Goal: Task Accomplishment & Management: Manage account settings

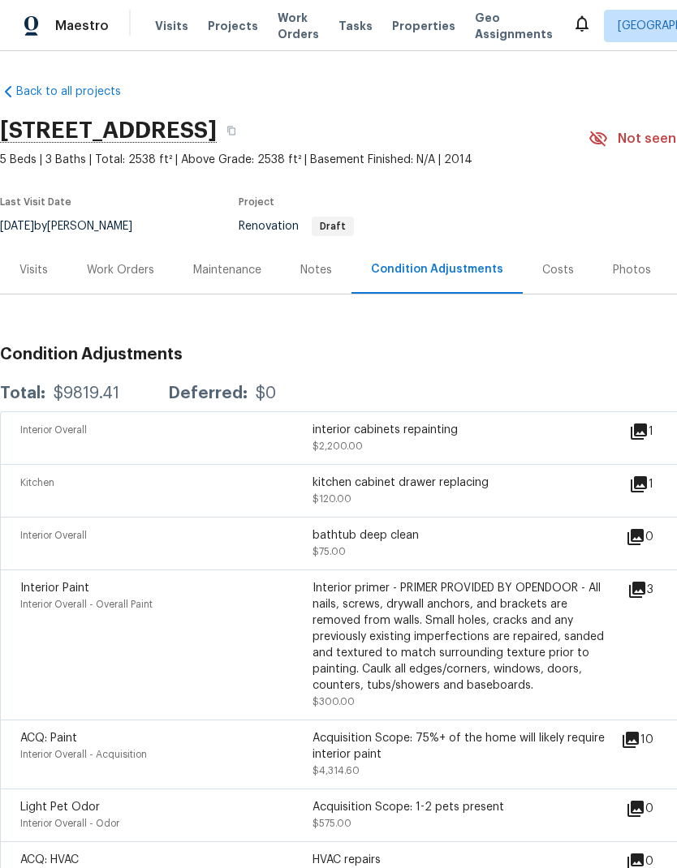
click at [143, 272] on div "Work Orders" at bounding box center [120, 270] width 67 height 16
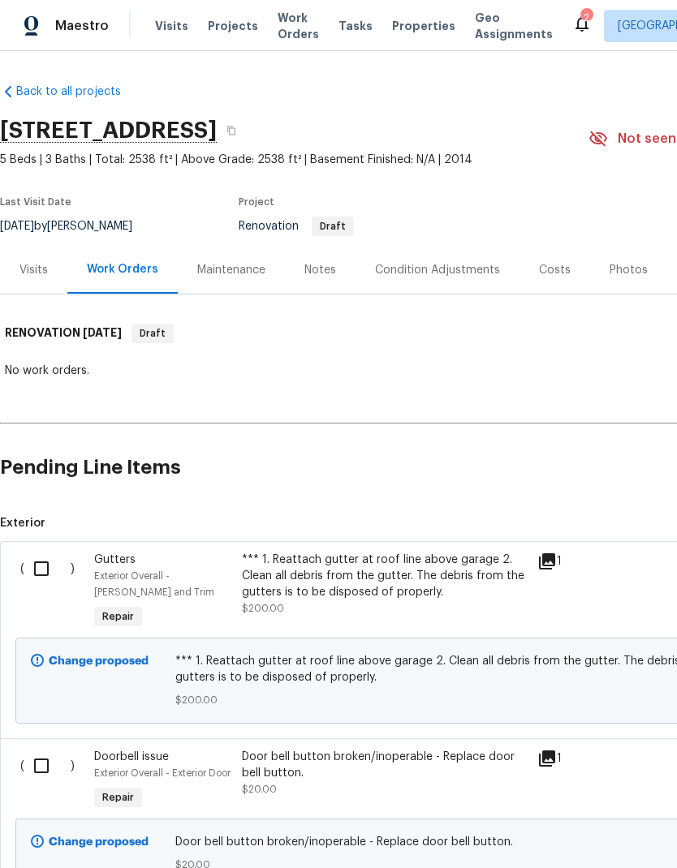
click at [557, 272] on div "Costs" at bounding box center [555, 270] width 32 height 16
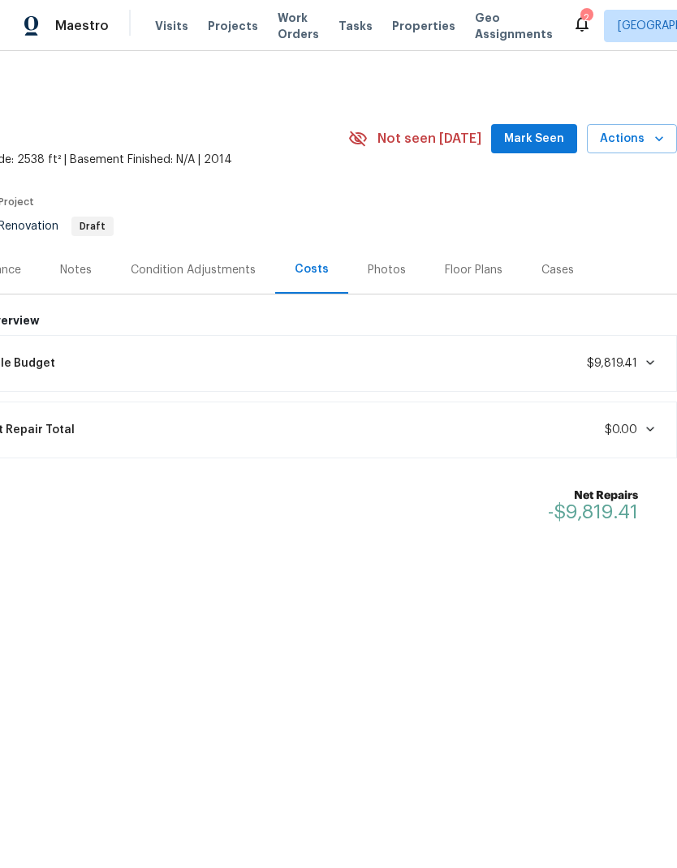
scroll to position [0, 240]
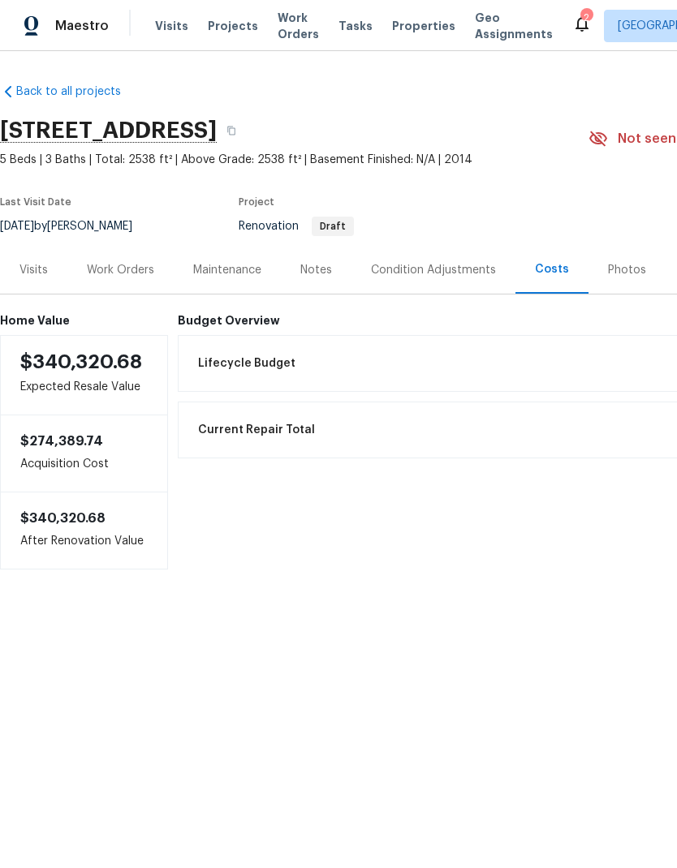
click at [549, 270] on div "Costs" at bounding box center [552, 269] width 34 height 16
click at [131, 272] on div "Work Orders" at bounding box center [120, 270] width 67 height 16
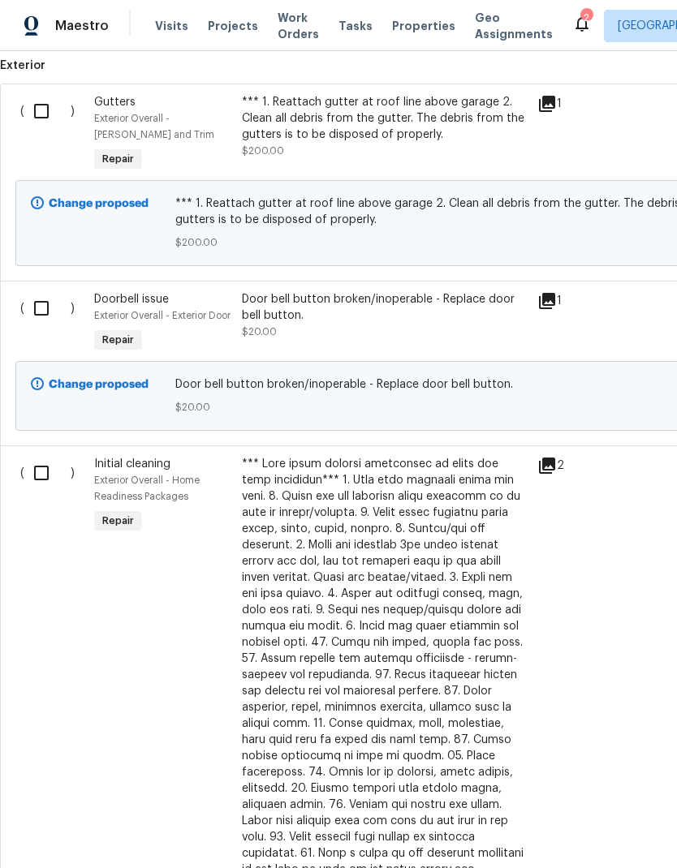
scroll to position [459, 0]
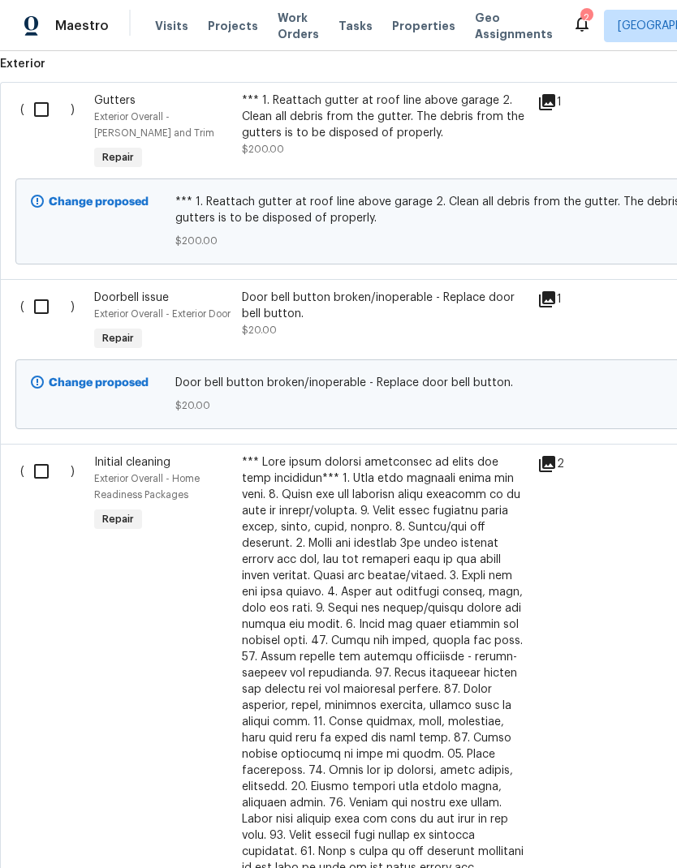
click at [46, 101] on input "checkbox" at bounding box center [47, 110] width 46 height 34
checkbox input "true"
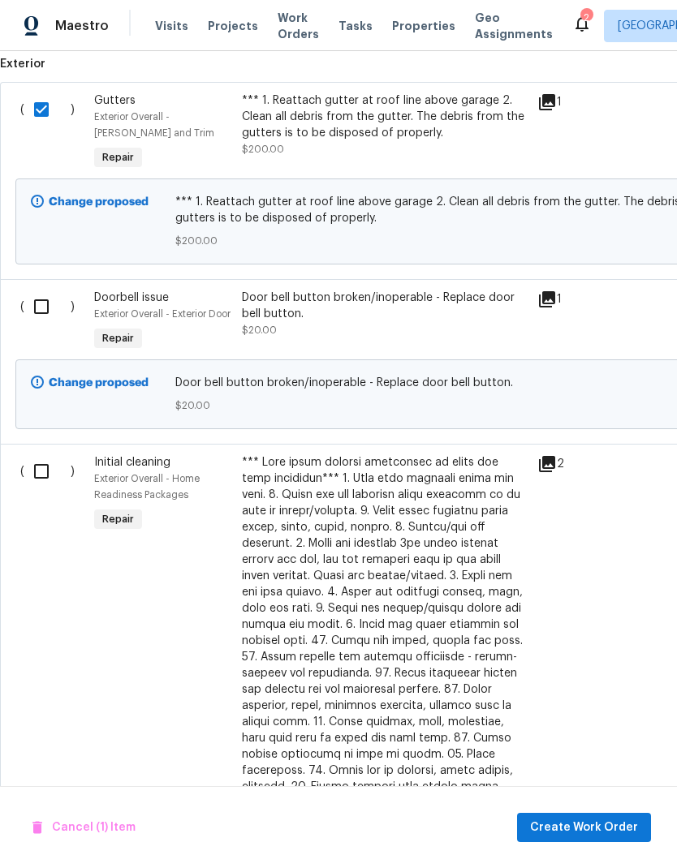
click at [45, 306] on input "checkbox" at bounding box center [47, 307] width 46 height 34
checkbox input "true"
click at [45, 489] on input "checkbox" at bounding box center [47, 471] width 46 height 34
checkbox input "true"
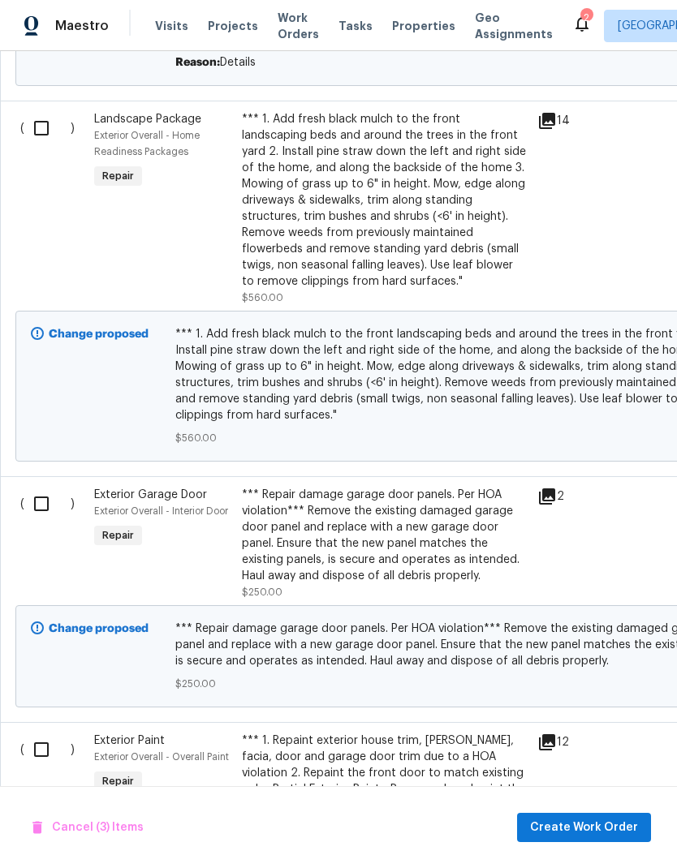
scroll to position [1625, 0]
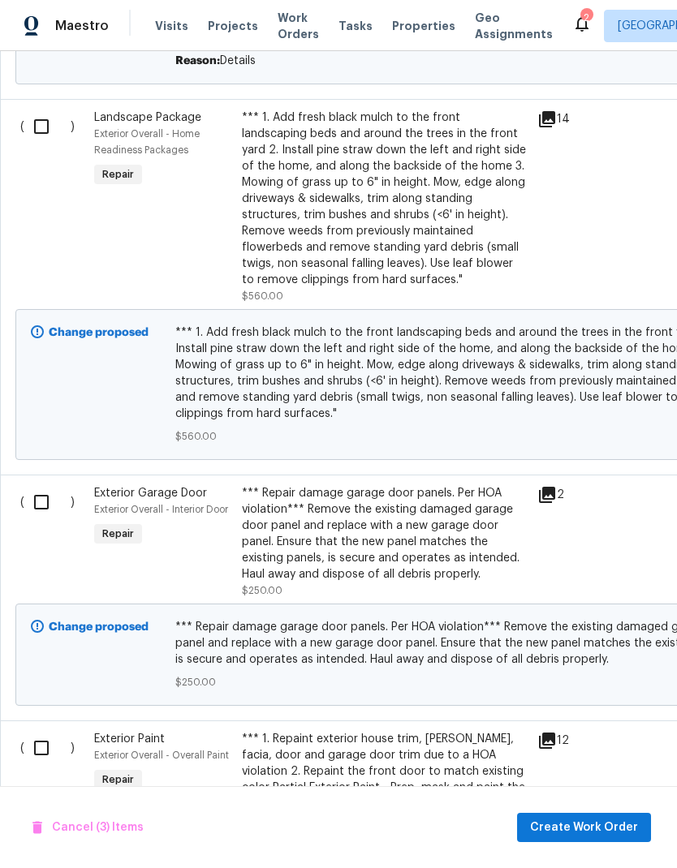
click at [45, 492] on input "checkbox" at bounding box center [47, 502] width 46 height 34
checkbox input "true"
click at [45, 739] on input "checkbox" at bounding box center [47, 748] width 46 height 34
checkbox input "true"
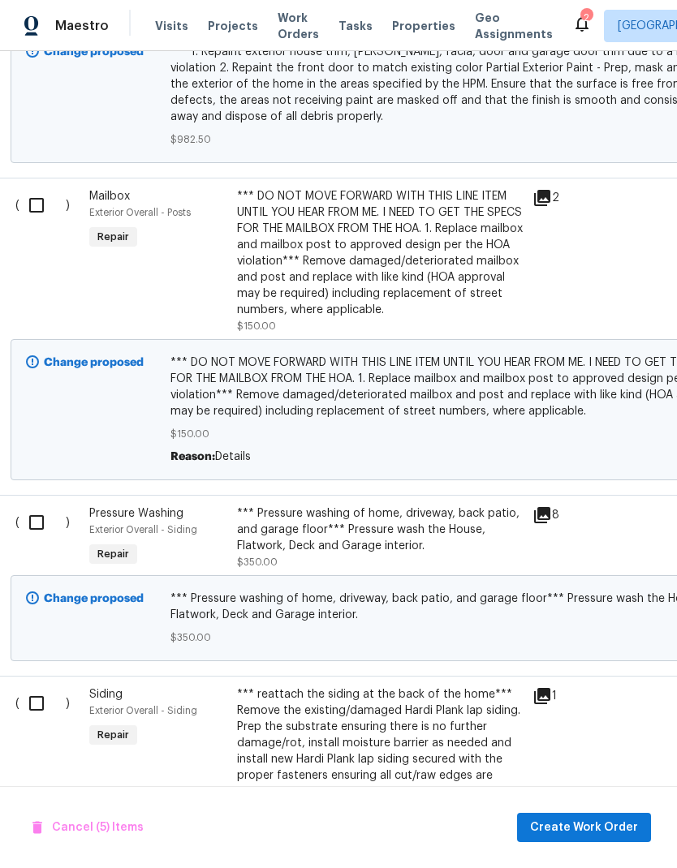
scroll to position [2493, 5]
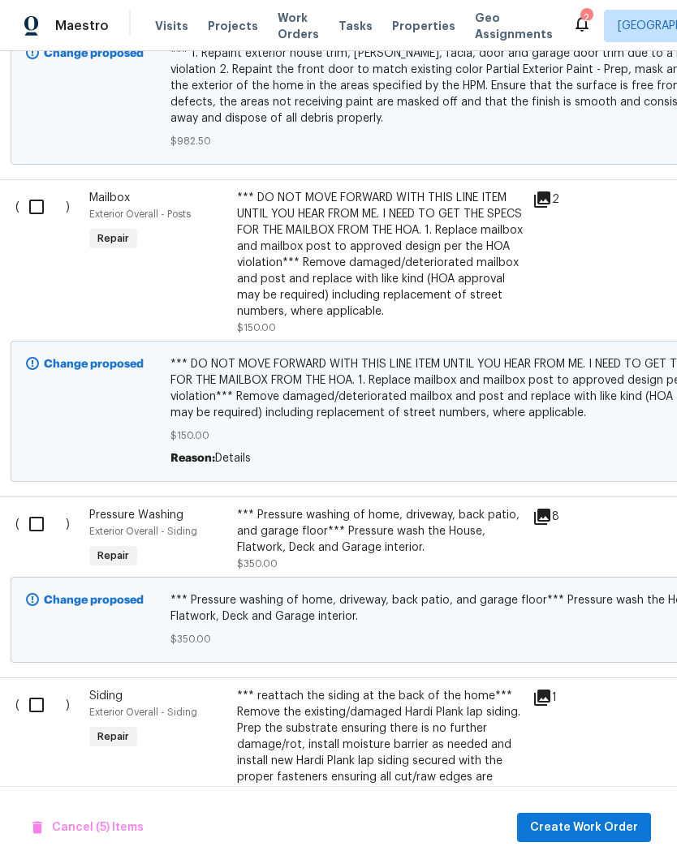
click at [37, 195] on input "checkbox" at bounding box center [42, 207] width 46 height 34
checkbox input "true"
click at [40, 519] on input "checkbox" at bounding box center [42, 524] width 46 height 34
checkbox input "true"
click at [45, 699] on input "checkbox" at bounding box center [42, 705] width 46 height 34
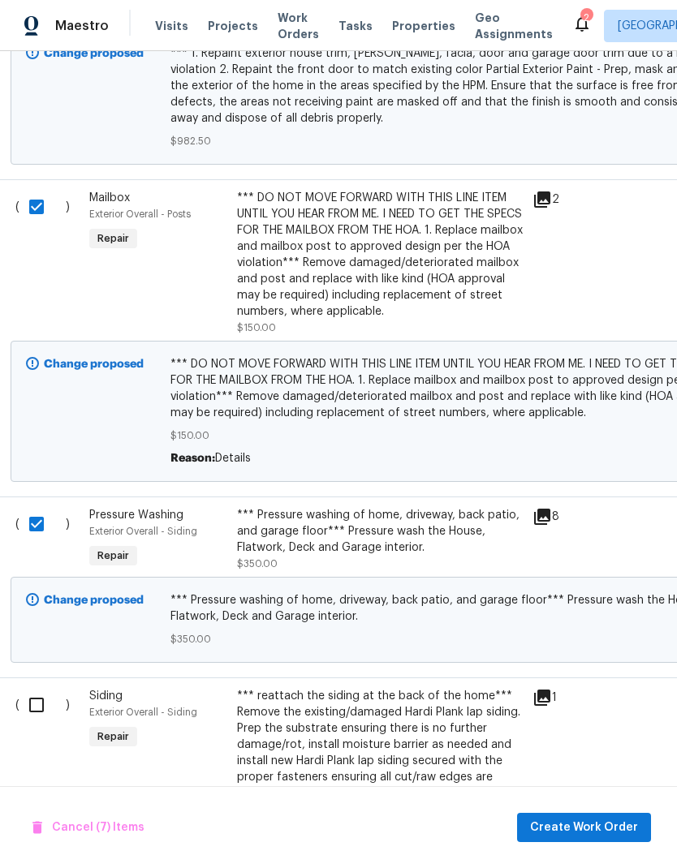
checkbox input "true"
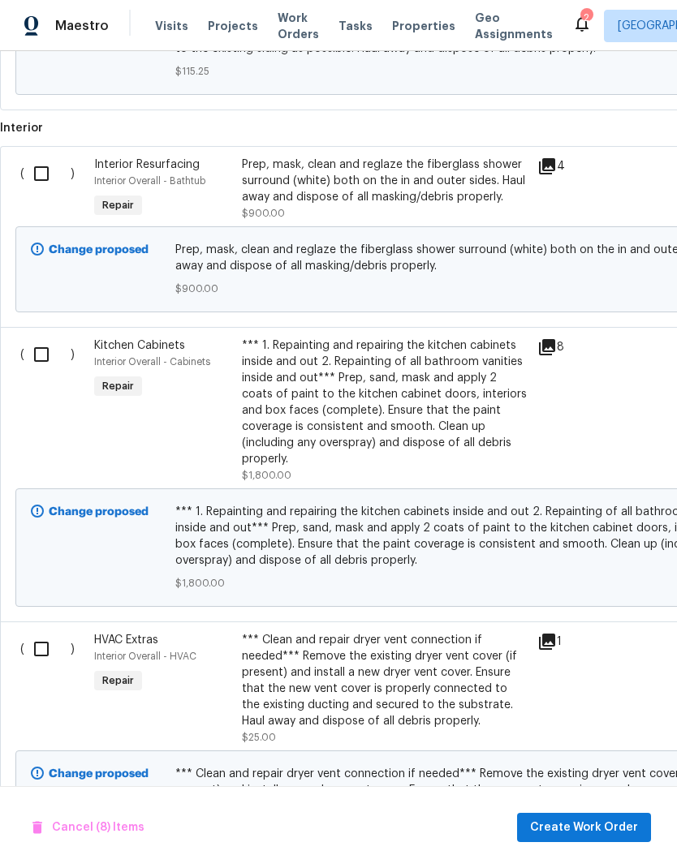
scroll to position [3403, 0]
click at [40, 351] on input "checkbox" at bounding box center [47, 355] width 46 height 34
checkbox input "true"
click at [45, 633] on input "checkbox" at bounding box center [47, 650] width 46 height 34
checkbox input "true"
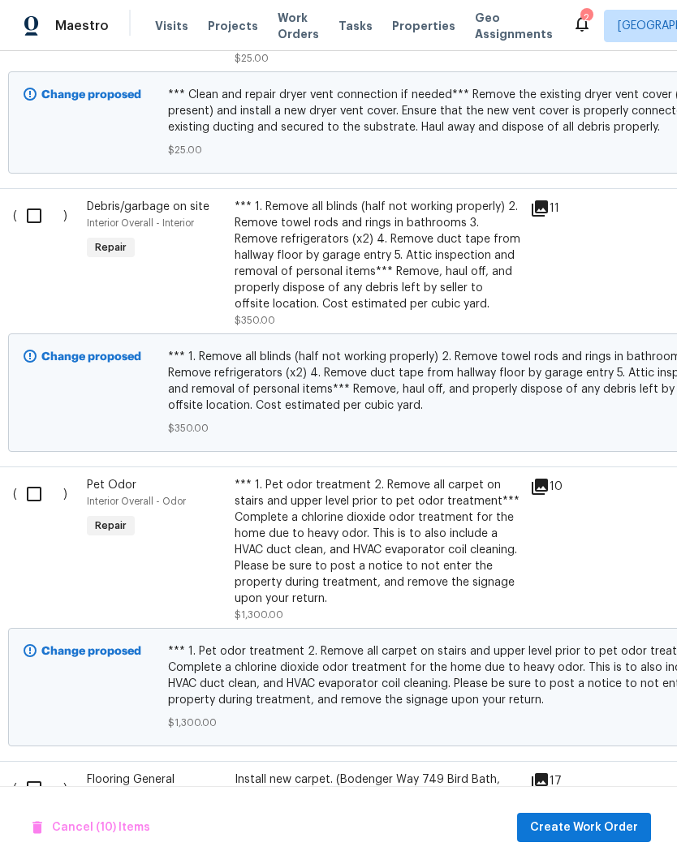
scroll to position [4082, 7]
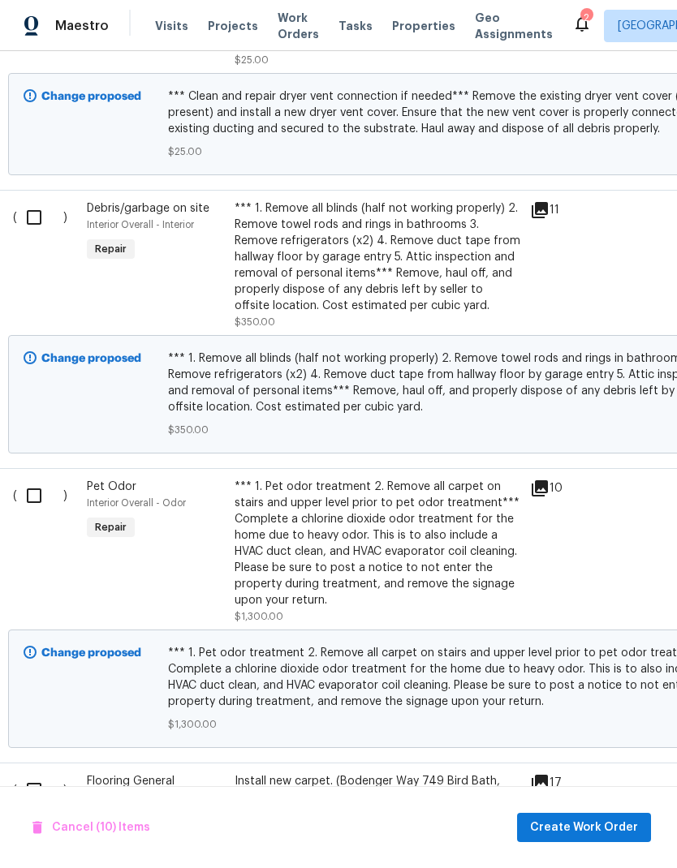
click at [40, 200] on input "checkbox" at bounding box center [40, 217] width 46 height 34
checkbox input "true"
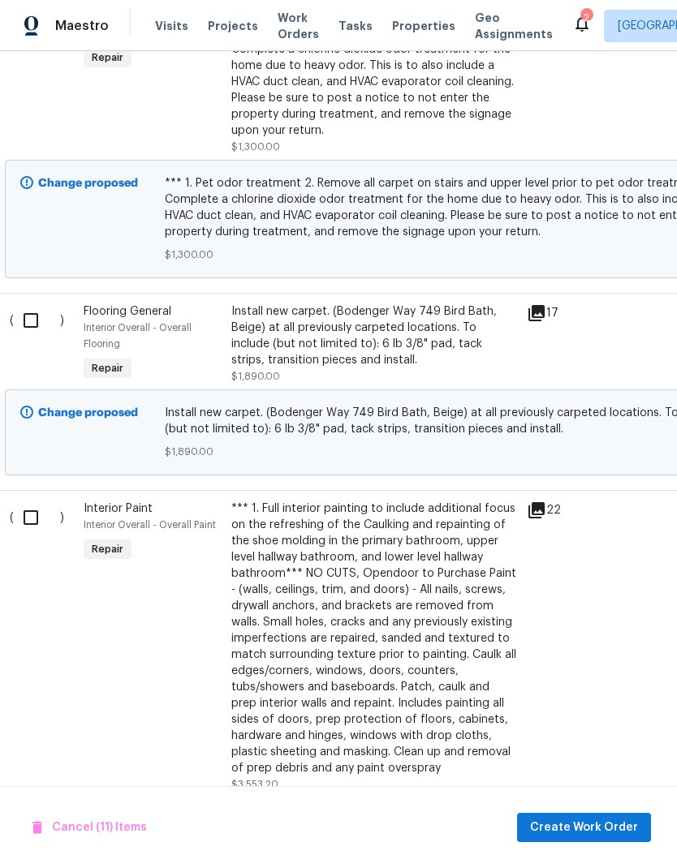
scroll to position [4517, 10]
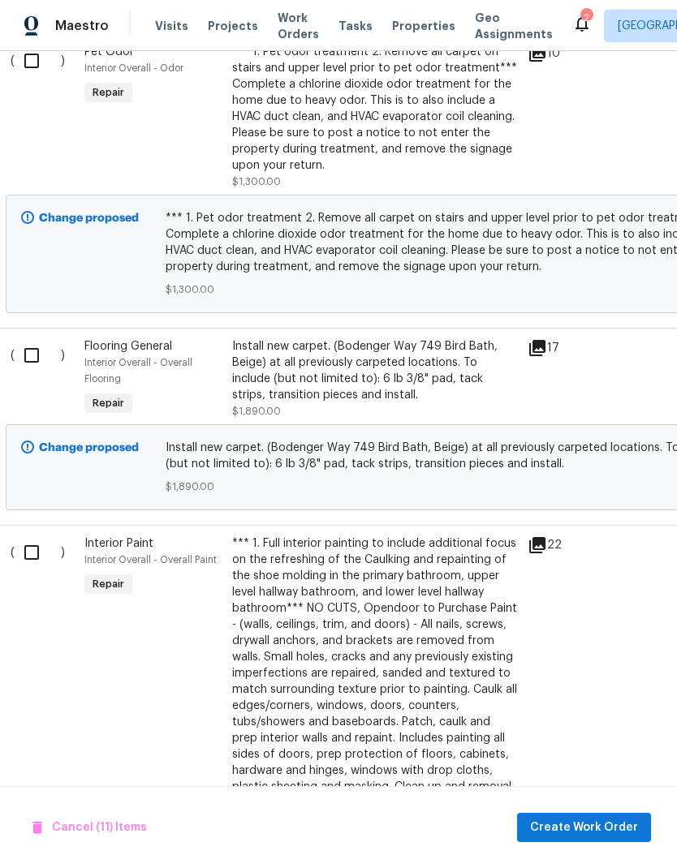
click at [41, 536] on input "checkbox" at bounding box center [38, 553] width 46 height 34
checkbox input "true"
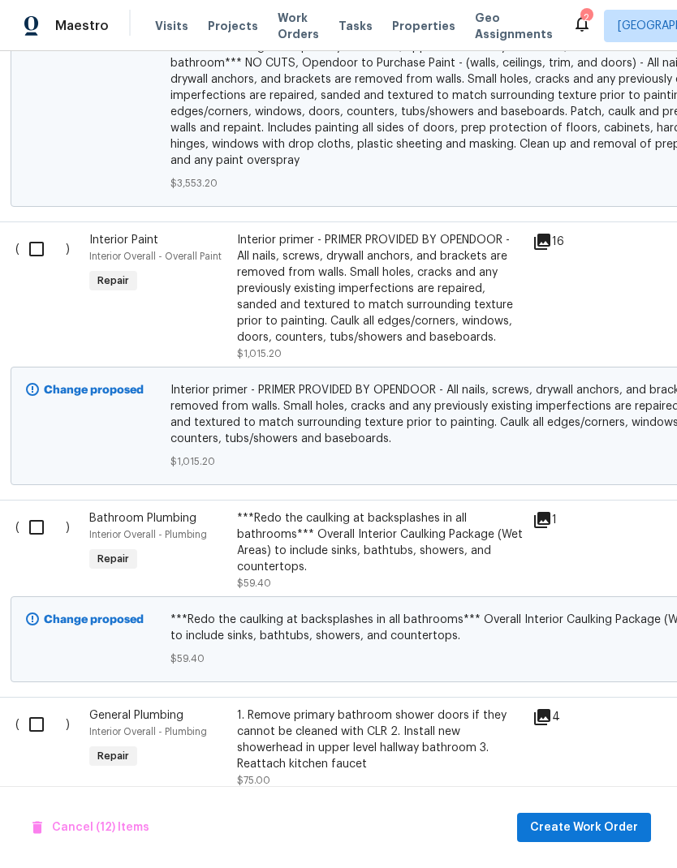
scroll to position [5341, 5]
click at [38, 235] on input "checkbox" at bounding box center [42, 250] width 46 height 34
checkbox input "true"
click at [41, 514] on input "checkbox" at bounding box center [42, 528] width 46 height 34
checkbox input "true"
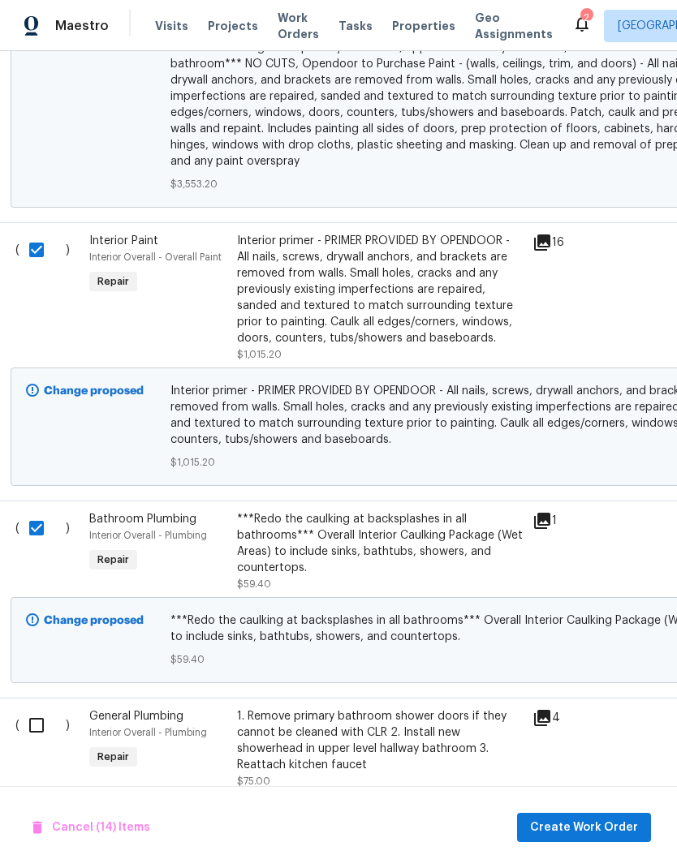
click at [41, 708] on input "checkbox" at bounding box center [42, 725] width 46 height 34
checkbox input "true"
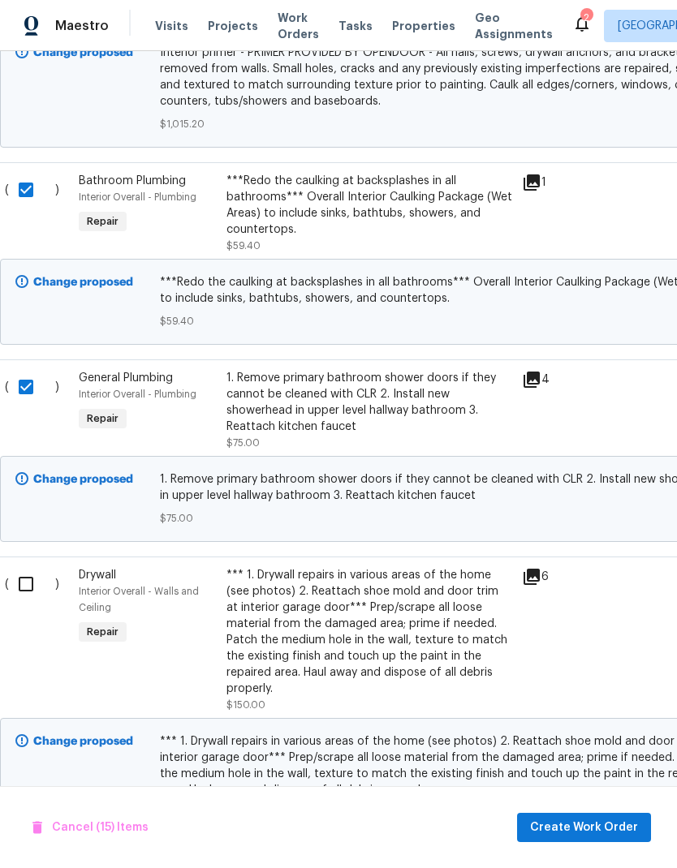
scroll to position [5680, 15]
click at [35, 574] on input "checkbox" at bounding box center [32, 584] width 46 height 34
checkbox input "true"
click at [611, 824] on span "Create Work Order" at bounding box center [584, 828] width 108 height 20
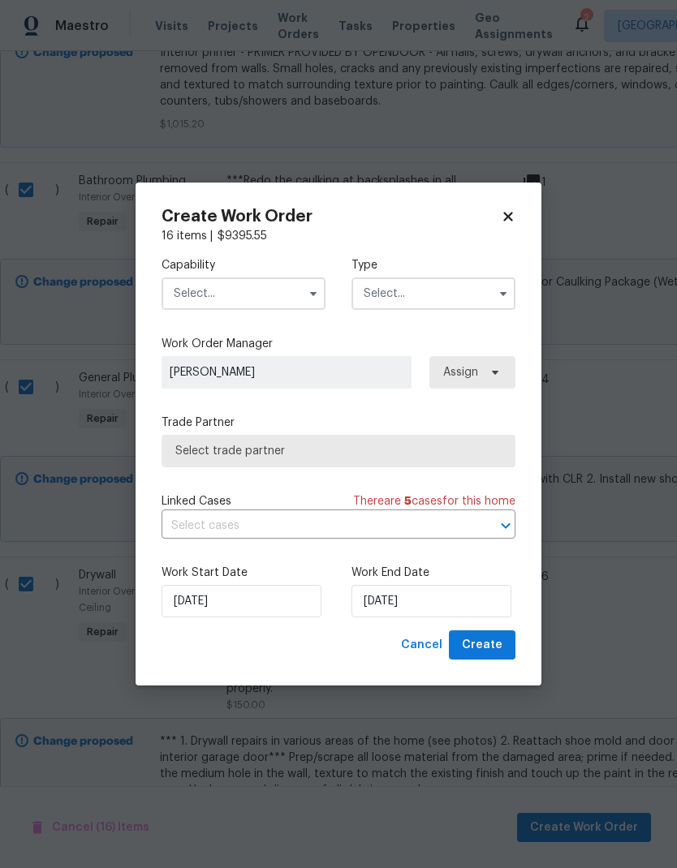
click at [316, 296] on icon "button" at bounding box center [313, 293] width 13 height 13
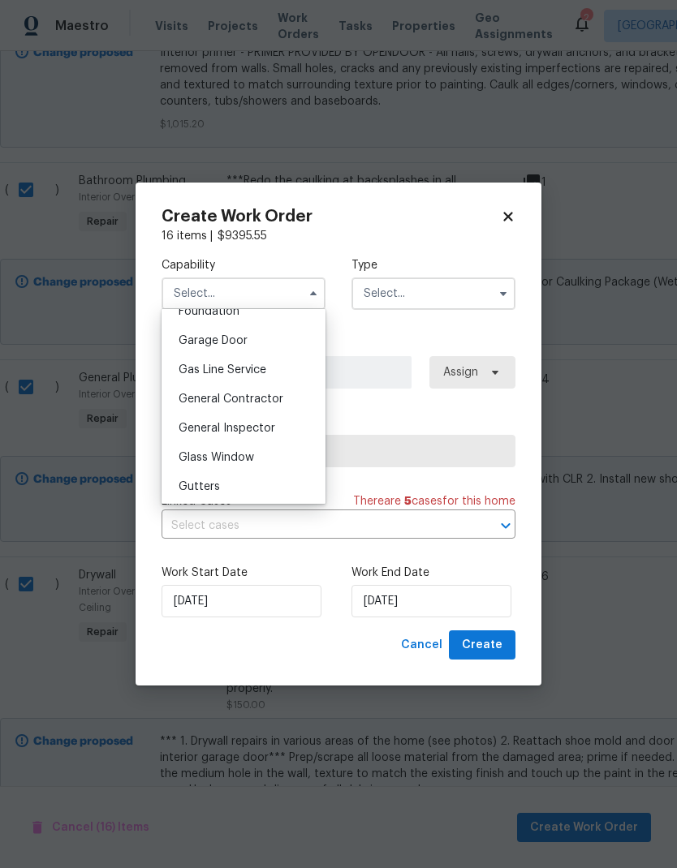
scroll to position [707, 0]
click at [276, 396] on span "General Contractor" at bounding box center [231, 396] width 105 height 11
type input "General Contractor"
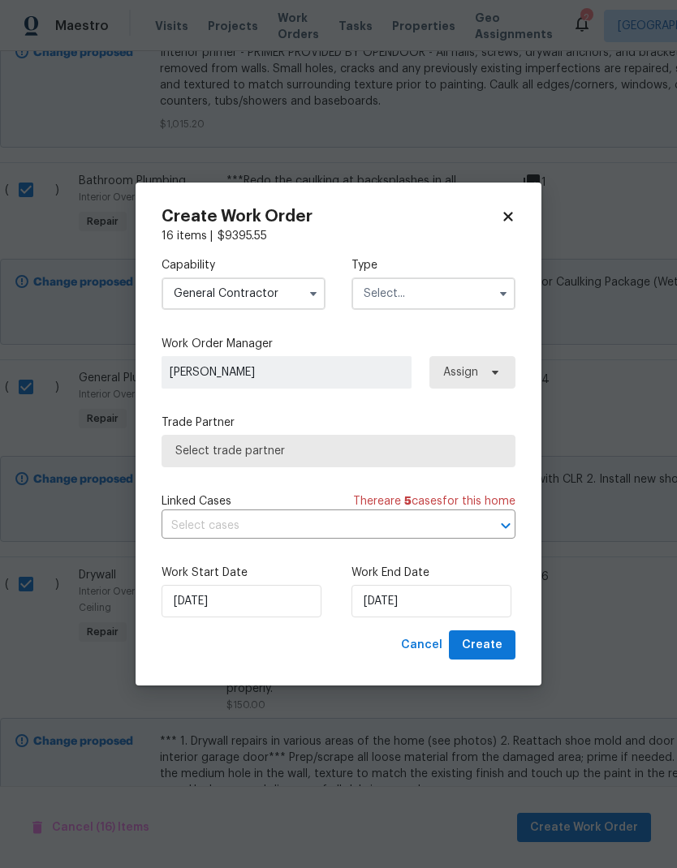
click at [448, 295] on input "text" at bounding box center [433, 294] width 164 height 32
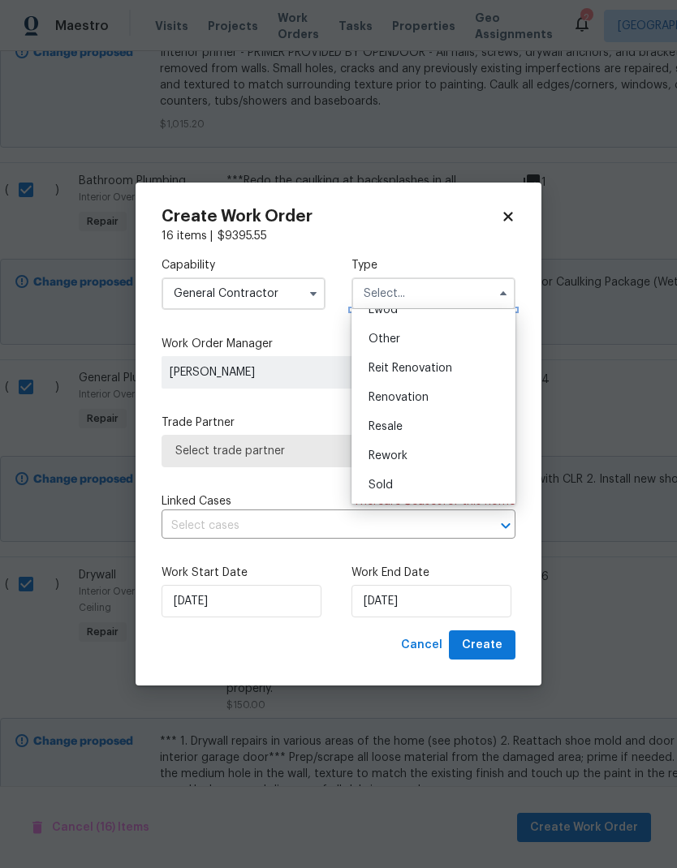
scroll to position [193, 0]
click at [430, 397] on div "Renovation" at bounding box center [433, 397] width 156 height 29
type input "Renovation"
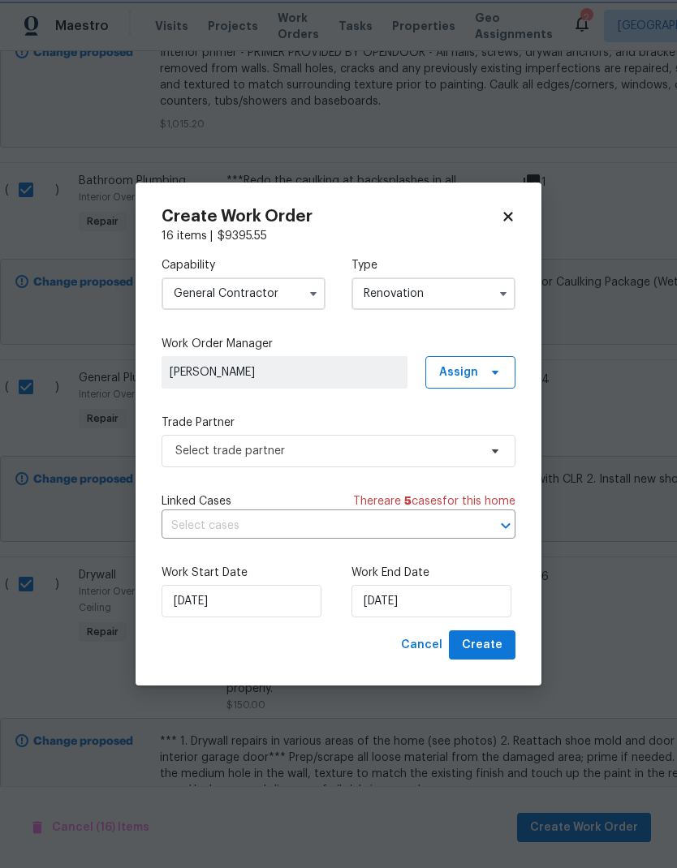
scroll to position [0, 0]
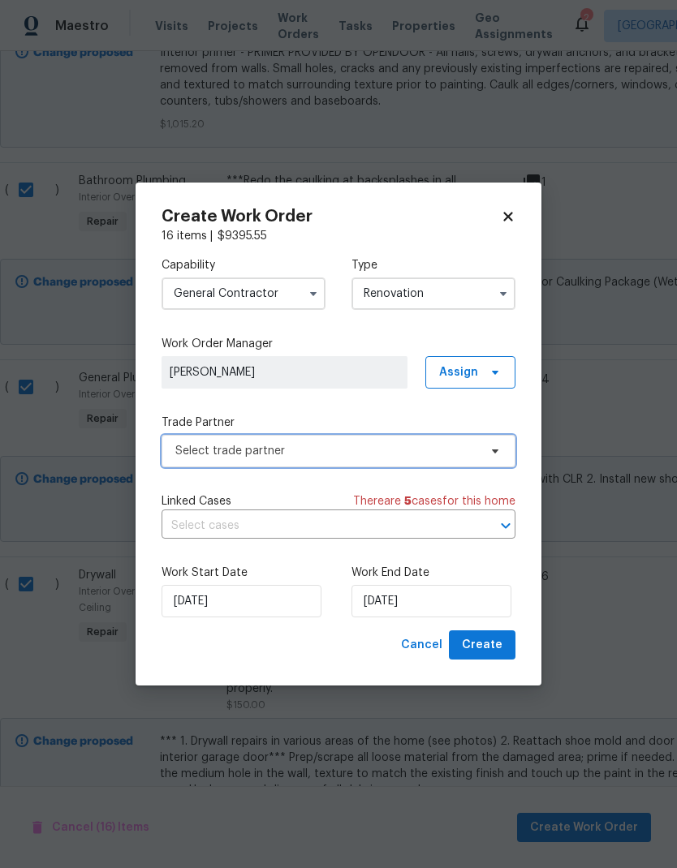
click at [414, 453] on span "Select trade partner" at bounding box center [326, 451] width 303 height 16
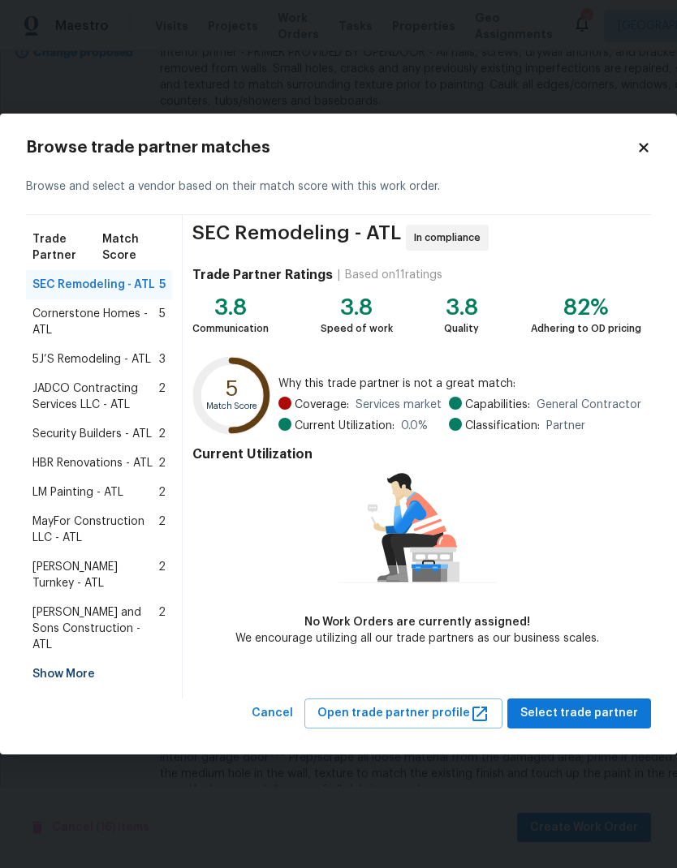
click at [85, 660] on div "Show More" at bounding box center [99, 674] width 146 height 29
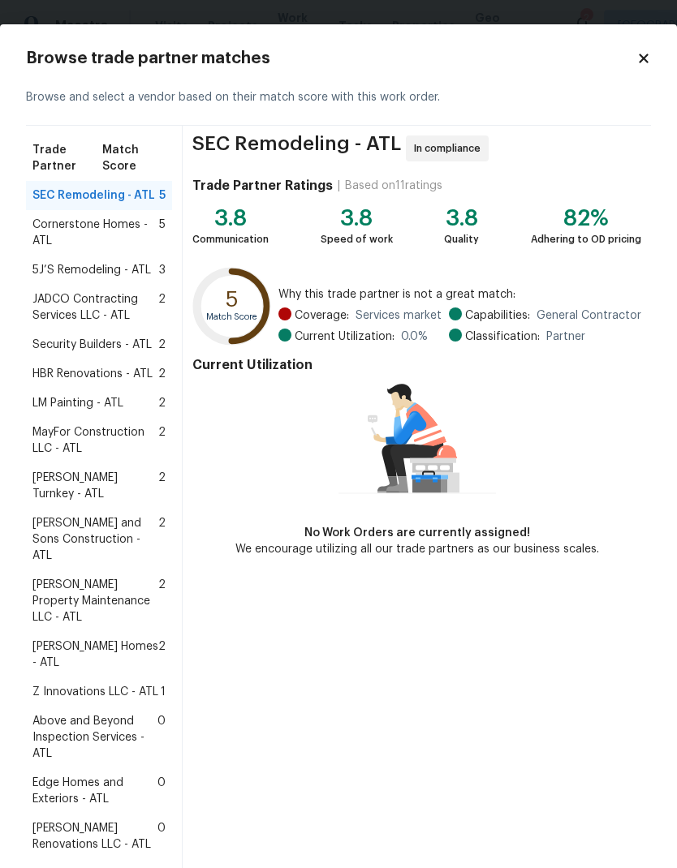
click at [26, 268] on div "5J’S Remodeling - ATL 3" at bounding box center [99, 270] width 146 height 29
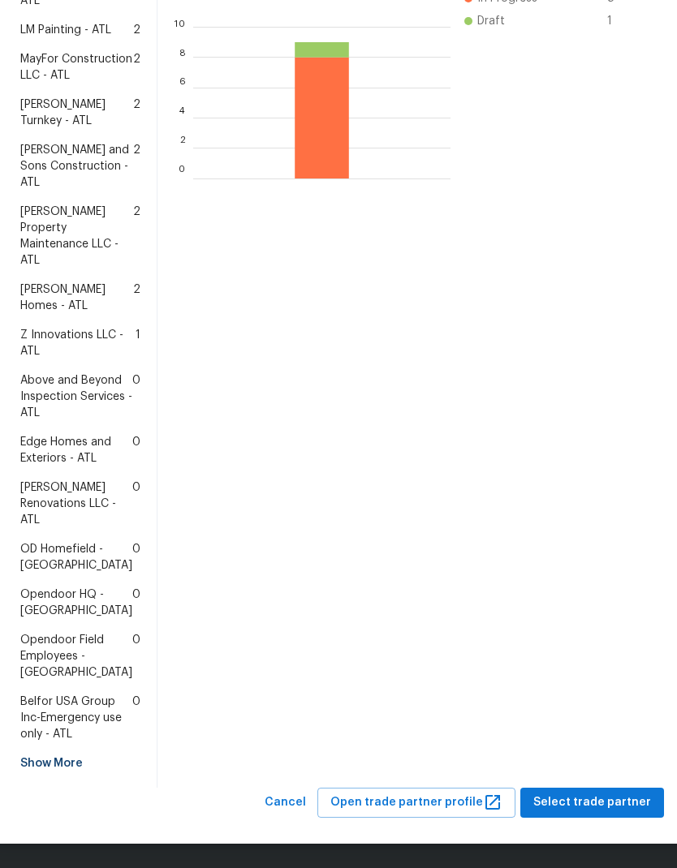
scroll to position [558, 0]
click at [71, 381] on span "Above and Beyond Inspection Services - ATL" at bounding box center [76, 396] width 112 height 49
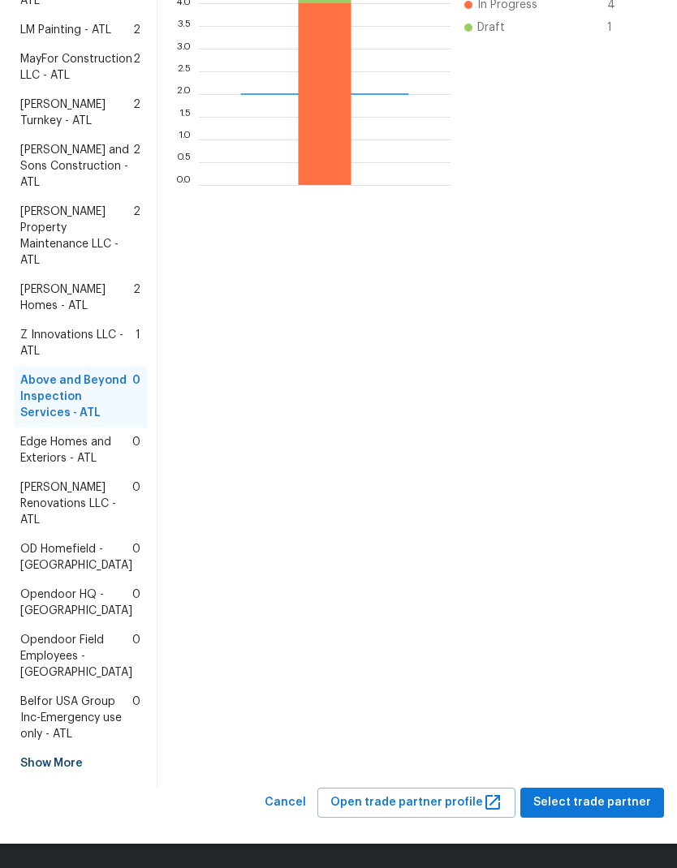
scroll to position [567, 0]
click at [613, 794] on span "Select trade partner" at bounding box center [592, 803] width 118 height 20
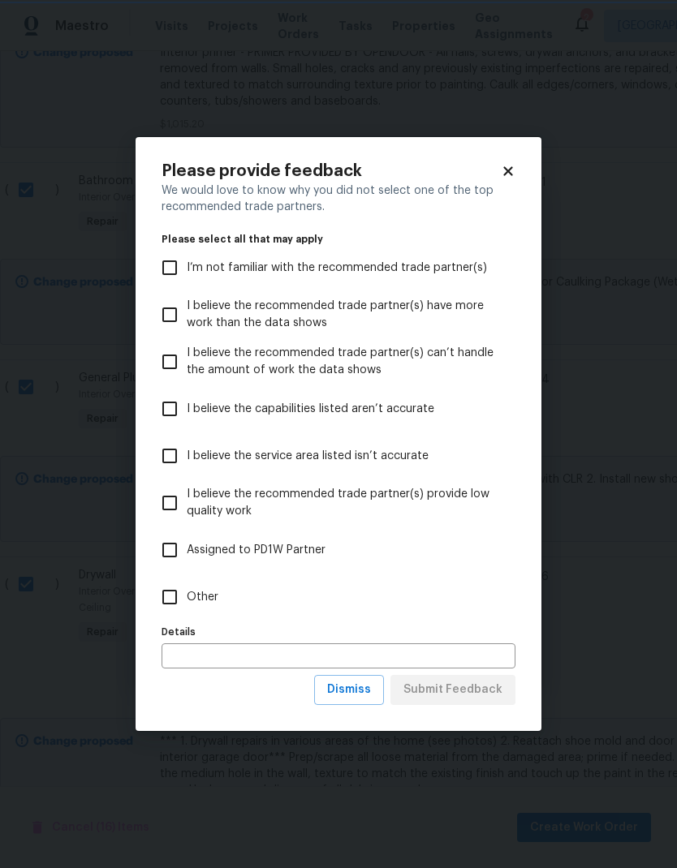
scroll to position [0, 0]
click at [174, 605] on input "Other" at bounding box center [170, 597] width 34 height 34
checkbox input "true"
click at [467, 678] on button "Submit Feedback" at bounding box center [452, 690] width 125 height 30
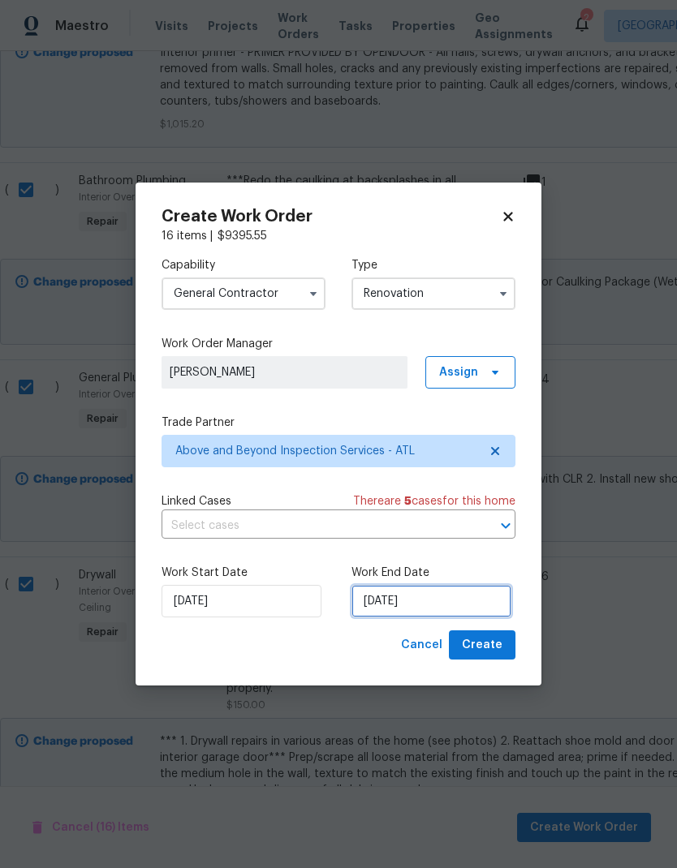
click at [459, 605] on input "9/29/2025" at bounding box center [431, 601] width 160 height 32
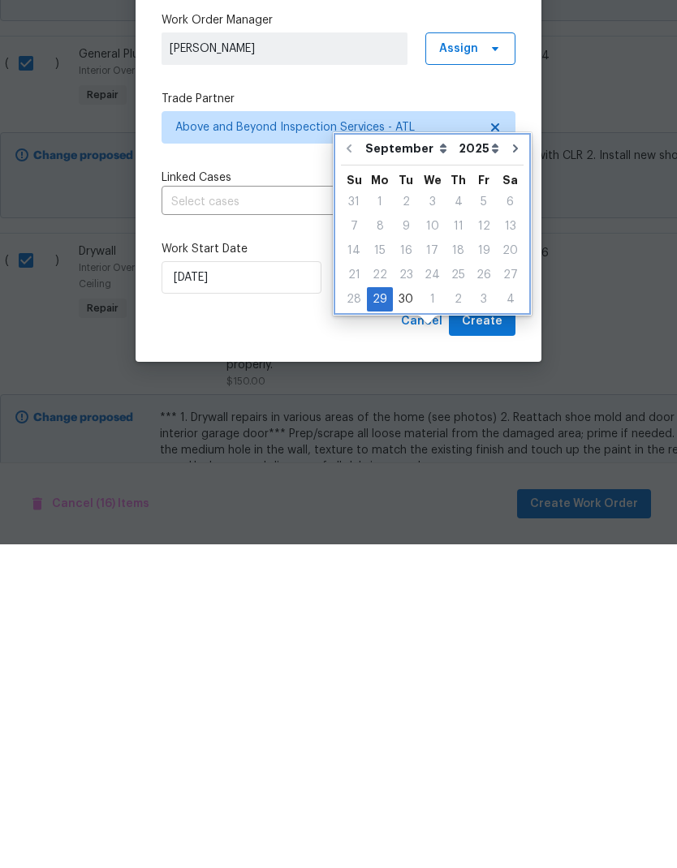
click at [513, 468] on icon "Go to next month" at bounding box center [515, 472] width 5 height 8
type input "10/29/2025"
select select "9"
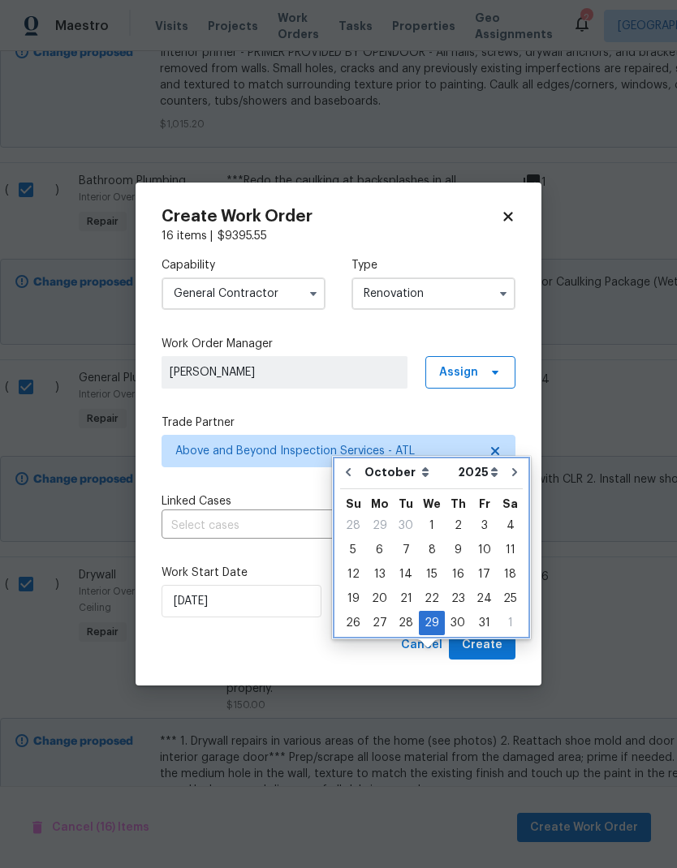
click at [350, 466] on icon "Go to previous month" at bounding box center [348, 472] width 13 height 13
type input "9/29/2025"
select select "8"
click at [509, 466] on icon "Go to next month" at bounding box center [515, 472] width 13 height 13
type input "10/29/2025"
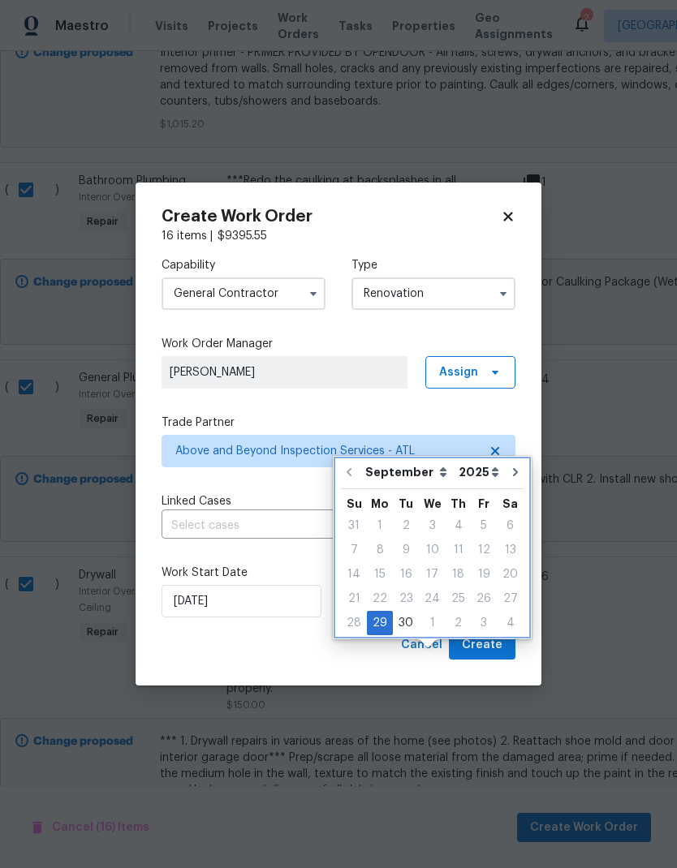
select select "9"
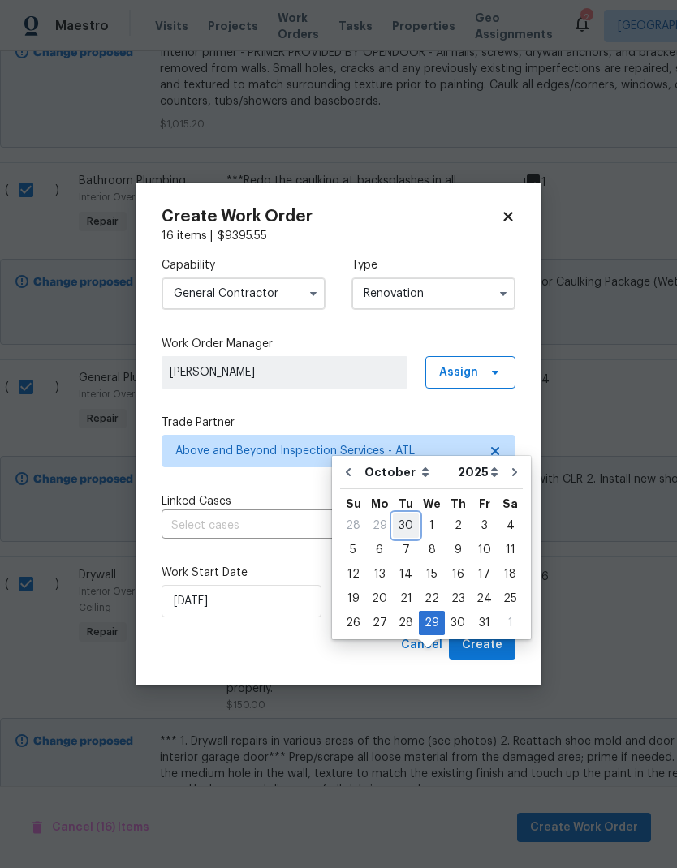
click at [406, 514] on div "30" at bounding box center [406, 525] width 26 height 23
type input "9/30/2025"
select select "8"
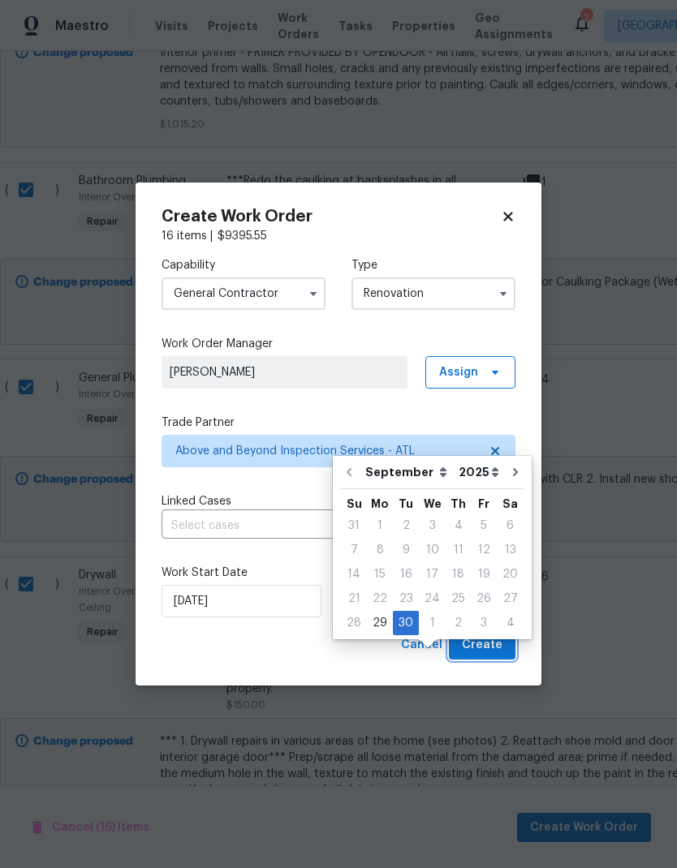
click at [499, 645] on span "Create" at bounding box center [482, 645] width 41 height 20
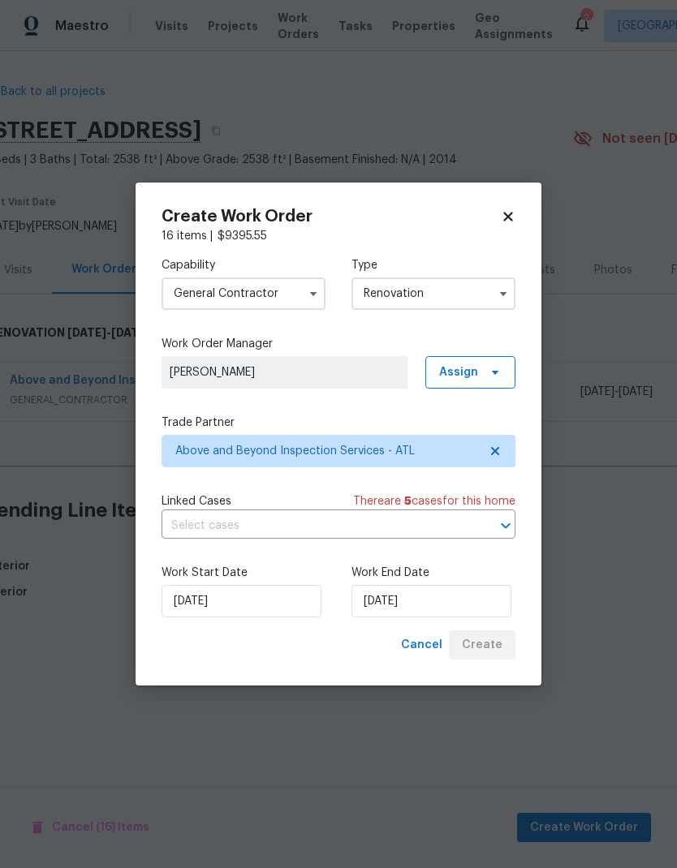
scroll to position [0, 15]
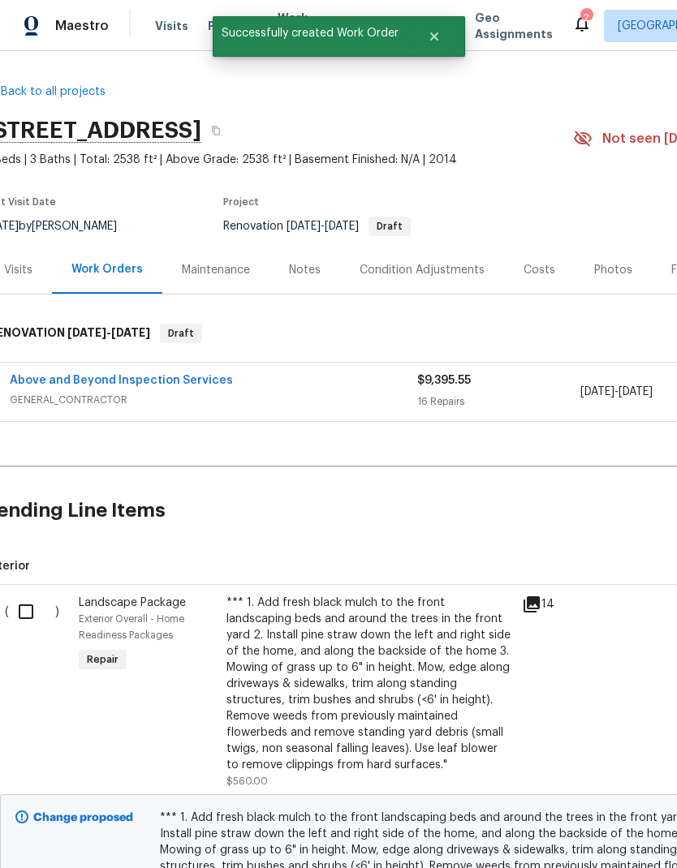
click at [27, 615] on input "checkbox" at bounding box center [32, 612] width 46 height 34
checkbox input "true"
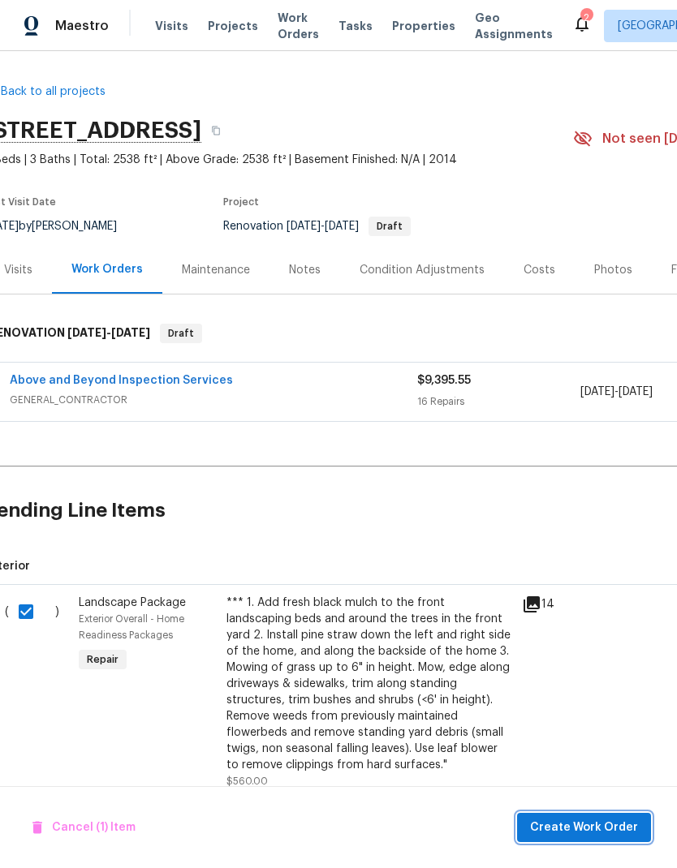
click at [624, 826] on span "Create Work Order" at bounding box center [584, 828] width 108 height 20
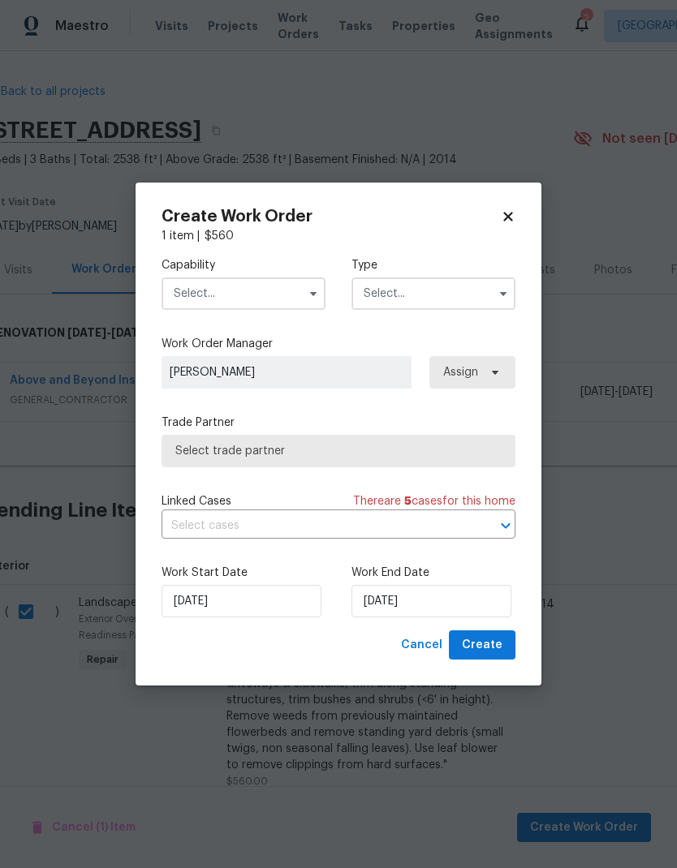
click at [295, 293] on input "text" at bounding box center [243, 294] width 164 height 32
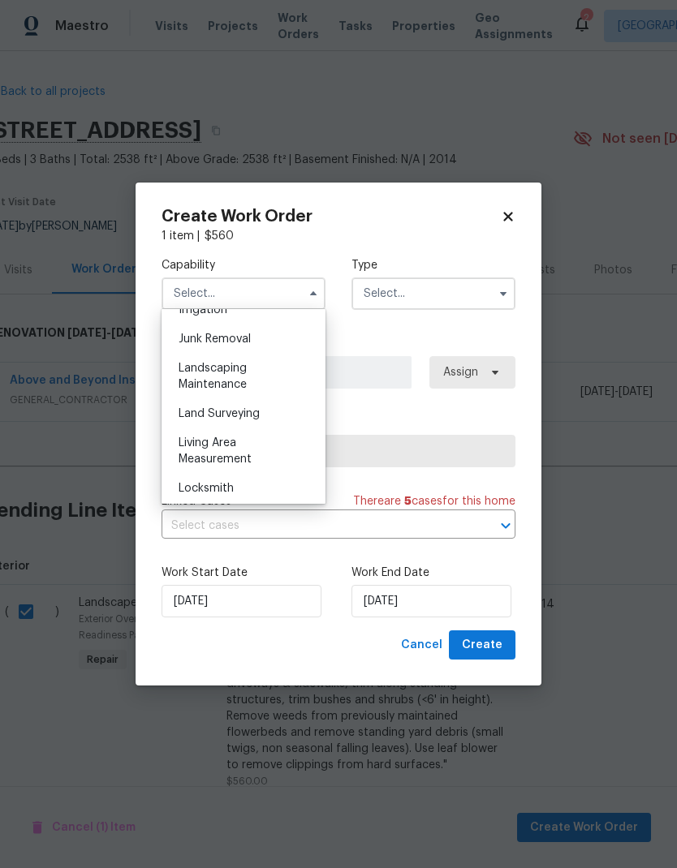
scroll to position [1029, 0]
click at [235, 375] on div "Landscaping Maintenance" at bounding box center [244, 374] width 156 height 45
type input "Landscaping Maintenance"
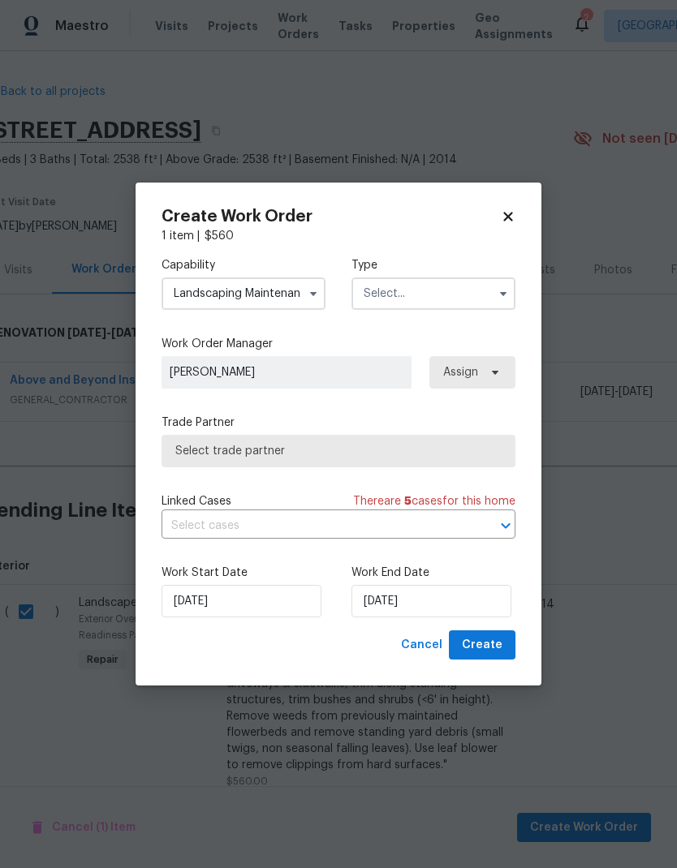
click at [433, 291] on input "text" at bounding box center [433, 294] width 164 height 32
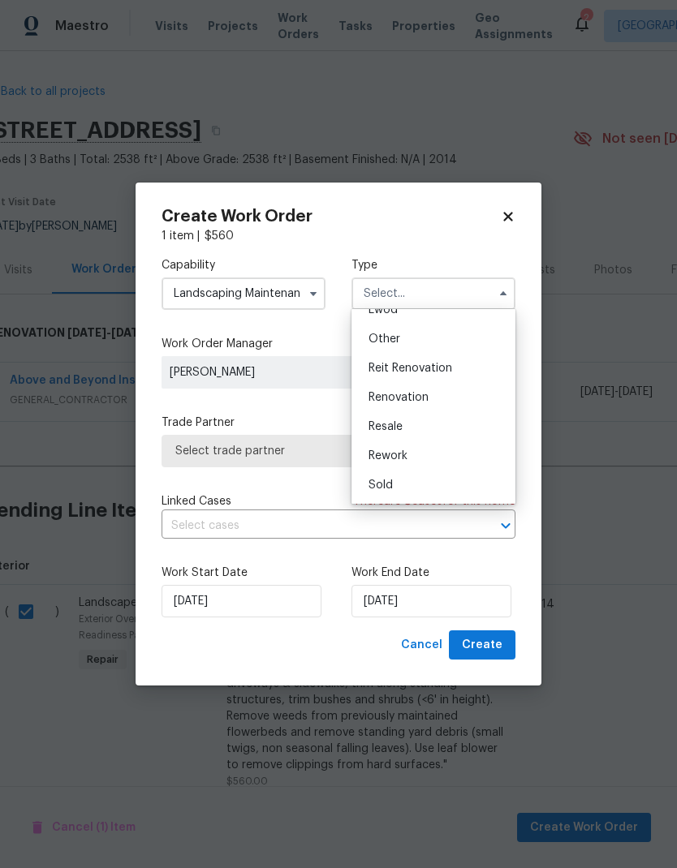
scroll to position [193, 0]
click at [424, 396] on span "Renovation" at bounding box center [398, 397] width 60 height 11
type input "Renovation"
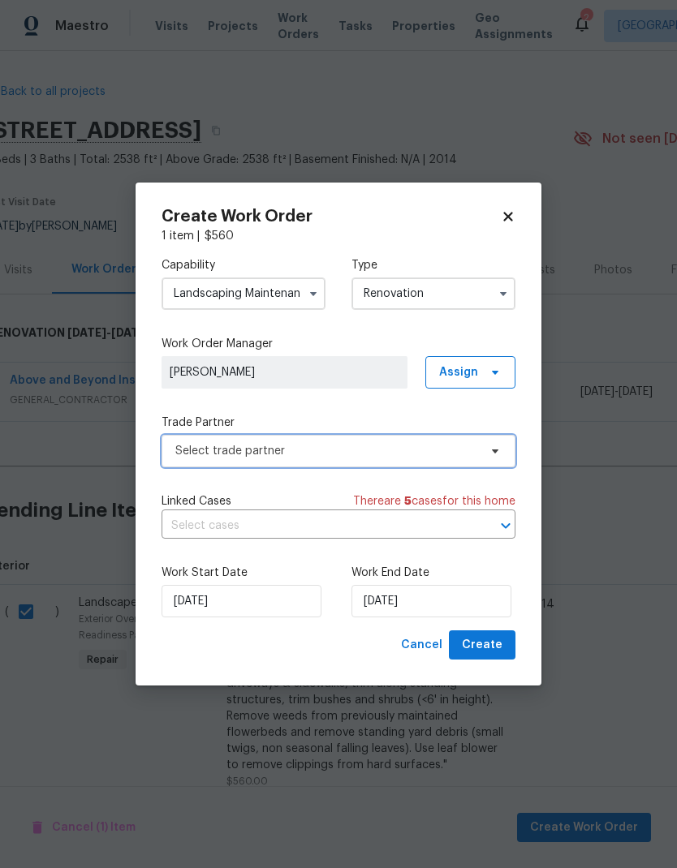
click at [421, 454] on span "Select trade partner" at bounding box center [326, 451] width 303 height 16
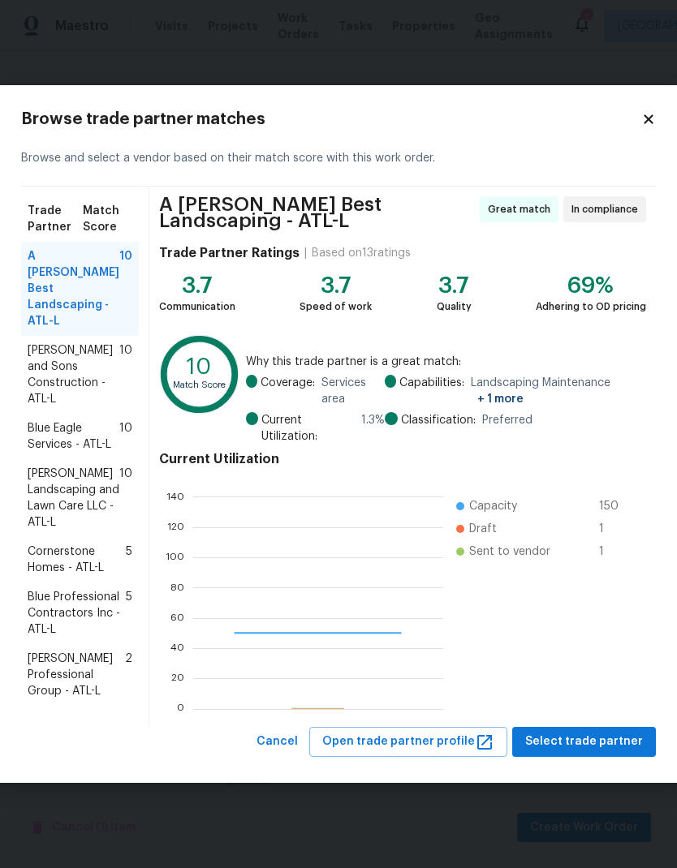
scroll to position [227, 251]
click at [74, 351] on span "Reyes and Sons Construction - ATL-L" at bounding box center [74, 374] width 92 height 65
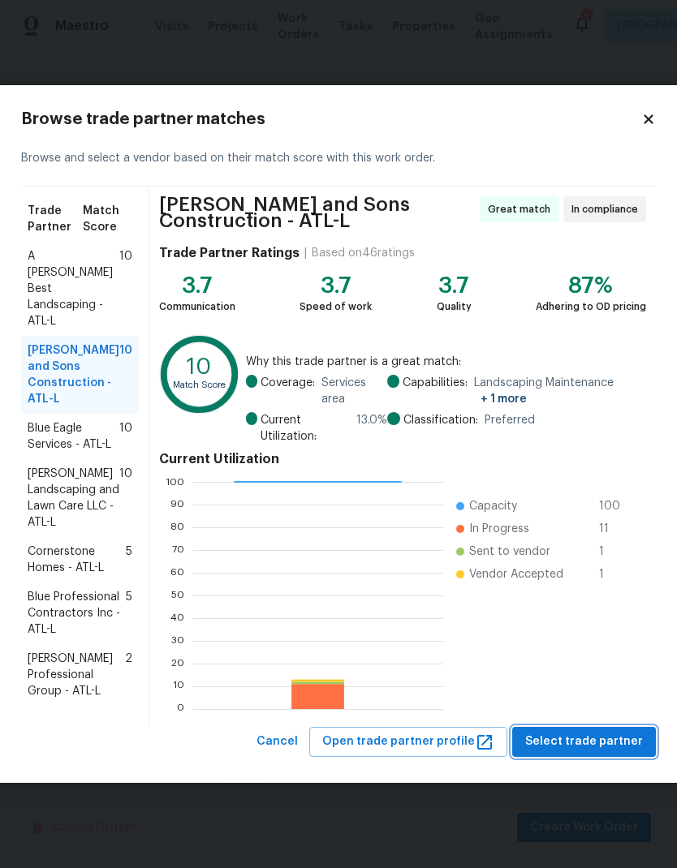
click at [611, 743] on span "Select trade partner" at bounding box center [584, 742] width 118 height 20
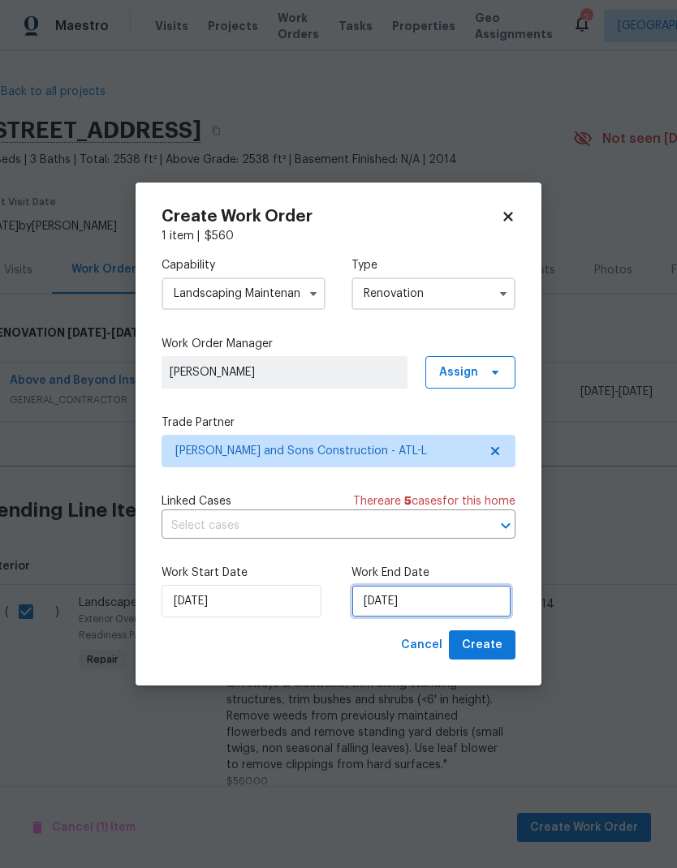
click at [458, 601] on input "9/29/2025" at bounding box center [431, 601] width 160 height 32
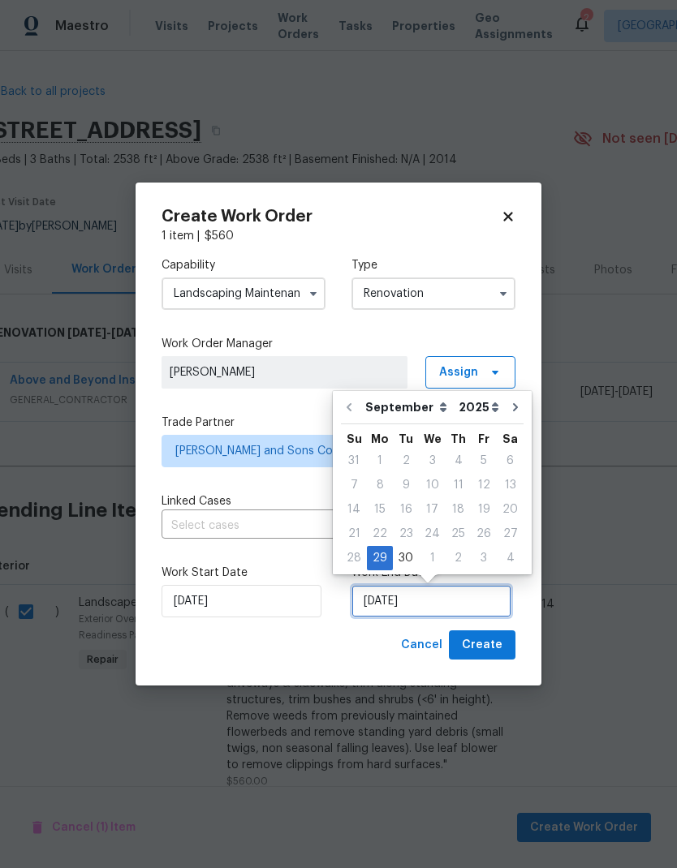
scroll to position [6, 0]
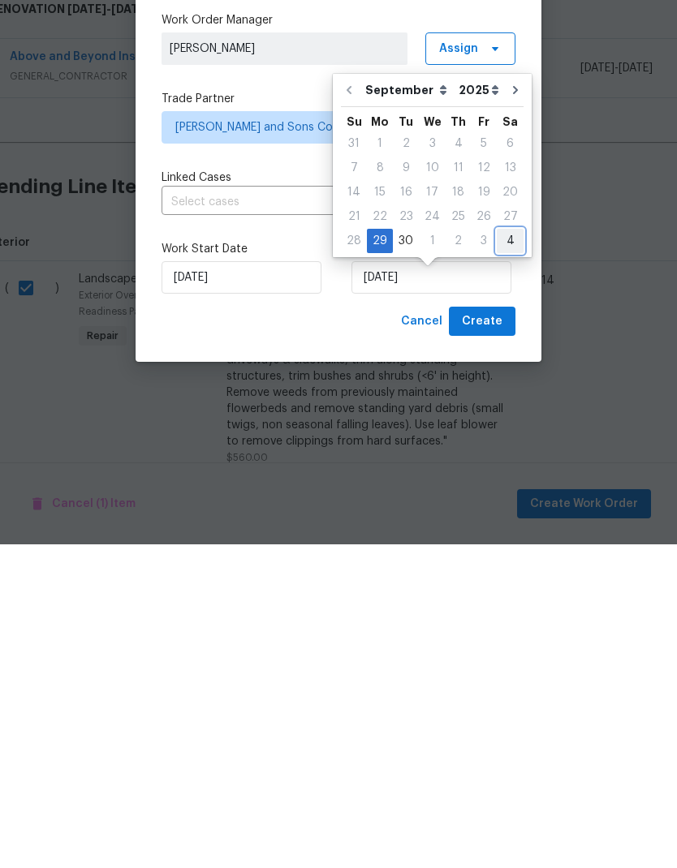
click at [503, 553] on div "4" at bounding box center [510, 564] width 27 height 23
type input "10/4/2025"
select select "9"
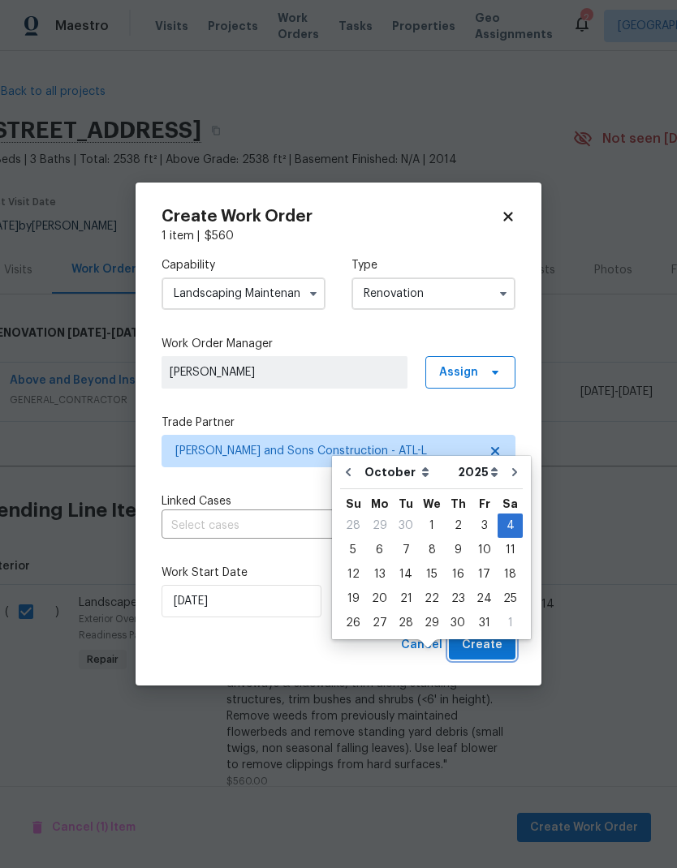
click at [486, 655] on span "Create" at bounding box center [482, 645] width 41 height 20
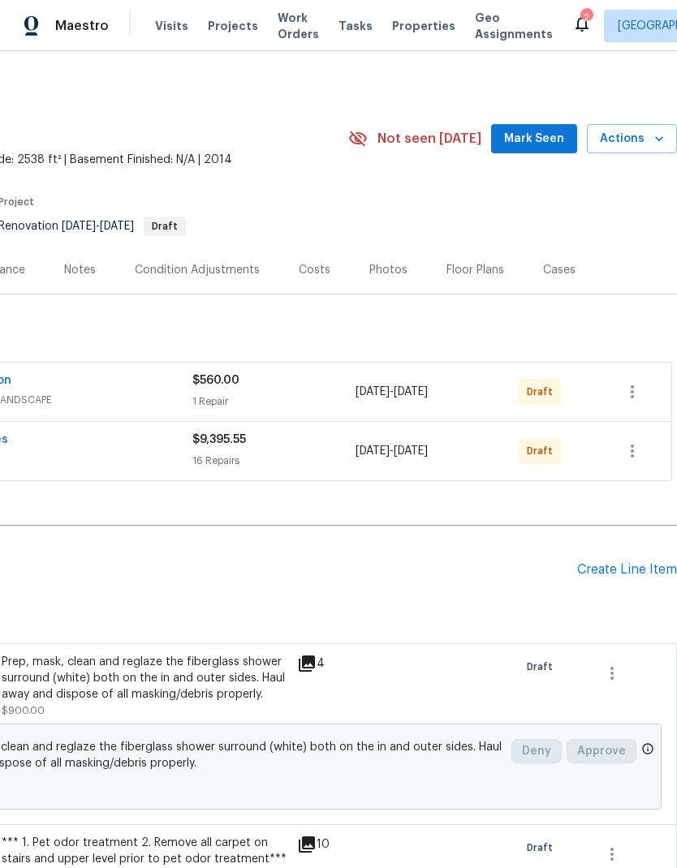
scroll to position [0, 240]
click at [638, 441] on icon "button" at bounding box center [631, 450] width 19 height 19
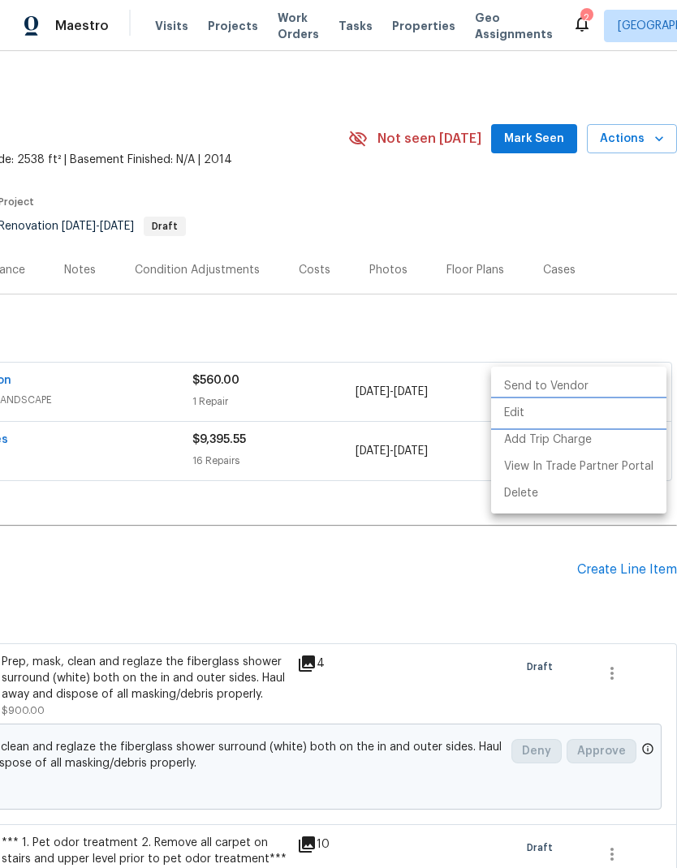
click at [547, 411] on li "Edit" at bounding box center [578, 413] width 175 height 27
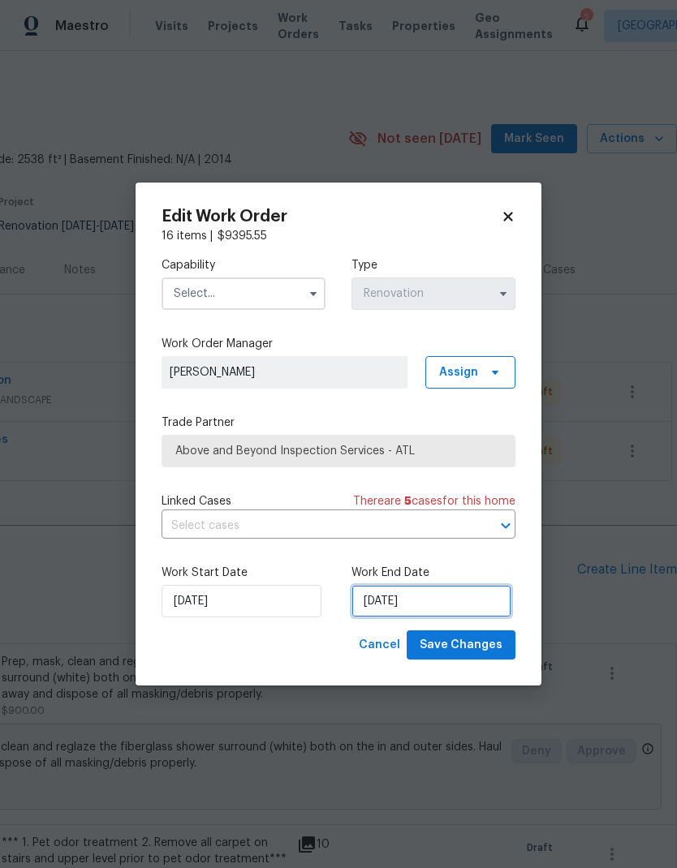
click at [481, 609] on input "9/30/2025" at bounding box center [431, 601] width 160 height 32
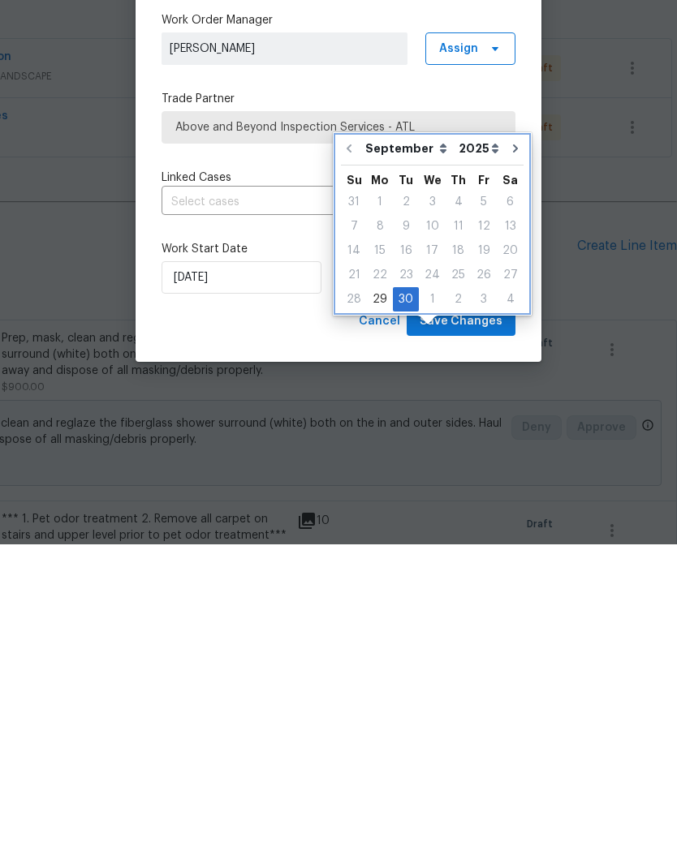
click at [513, 468] on icon "Go to next month" at bounding box center [515, 472] width 5 height 8
type input "10/30/2025"
select select "9"
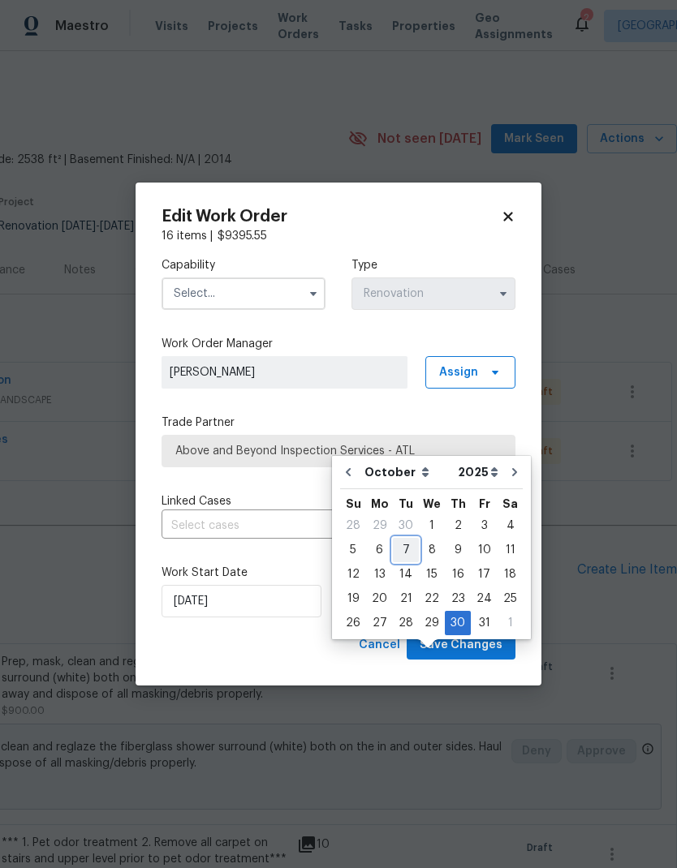
click at [410, 539] on div "7" at bounding box center [406, 550] width 26 height 23
type input "10/7/2025"
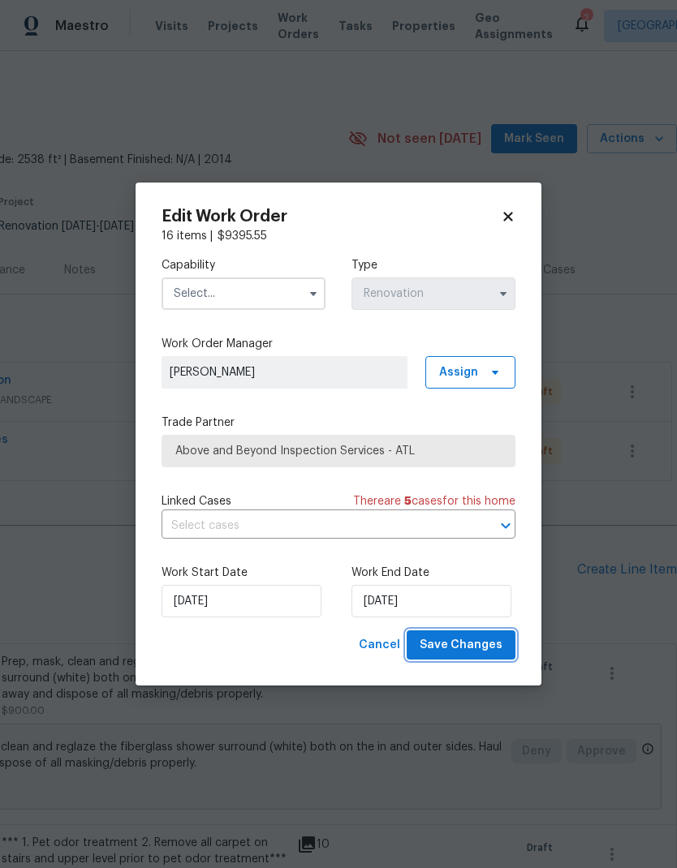
click at [493, 651] on span "Save Changes" at bounding box center [461, 645] width 83 height 20
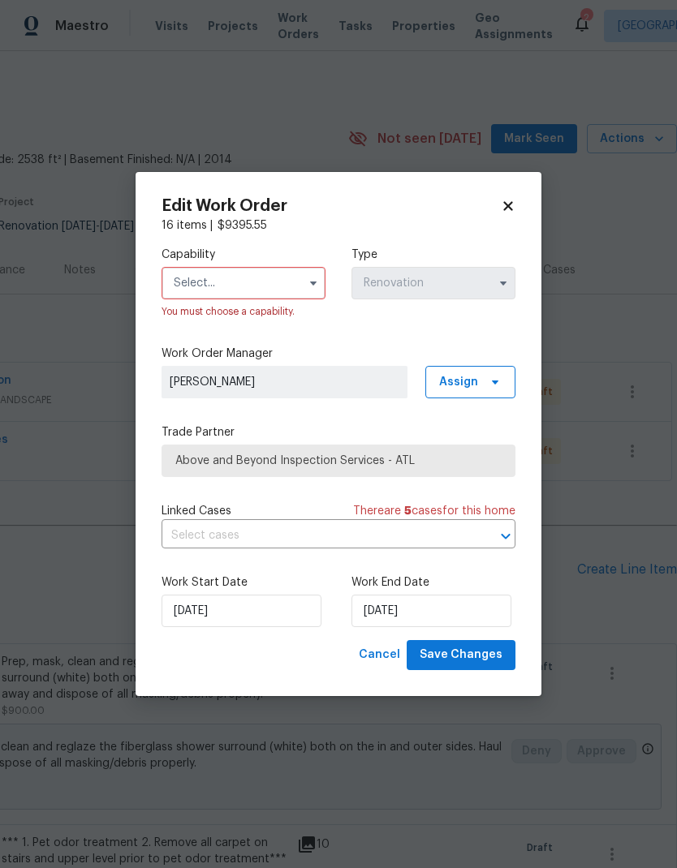
click at [275, 282] on input "text" at bounding box center [243, 283] width 164 height 32
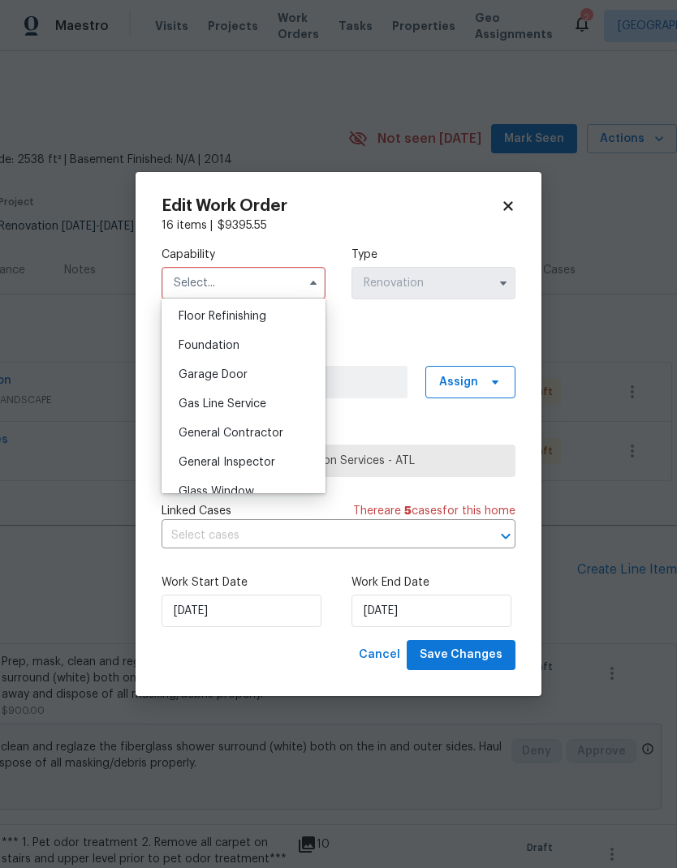
scroll to position [664, 0]
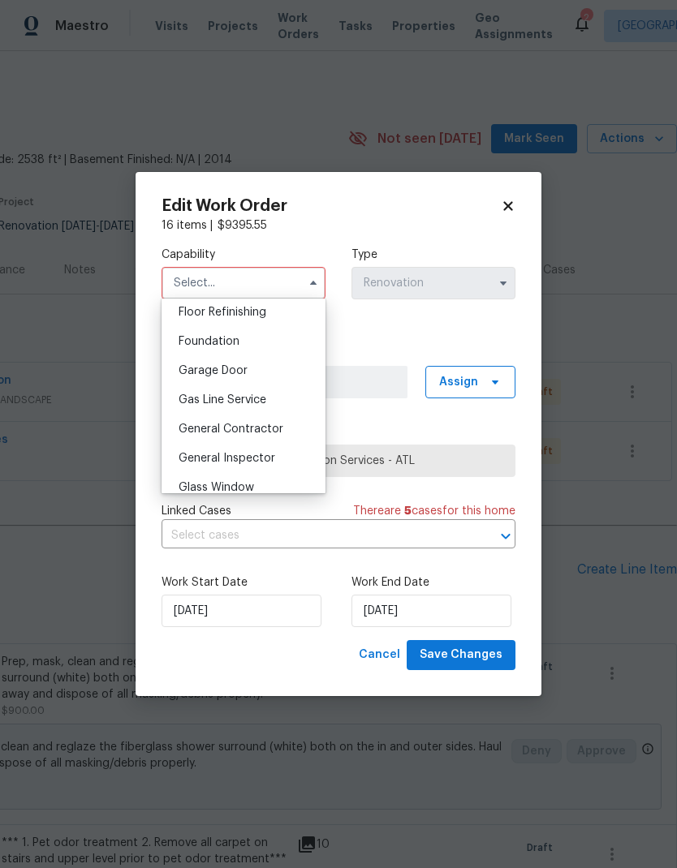
click at [278, 428] on span "General Contractor" at bounding box center [231, 429] width 105 height 11
type input "General Contractor"
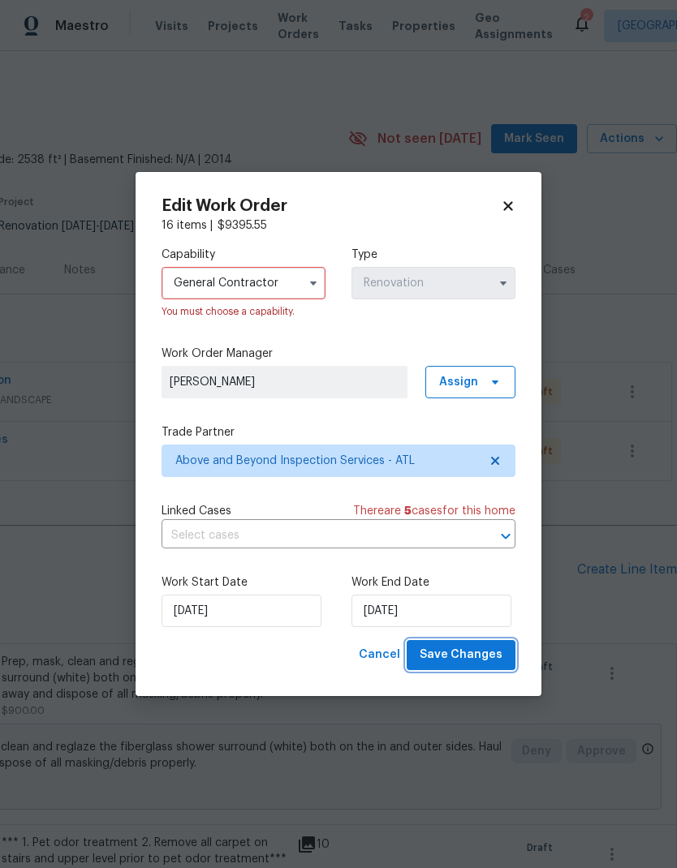
click at [491, 660] on span "Save Changes" at bounding box center [461, 655] width 83 height 20
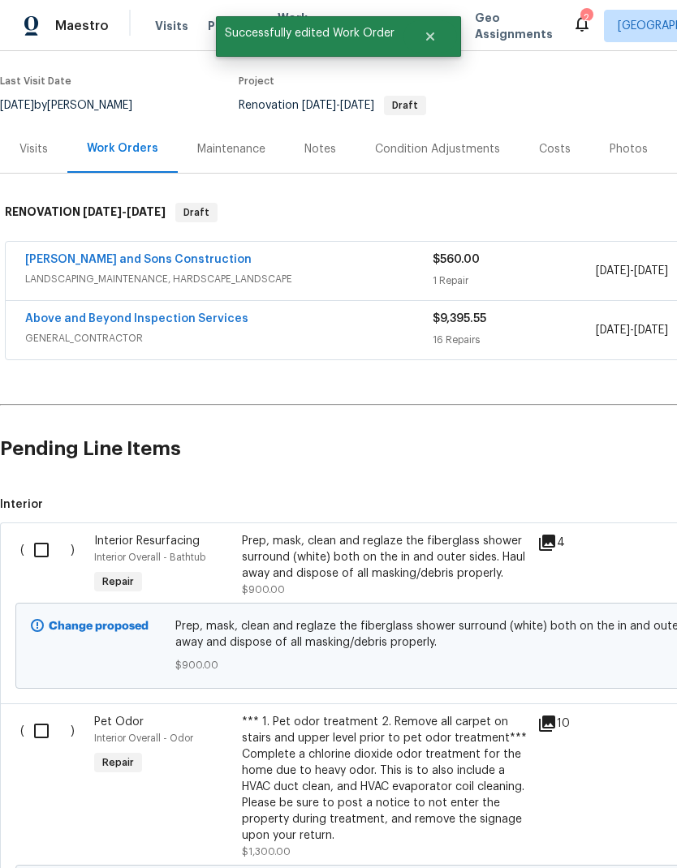
scroll to position [122, 0]
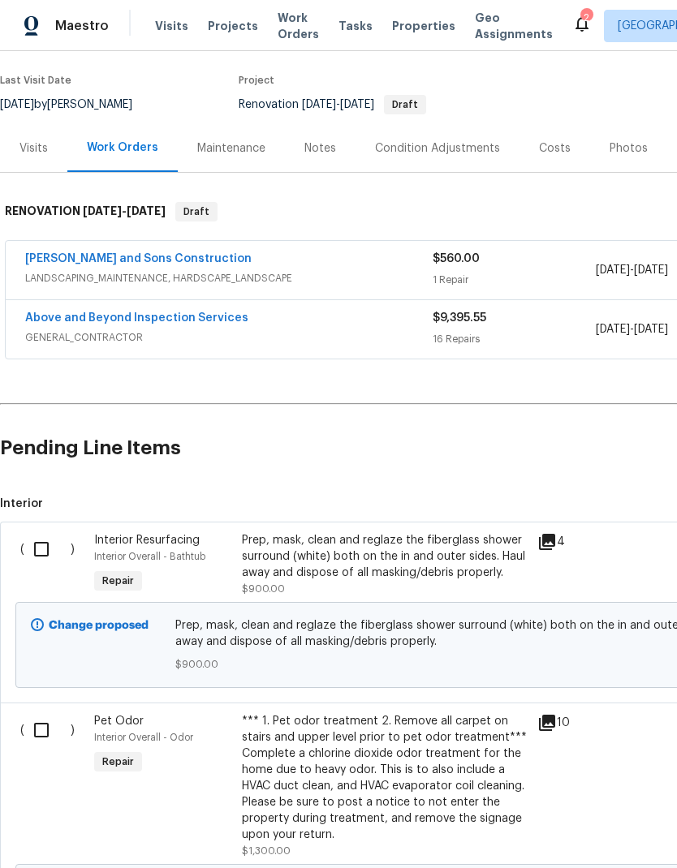
click at [50, 532] on input "checkbox" at bounding box center [47, 549] width 46 height 34
checkbox input "true"
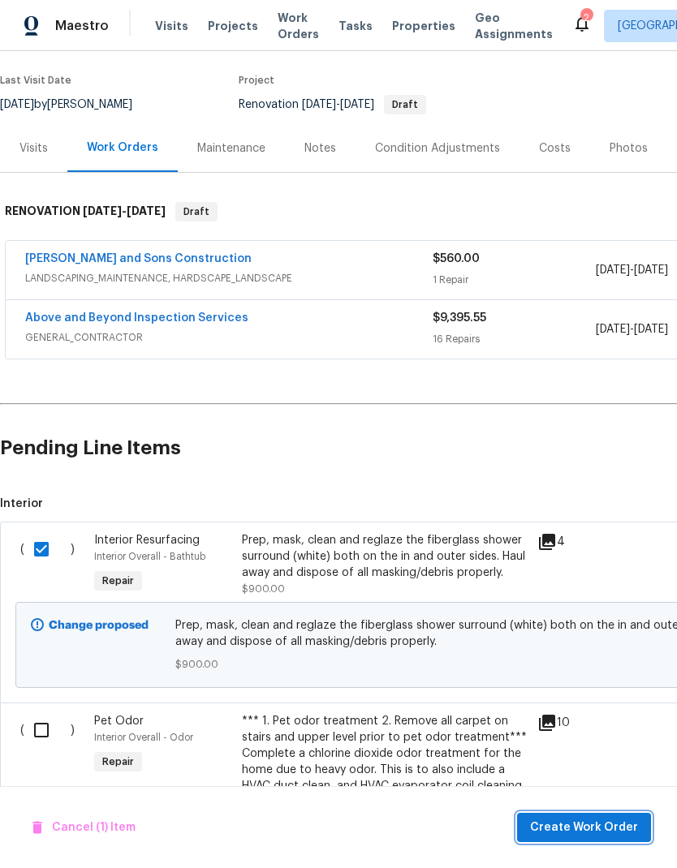
click at [605, 824] on span "Create Work Order" at bounding box center [584, 828] width 108 height 20
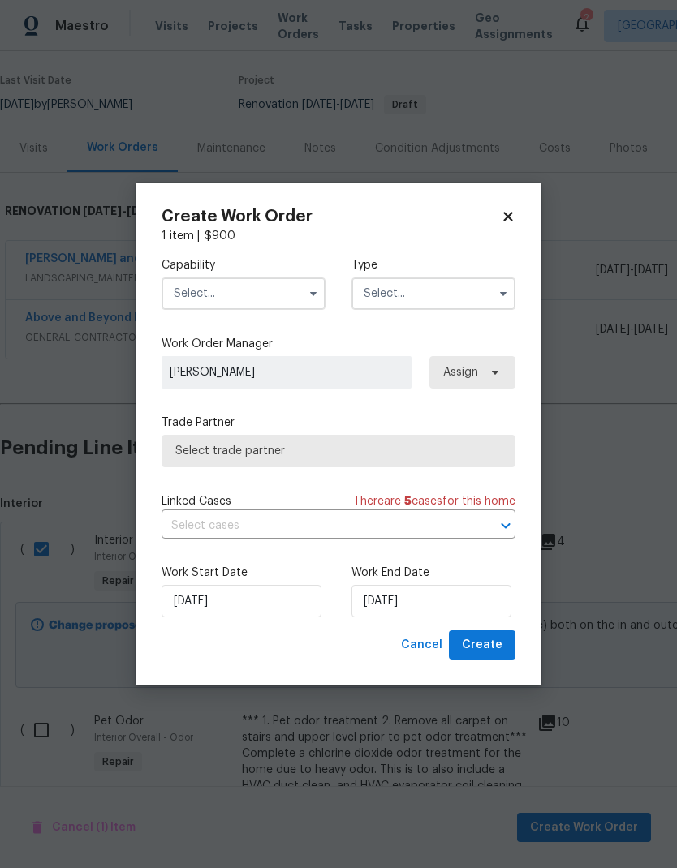
click at [308, 296] on icon "button" at bounding box center [313, 293] width 13 height 13
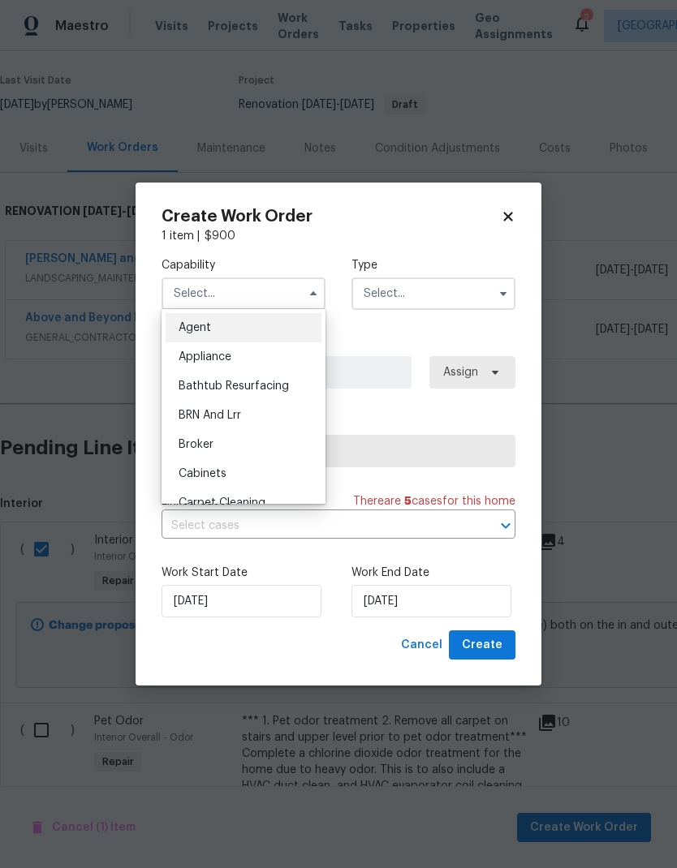
click at [283, 386] on span "Bathtub Resurfacing" at bounding box center [234, 386] width 110 height 11
type input "Bathtub Resurfacing"
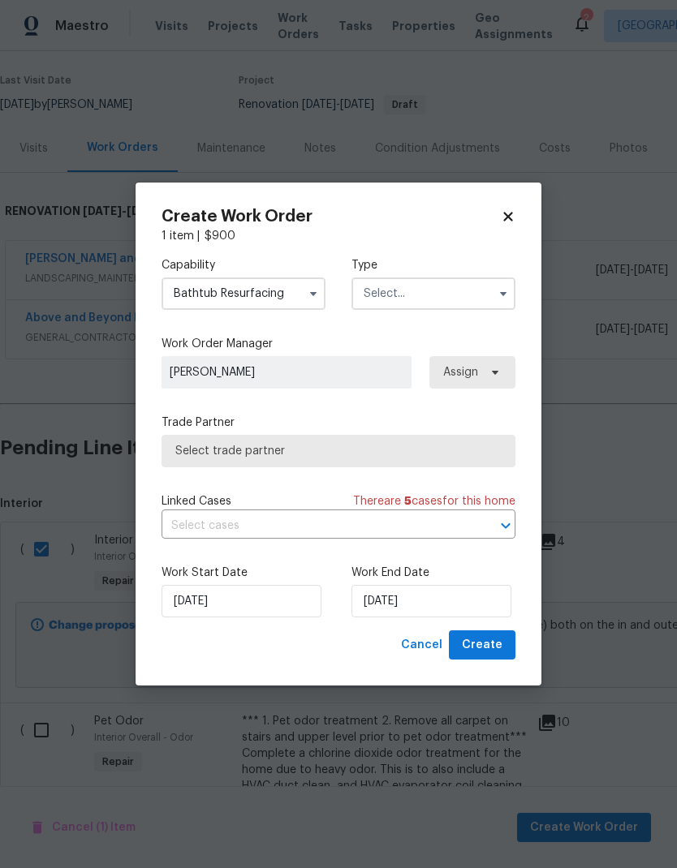
click at [476, 299] on input "text" at bounding box center [433, 294] width 164 height 32
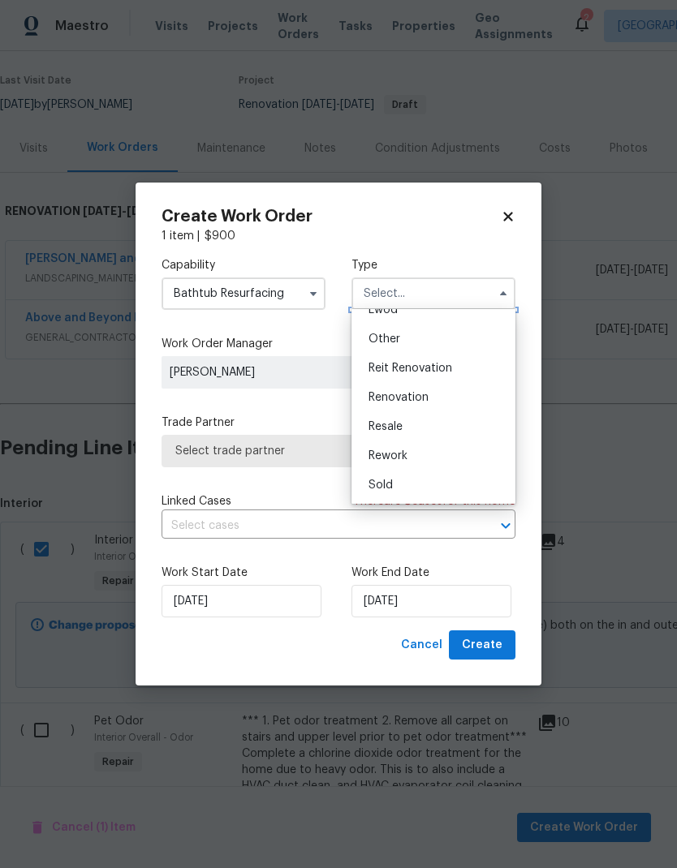
scroll to position [193, 0]
click at [436, 398] on div "Renovation" at bounding box center [433, 397] width 156 height 29
type input "Renovation"
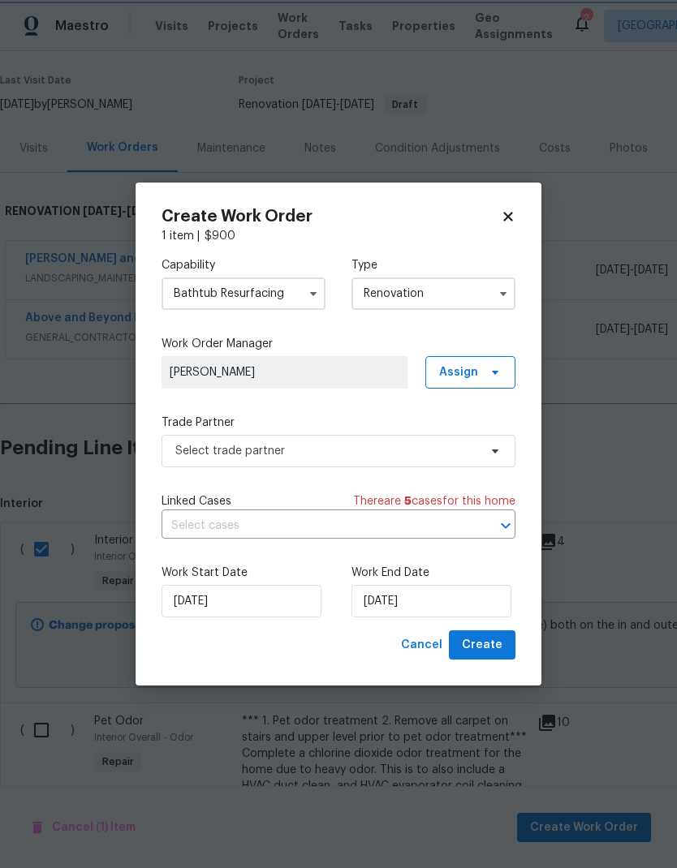
scroll to position [0, 0]
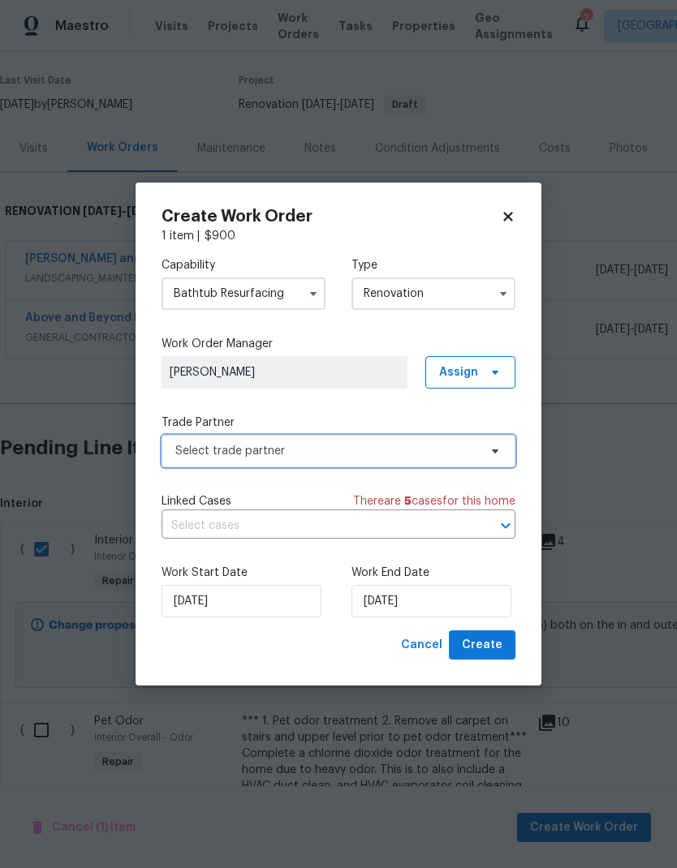
click at [482, 457] on span "Select trade partner" at bounding box center [338, 451] width 354 height 32
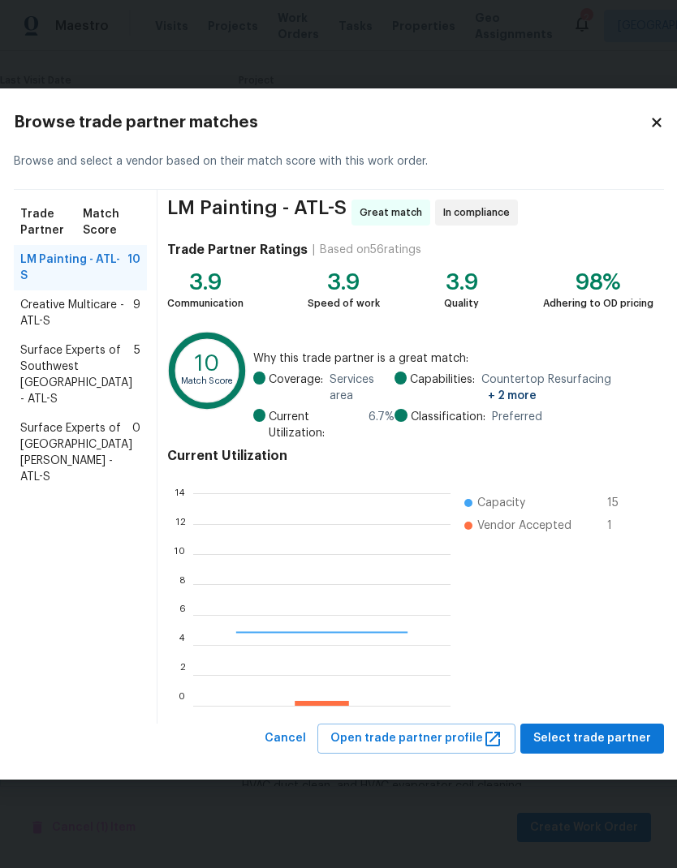
scroll to position [227, 257]
click at [91, 312] on span "Creative Multicare - ATL-S" at bounding box center [76, 313] width 113 height 32
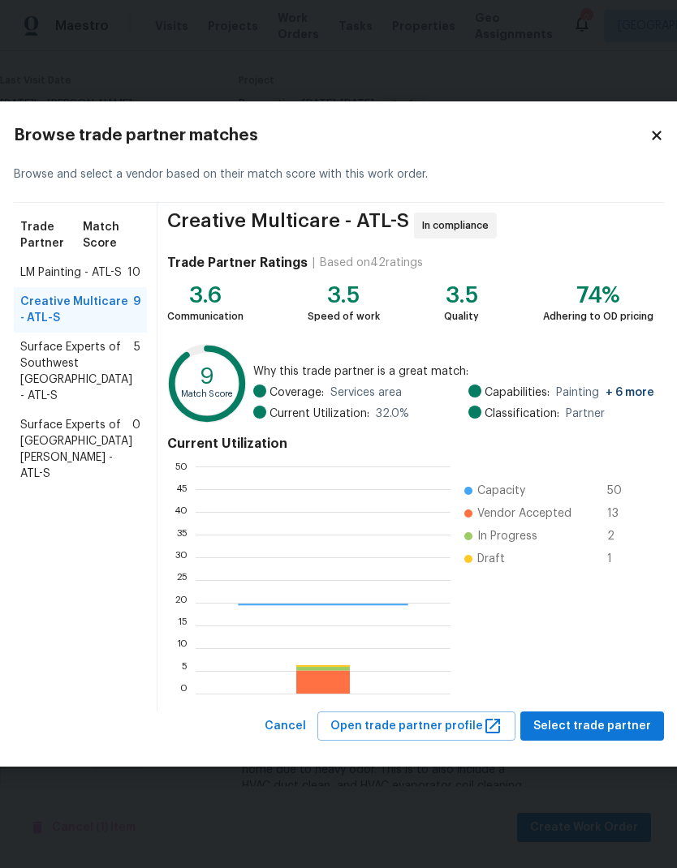
scroll to position [227, 255]
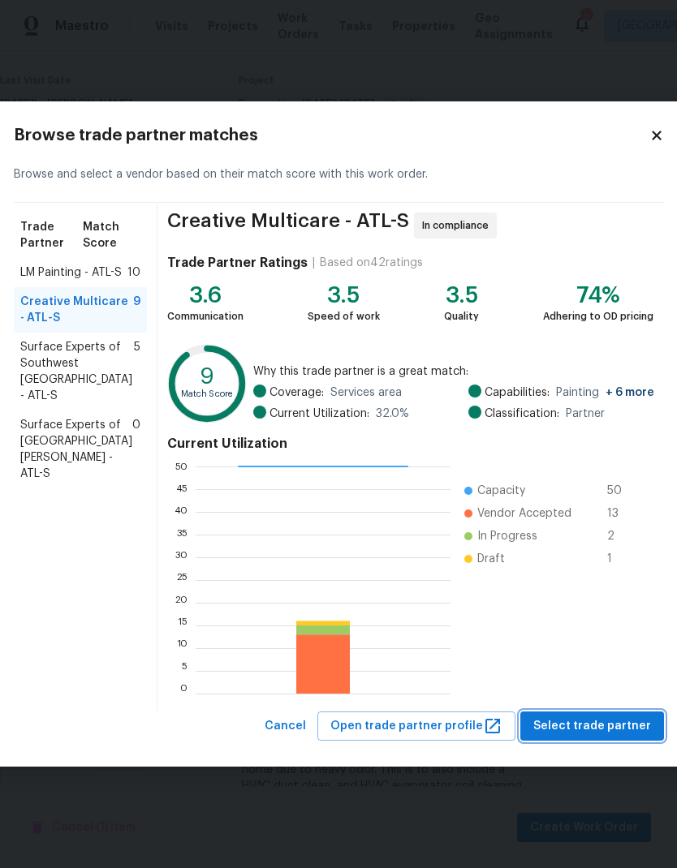
click at [622, 730] on span "Select trade partner" at bounding box center [592, 727] width 118 height 20
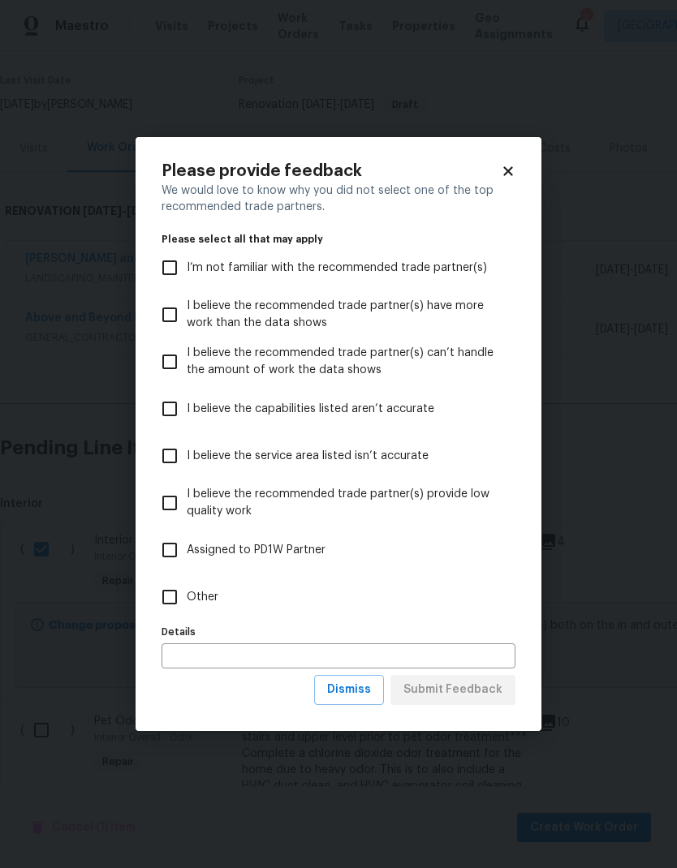
click at [170, 601] on input "Other" at bounding box center [170, 597] width 34 height 34
checkbox input "true"
click at [488, 692] on span "Submit Feedback" at bounding box center [452, 690] width 99 height 20
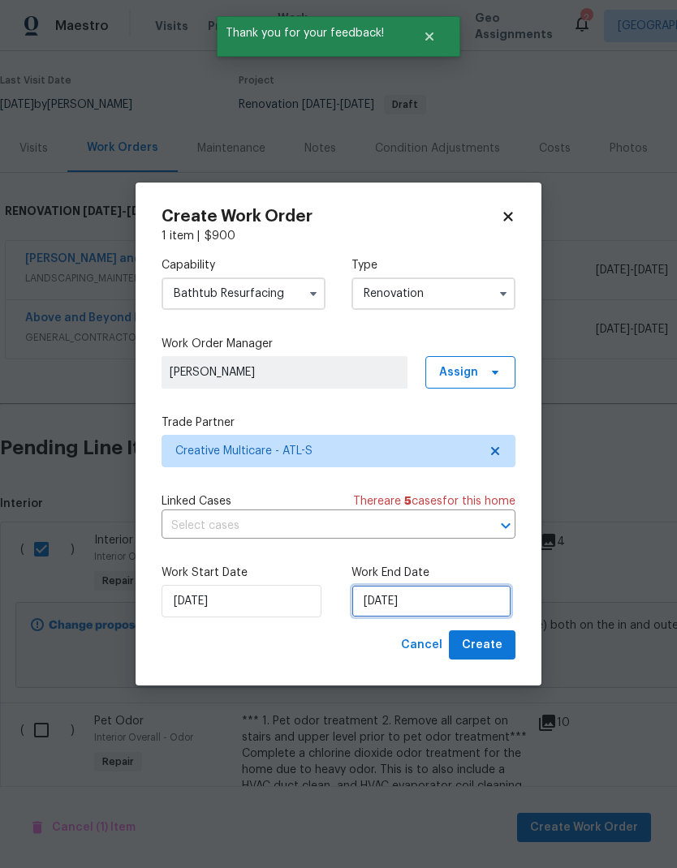
click at [469, 601] on input "9/29/2025" at bounding box center [431, 601] width 160 height 32
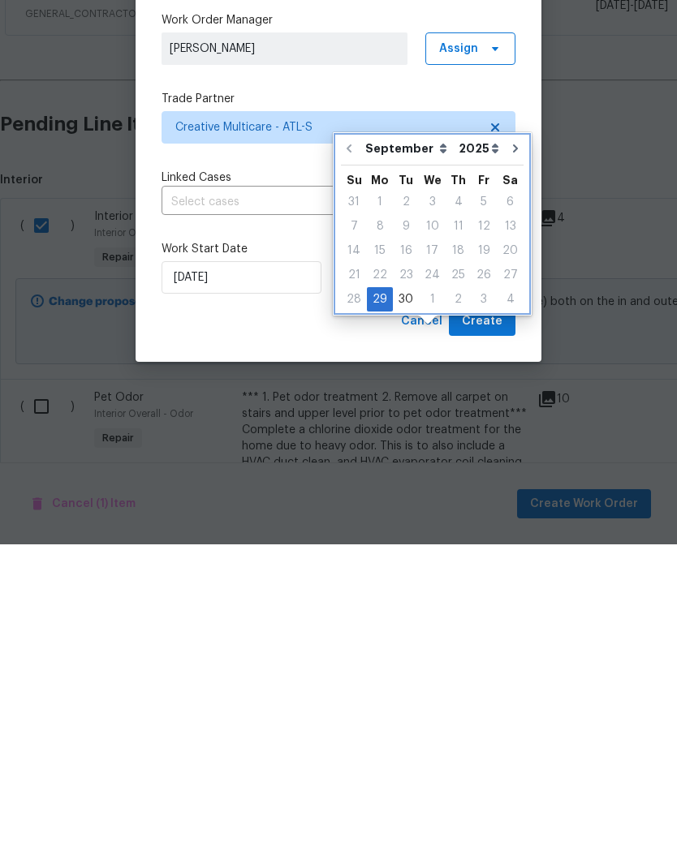
click at [513, 468] on icon "Go to next month" at bounding box center [515, 472] width 5 height 8
type input "10/29/2025"
select select "9"
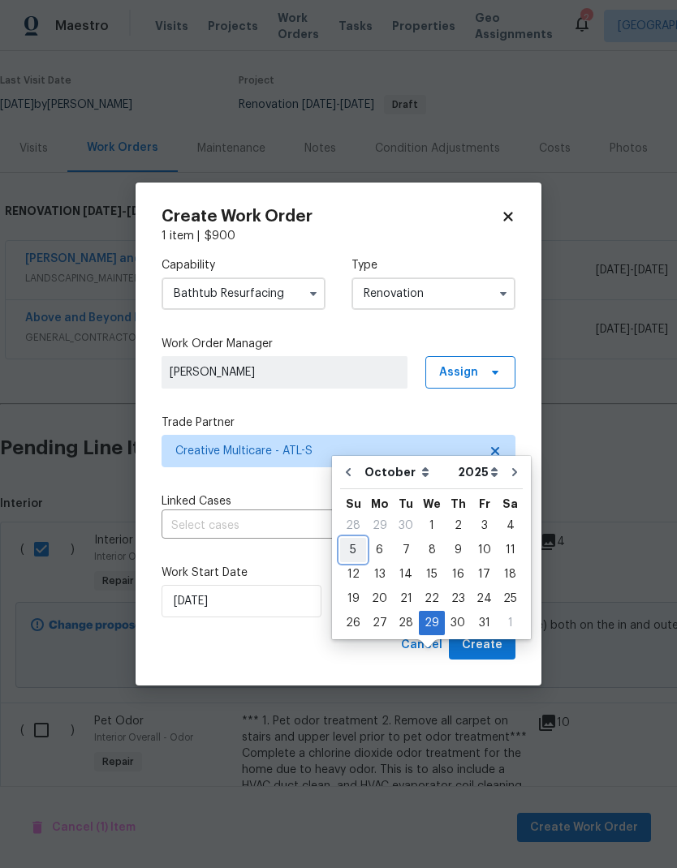
click at [355, 539] on div "5" at bounding box center [353, 550] width 26 height 23
type input "10/5/2025"
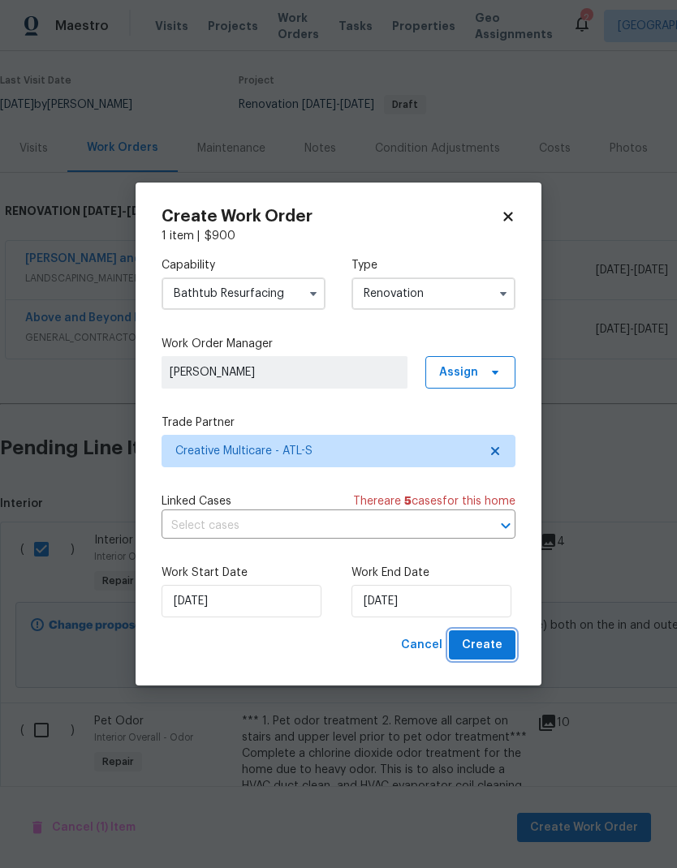
click at [493, 648] on span "Create" at bounding box center [482, 645] width 41 height 20
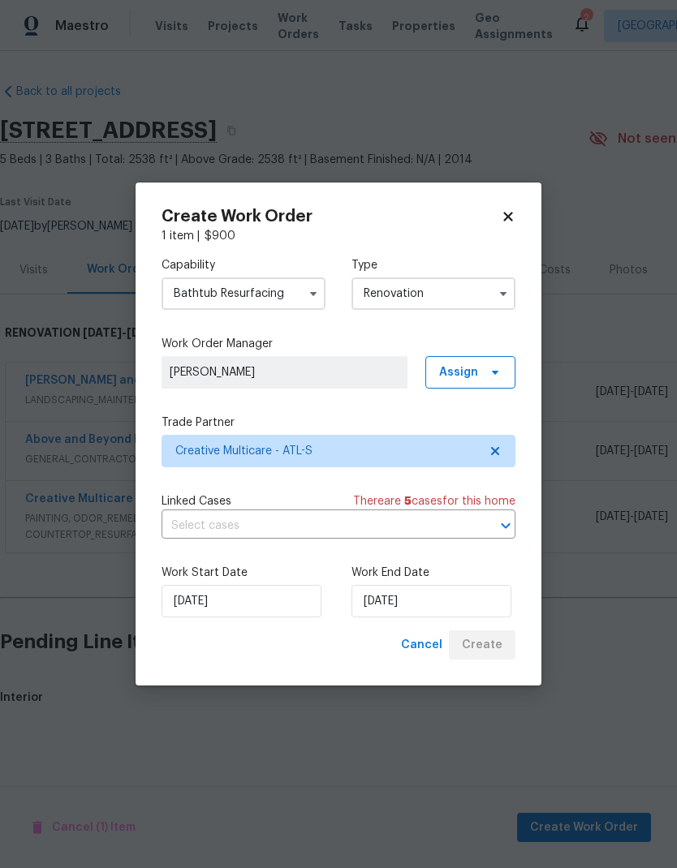
scroll to position [0, 0]
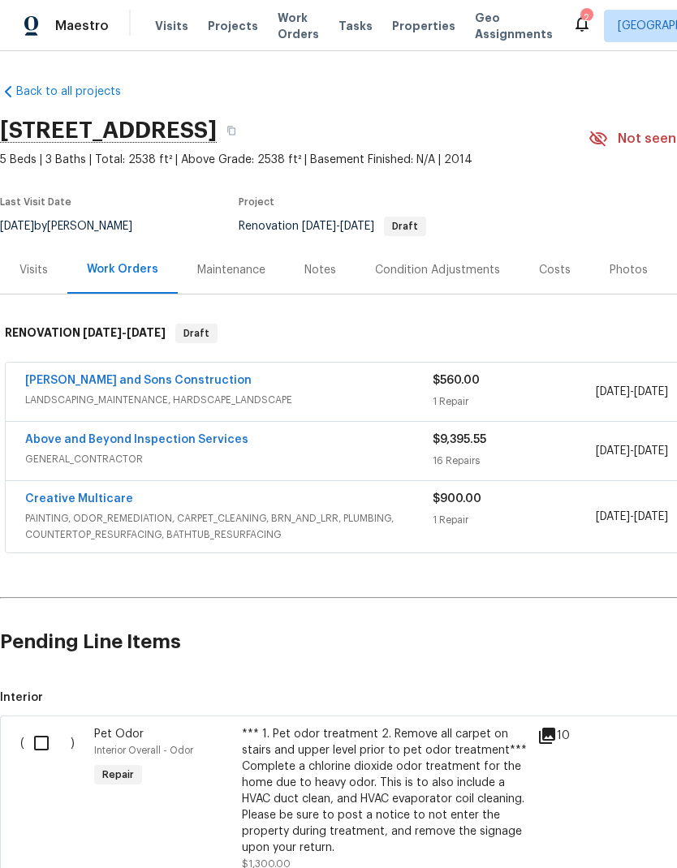
click at [46, 742] on input "checkbox" at bounding box center [47, 743] width 46 height 34
checkbox input "true"
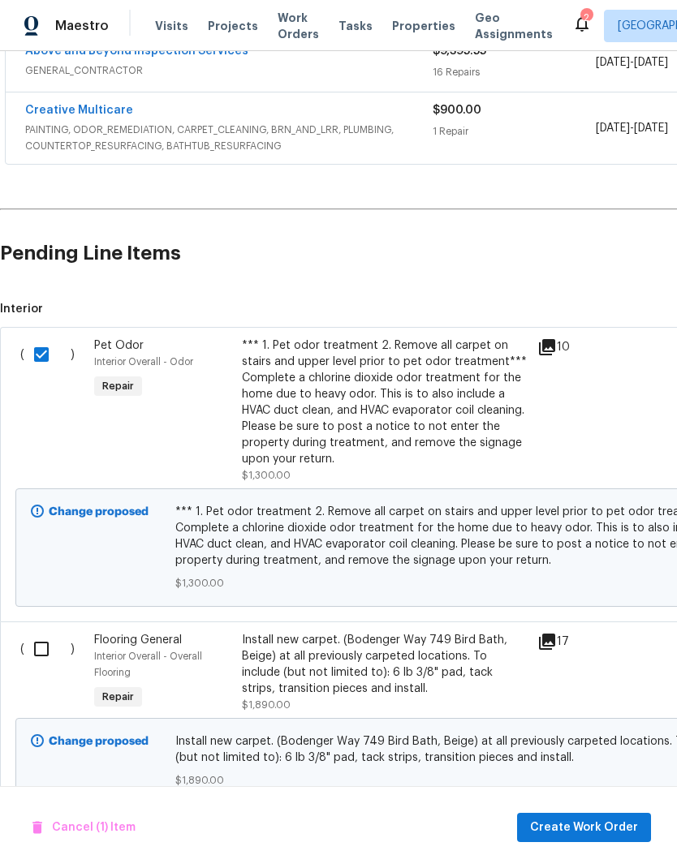
scroll to position [387, 0]
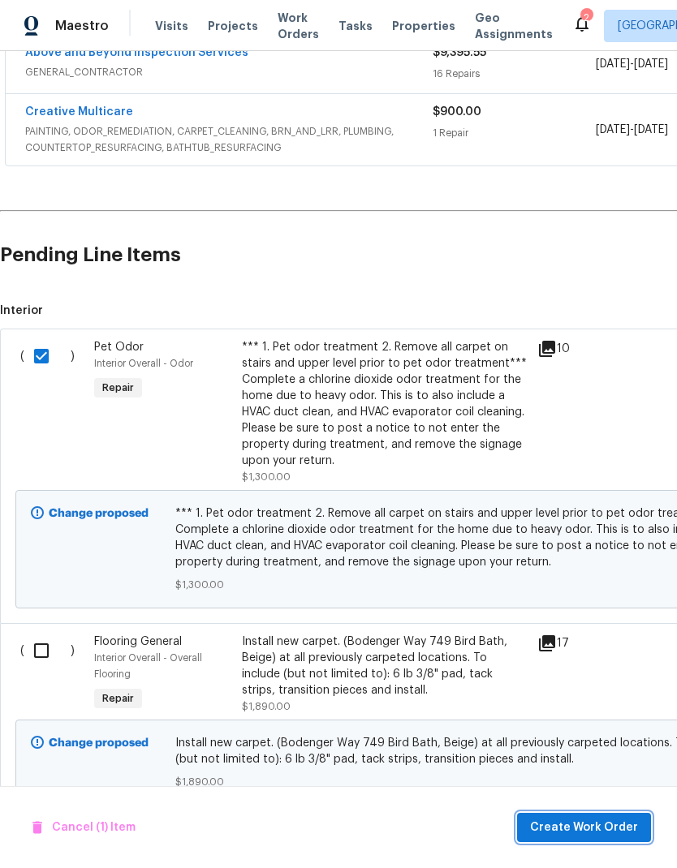
click at [610, 825] on span "Create Work Order" at bounding box center [584, 828] width 108 height 20
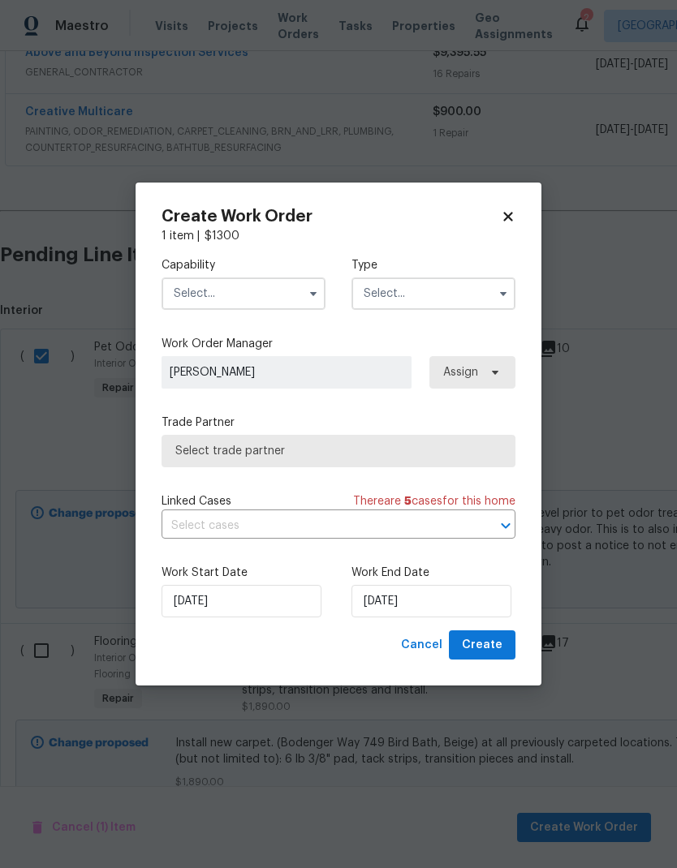
click at [303, 289] on button "button" at bounding box center [312, 293] width 19 height 19
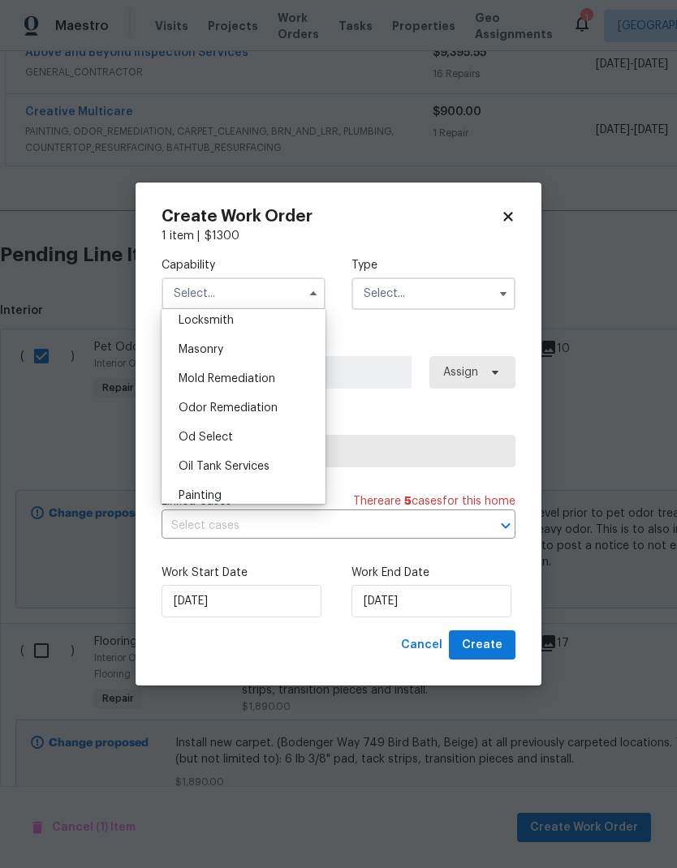
scroll to position [1197, 0]
click at [277, 405] on div "Odor Remediation" at bounding box center [244, 406] width 156 height 29
type input "Odor Remediation"
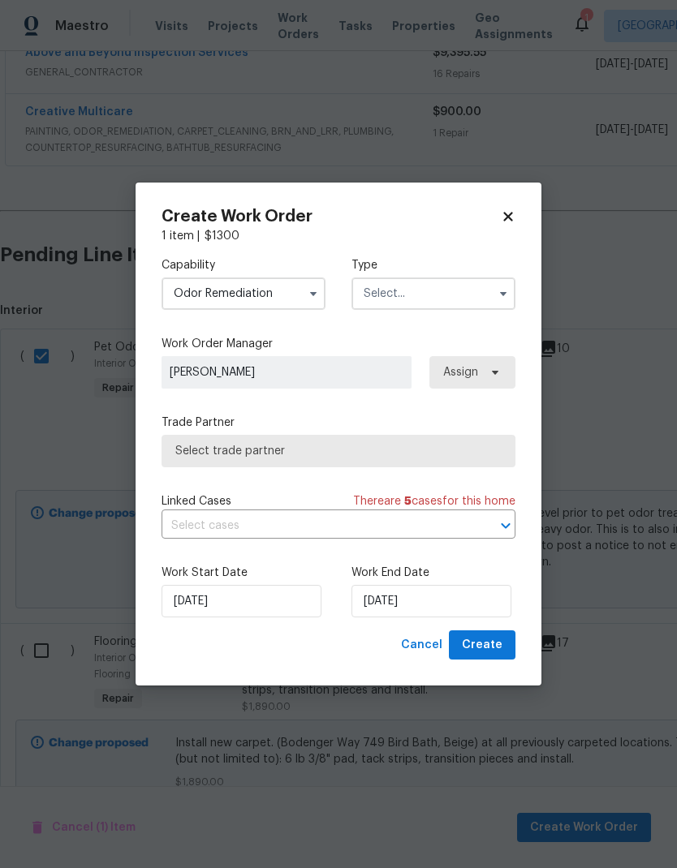
click at [497, 292] on icon "button" at bounding box center [503, 293] width 13 height 13
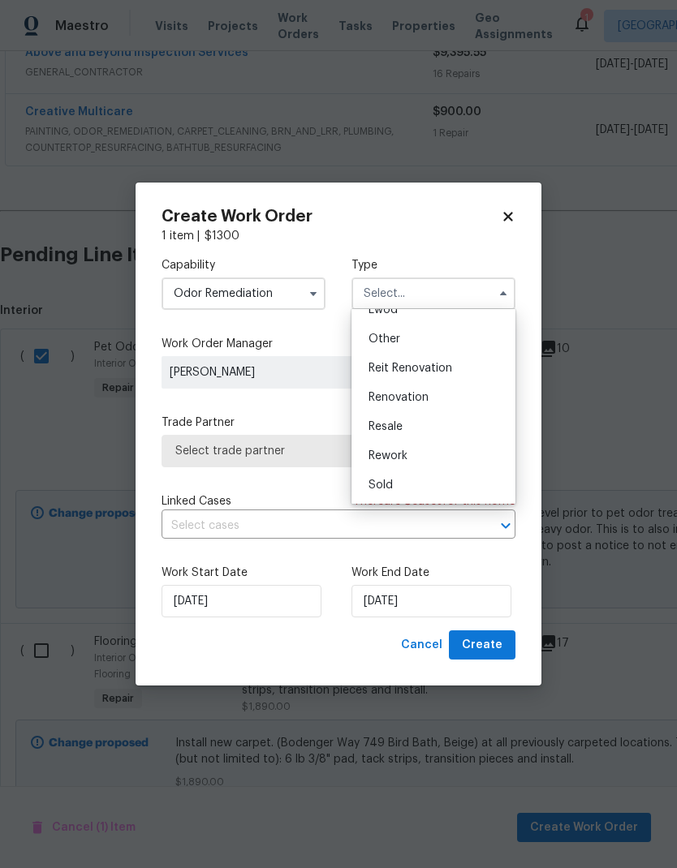
scroll to position [193, 0]
click at [445, 396] on div "Renovation" at bounding box center [433, 397] width 156 height 29
type input "Renovation"
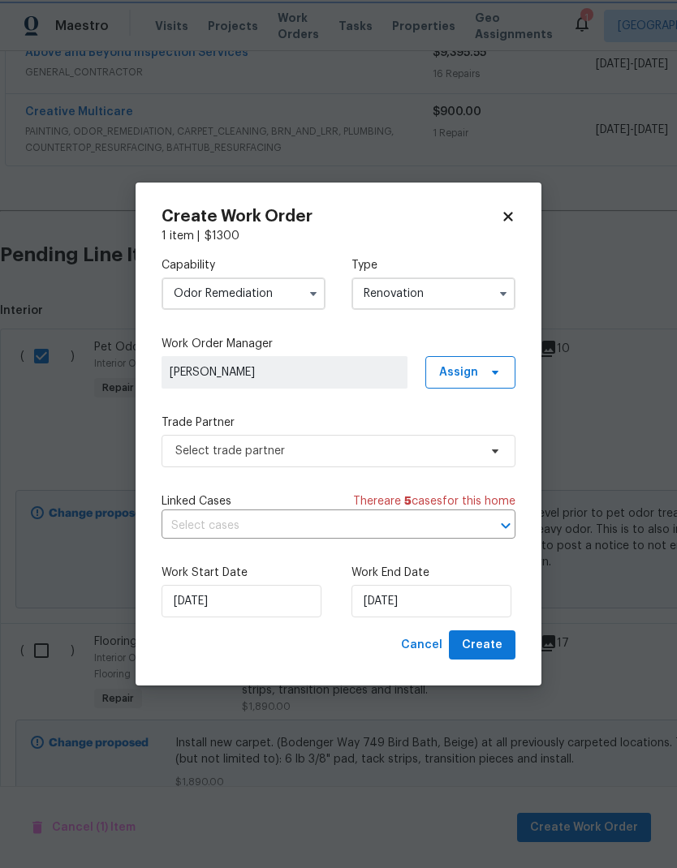
scroll to position [0, 0]
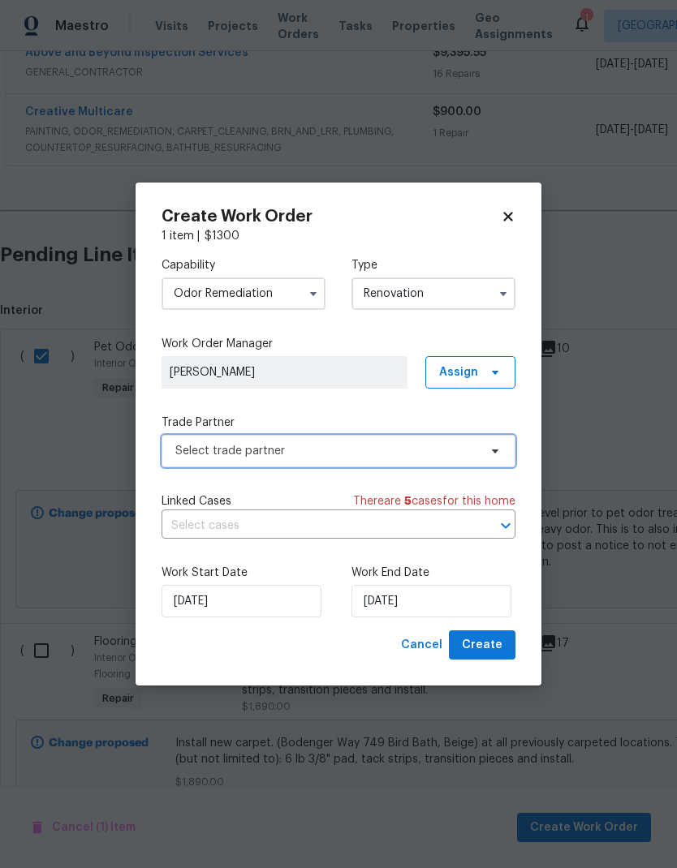
click at [493, 455] on icon at bounding box center [495, 451] width 13 height 13
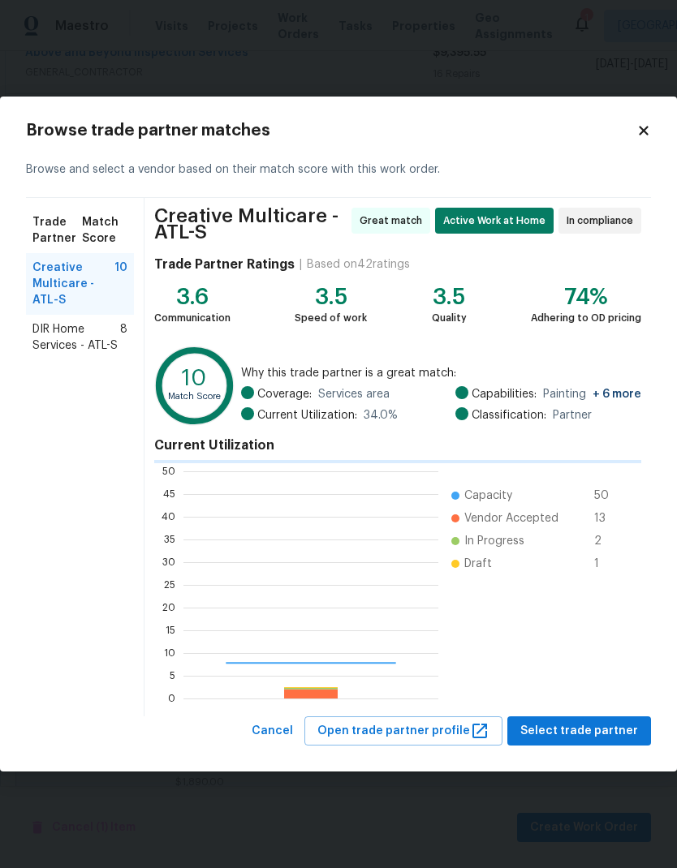
scroll to position [227, 255]
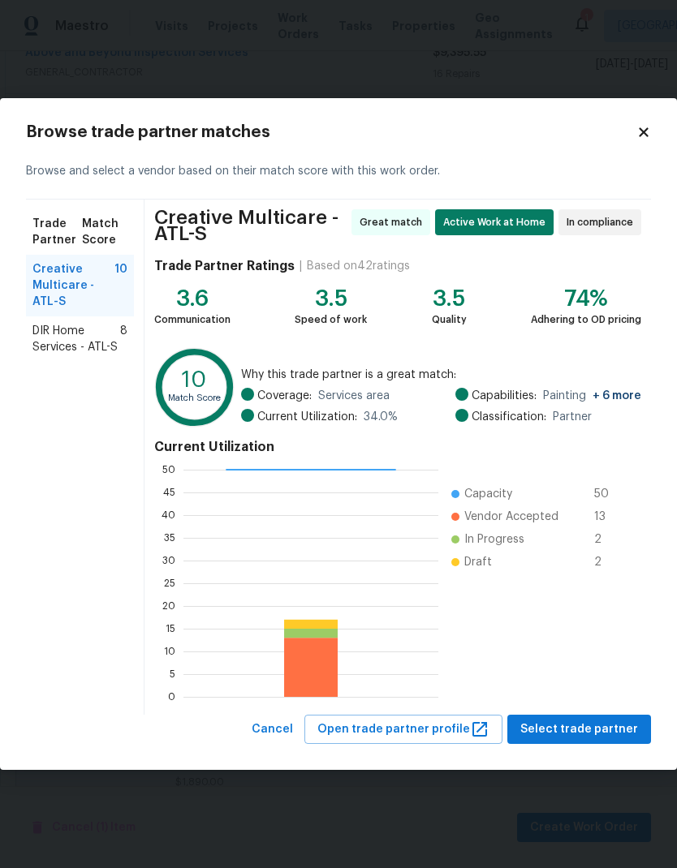
click at [95, 345] on span "DIR Home Services - ATL-S" at bounding box center [76, 339] width 88 height 32
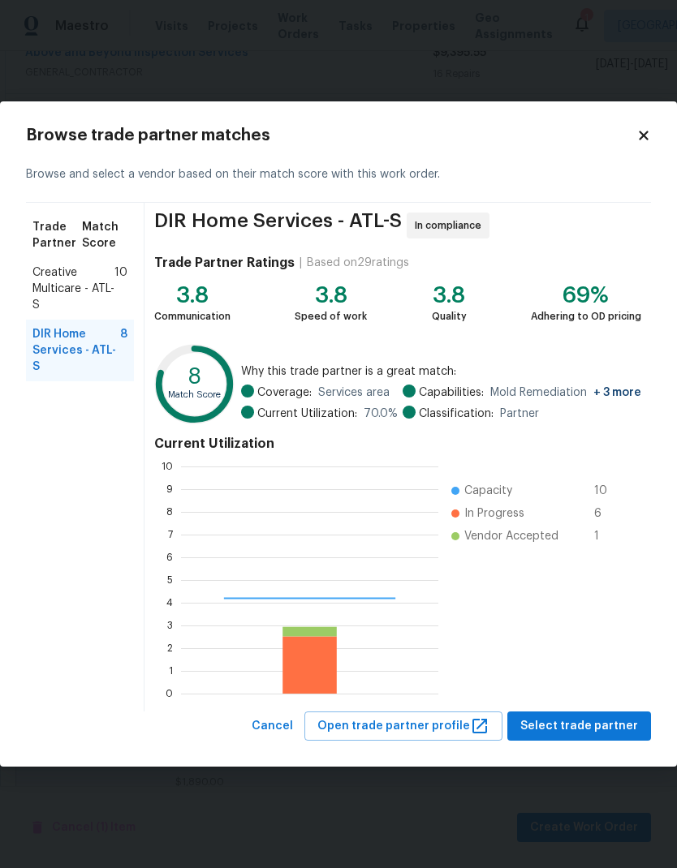
scroll to position [227, 257]
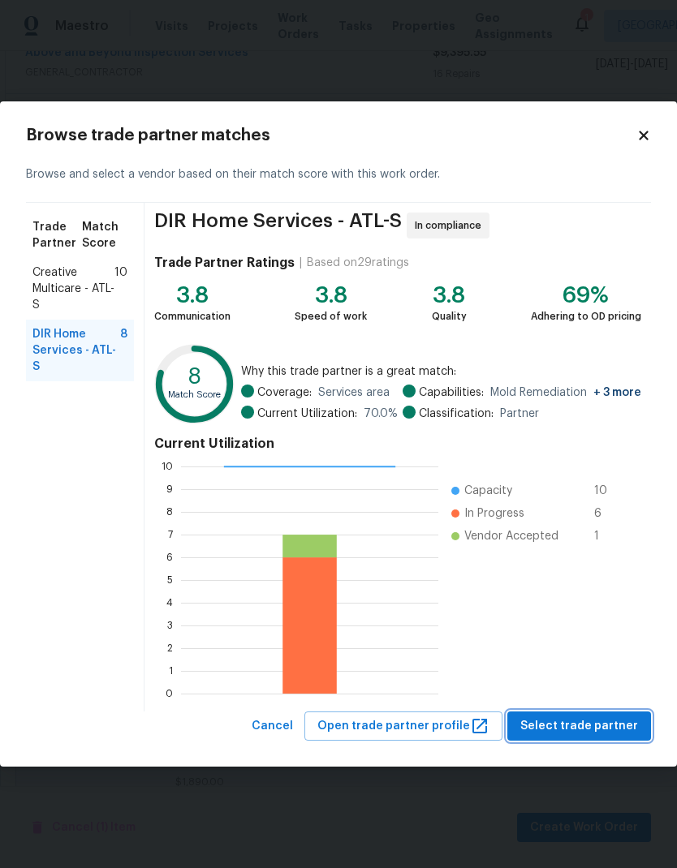
click at [611, 714] on button "Select trade partner" at bounding box center [579, 727] width 144 height 30
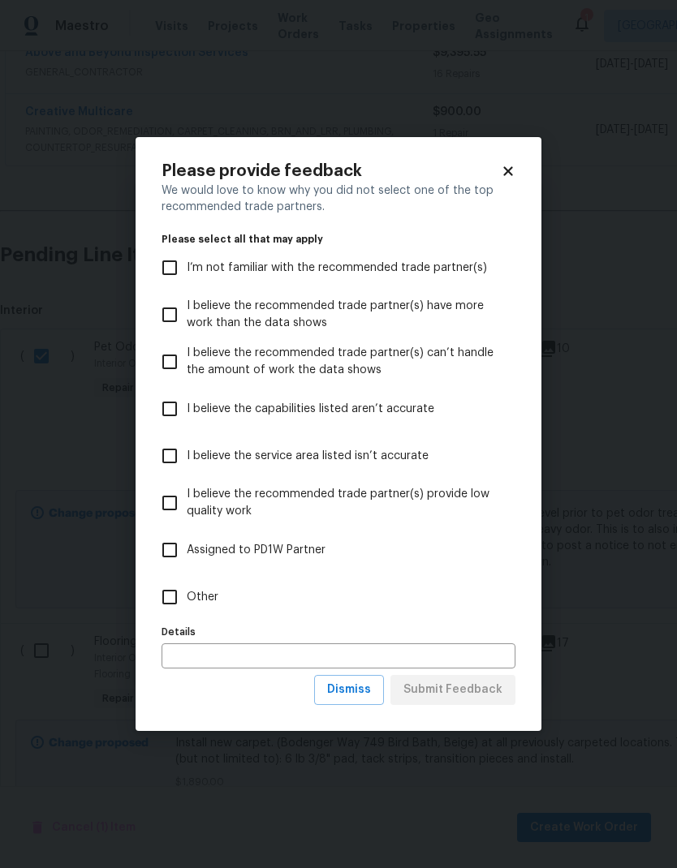
click at [176, 600] on input "Other" at bounding box center [170, 597] width 34 height 34
checkbox input "true"
click at [488, 697] on span "Submit Feedback" at bounding box center [452, 690] width 99 height 20
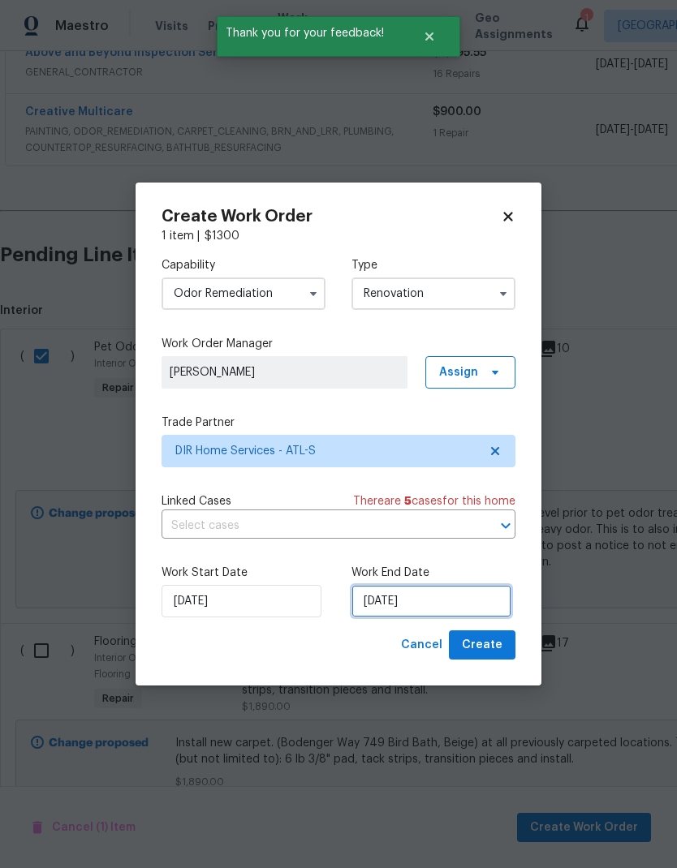
click at [456, 601] on input "9/29/2025" at bounding box center [431, 601] width 160 height 32
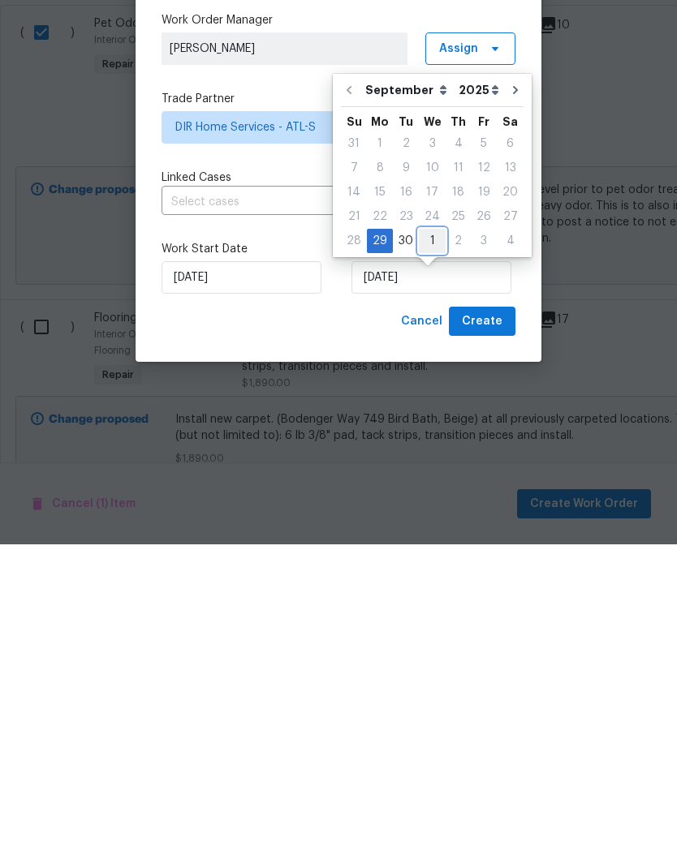
click at [431, 553] on div "1" at bounding box center [432, 564] width 27 height 23
type input "10/1/2025"
select select "9"
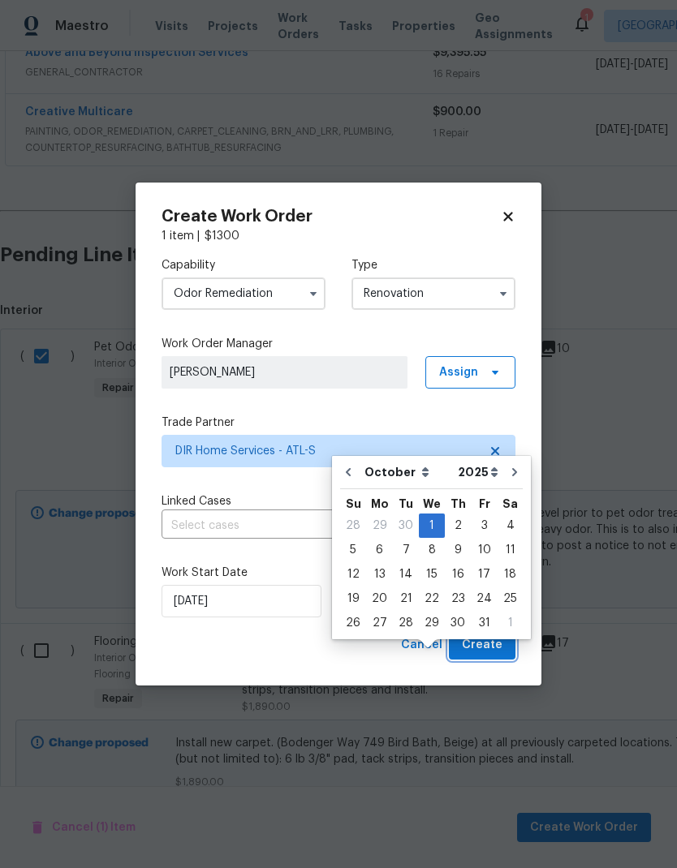
click at [493, 649] on span "Create" at bounding box center [482, 645] width 41 height 20
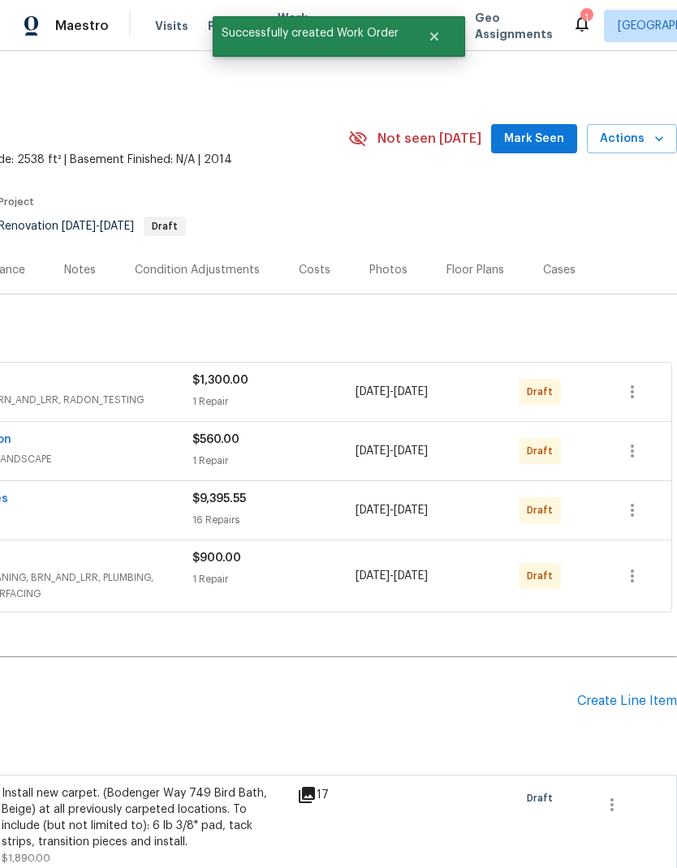
scroll to position [0, 240]
click at [630, 514] on button "button" at bounding box center [632, 510] width 39 height 39
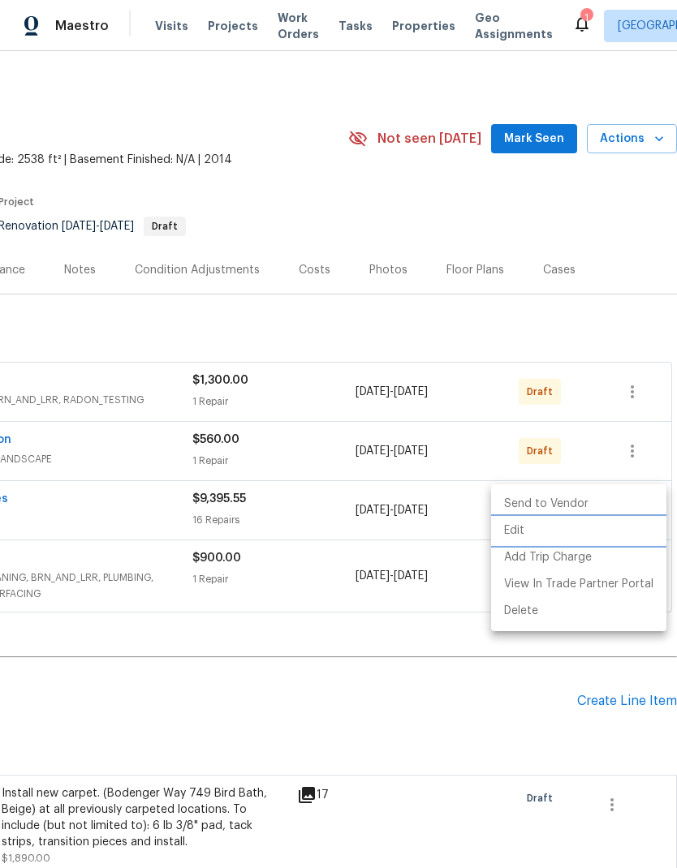
click at [523, 538] on li "Edit" at bounding box center [578, 531] width 175 height 27
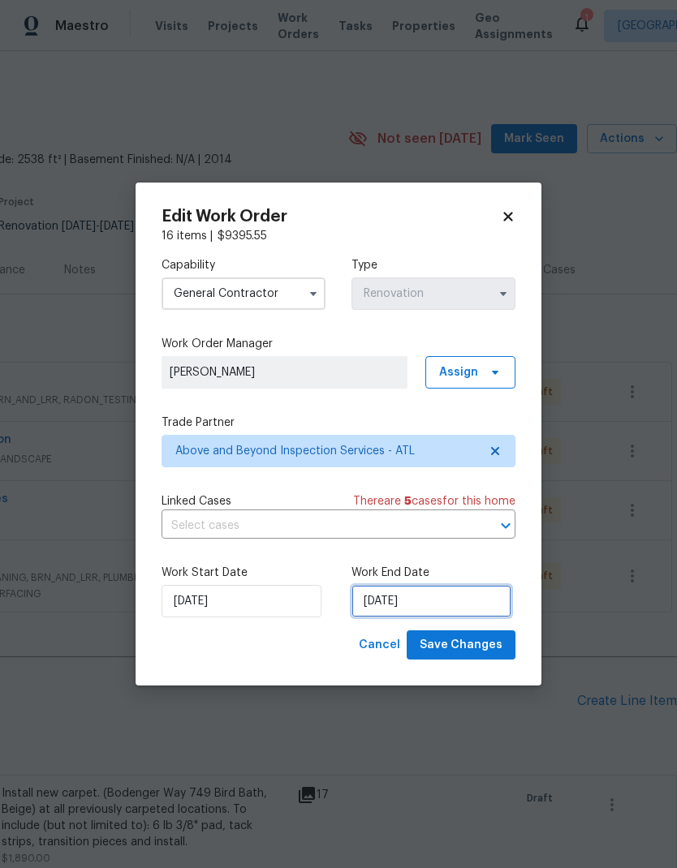
click at [467, 604] on input "10/7/2025" at bounding box center [431, 601] width 160 height 32
select select "9"
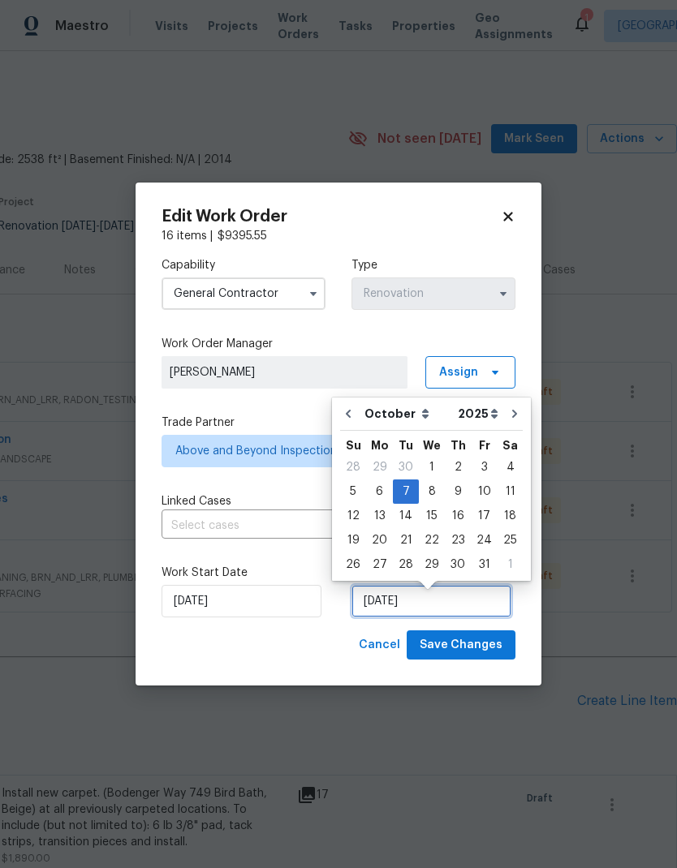
scroll to position [13, 0]
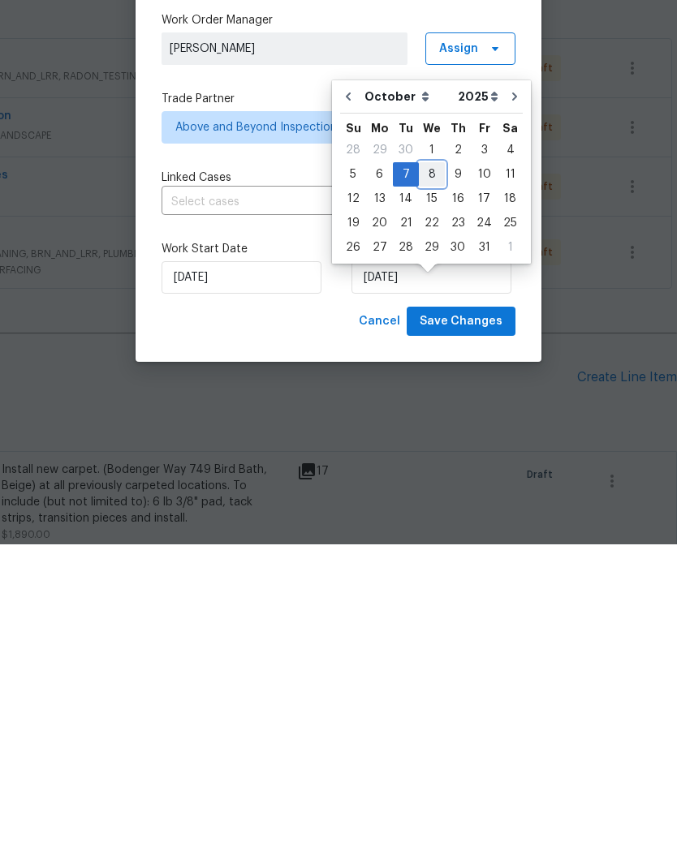
click at [435, 487] on div "8" at bounding box center [432, 498] width 26 height 23
type input "10/8/2025"
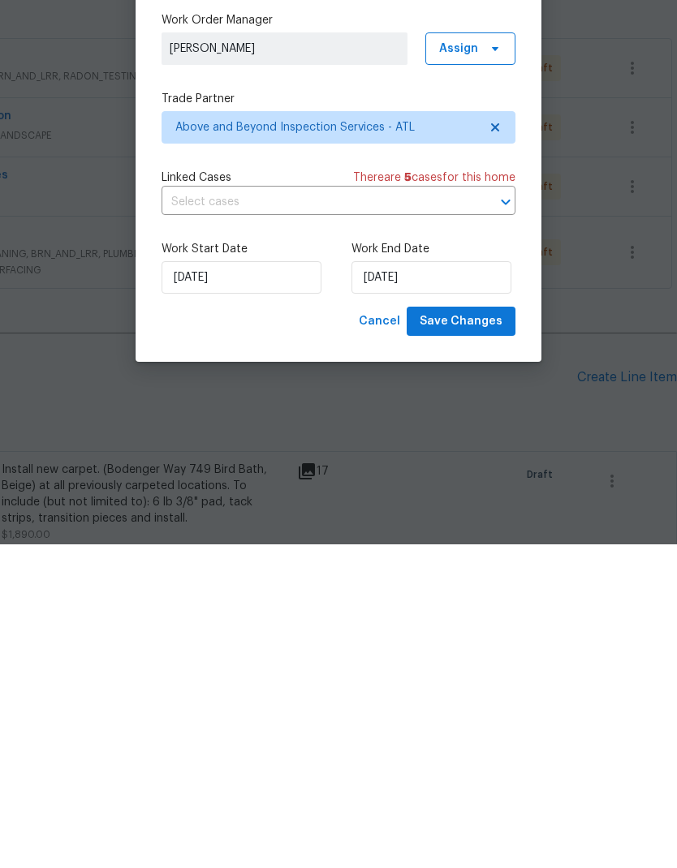
scroll to position [65, 0]
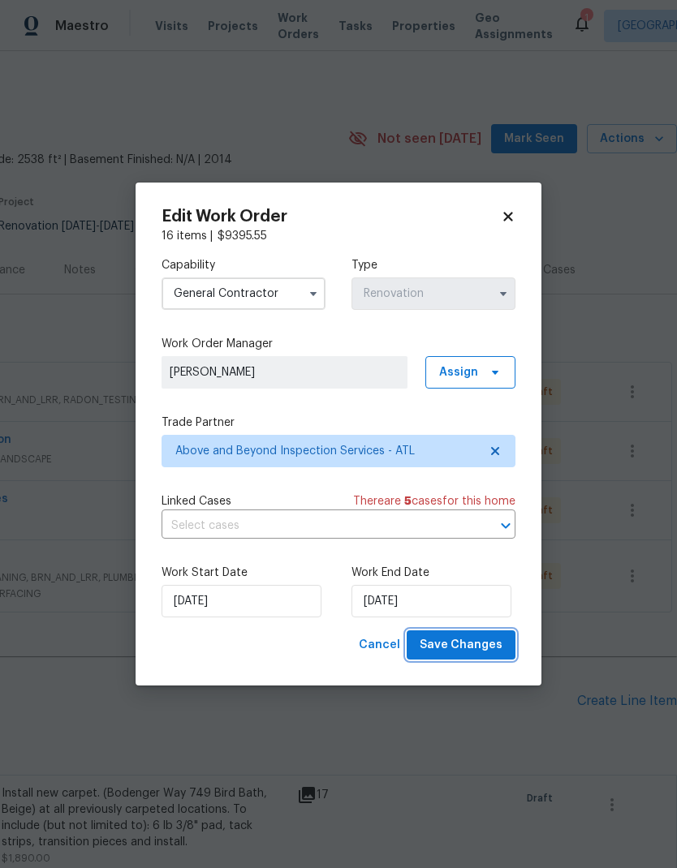
click at [490, 650] on span "Save Changes" at bounding box center [461, 645] width 83 height 20
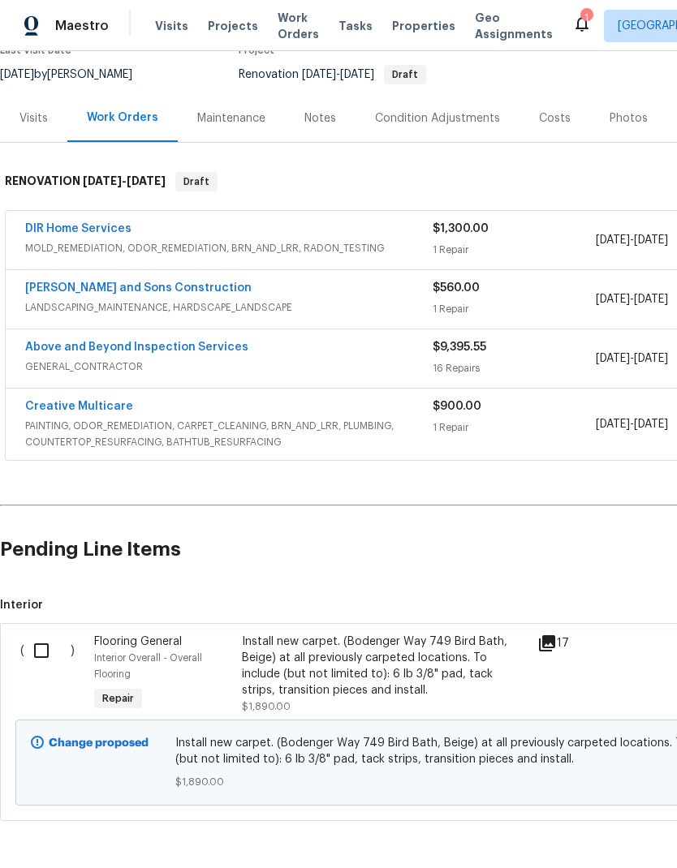
scroll to position [151, 0]
click at [46, 635] on input "checkbox" at bounding box center [47, 652] width 46 height 34
checkbox input "true"
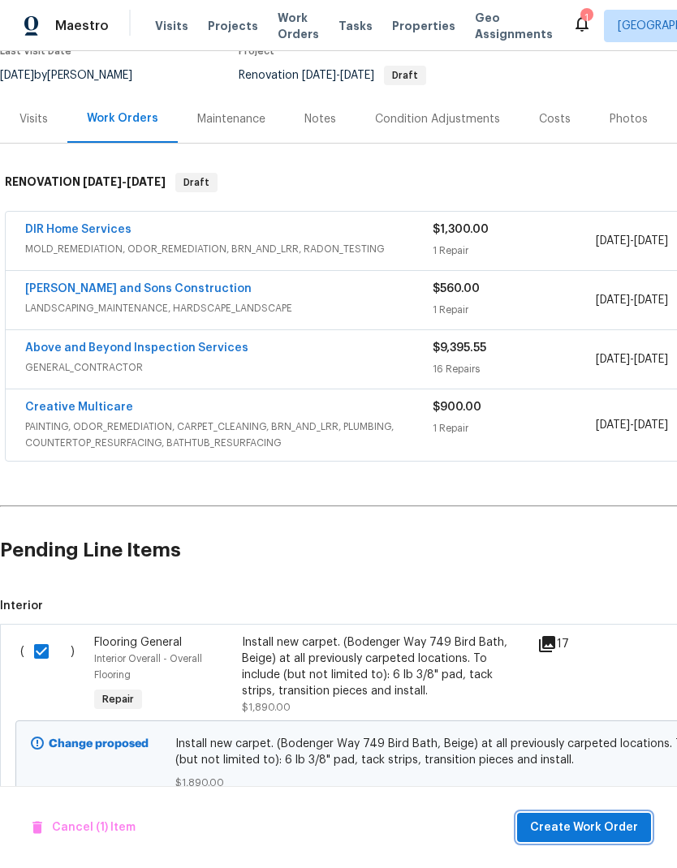
click at [619, 828] on span "Create Work Order" at bounding box center [584, 828] width 108 height 20
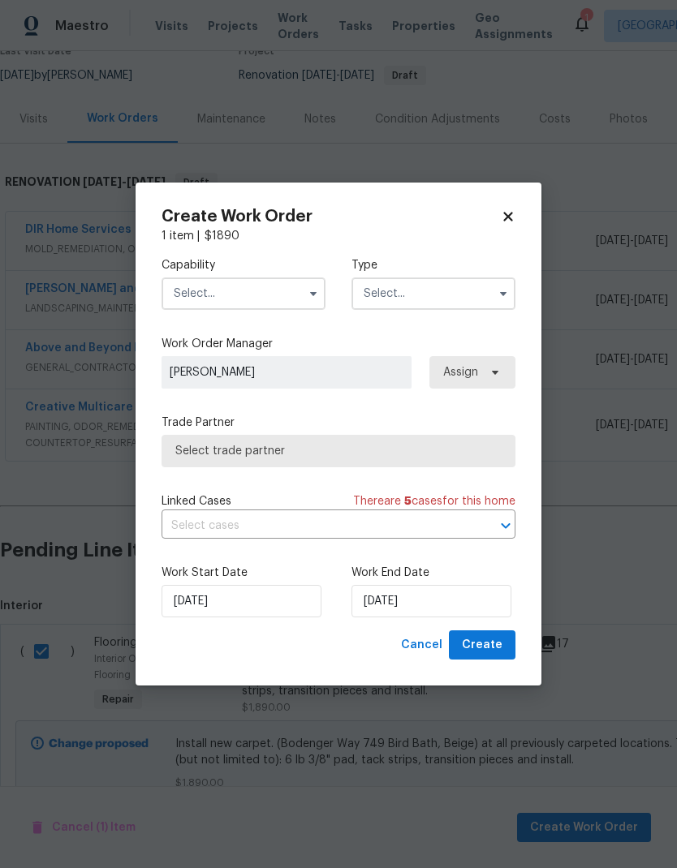
click at [307, 293] on icon "button" at bounding box center [313, 293] width 13 height 13
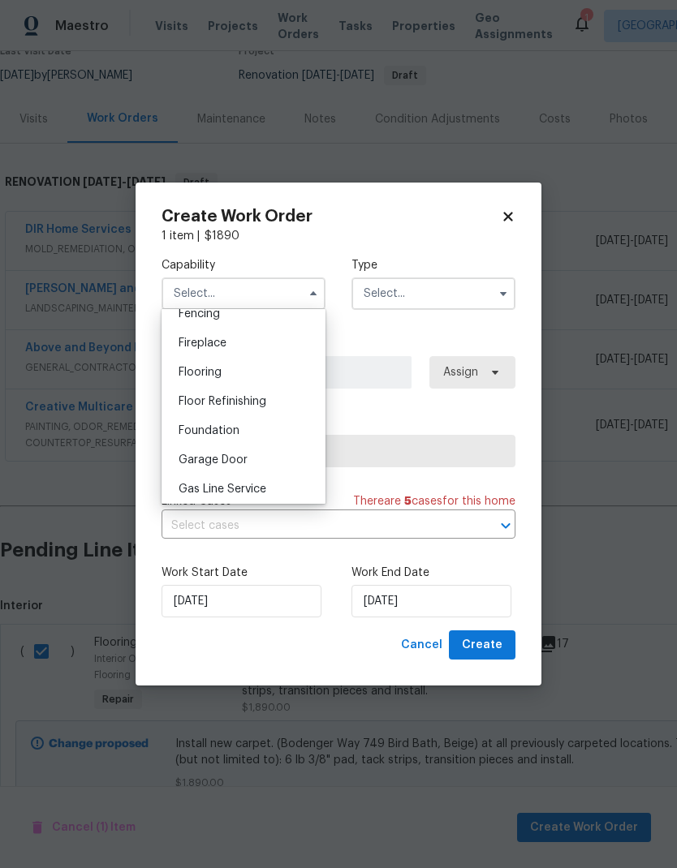
scroll to position [556, 0]
click at [273, 401] on div "Flooring" at bounding box center [244, 401] width 156 height 29
type input "Flooring"
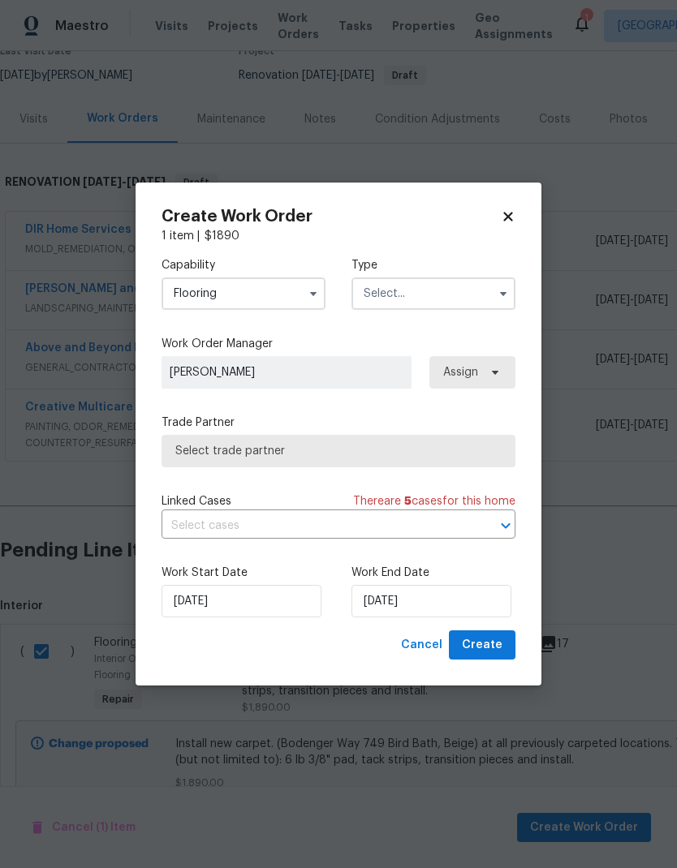
click at [467, 299] on input "text" at bounding box center [433, 294] width 164 height 32
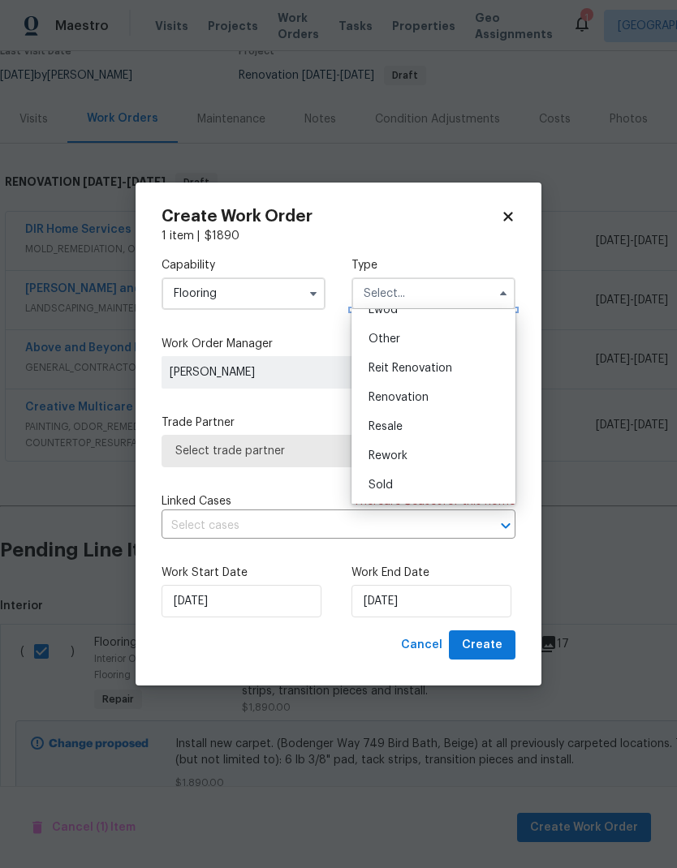
scroll to position [193, 0]
click at [430, 400] on div "Renovation" at bounding box center [433, 397] width 156 height 29
type input "Renovation"
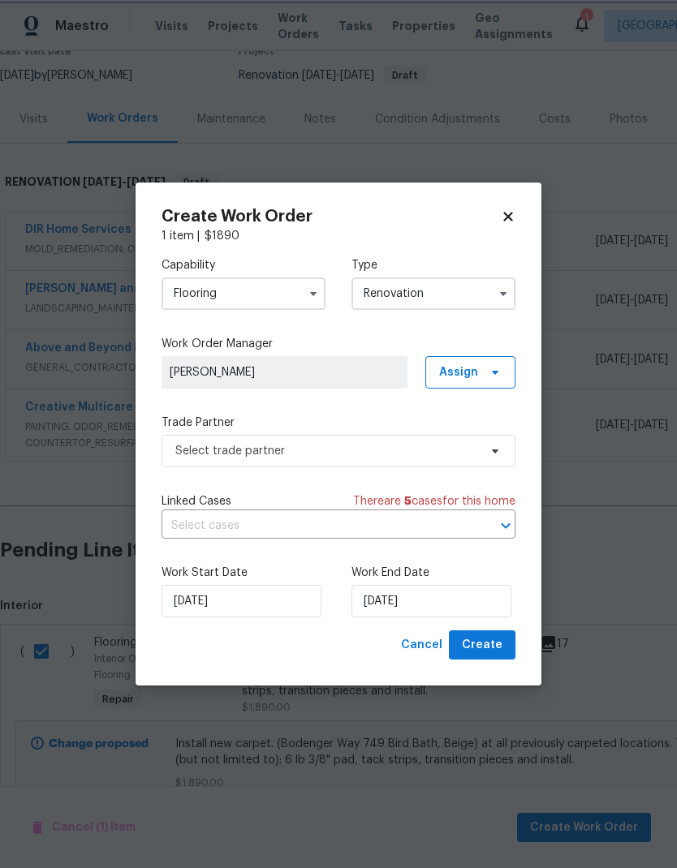
scroll to position [0, 0]
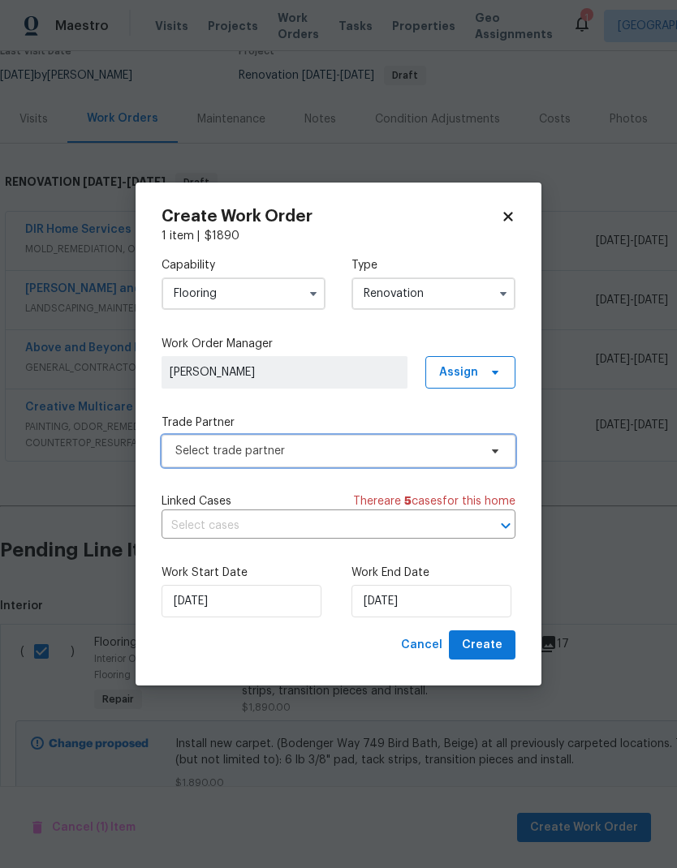
click at [497, 460] on span "Select trade partner" at bounding box center [338, 451] width 354 height 32
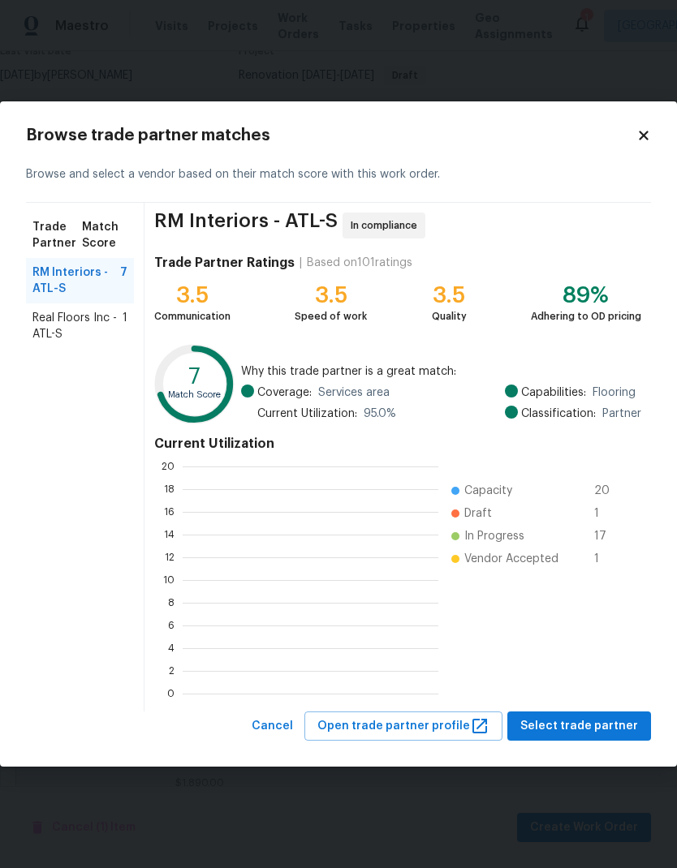
scroll to position [227, 256]
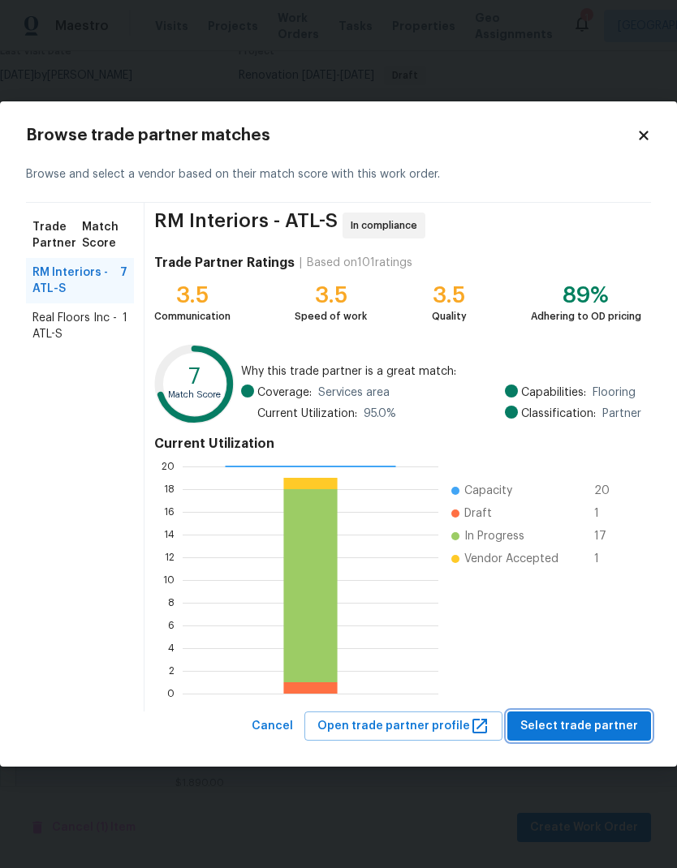
click at [617, 726] on span "Select trade partner" at bounding box center [579, 727] width 118 height 20
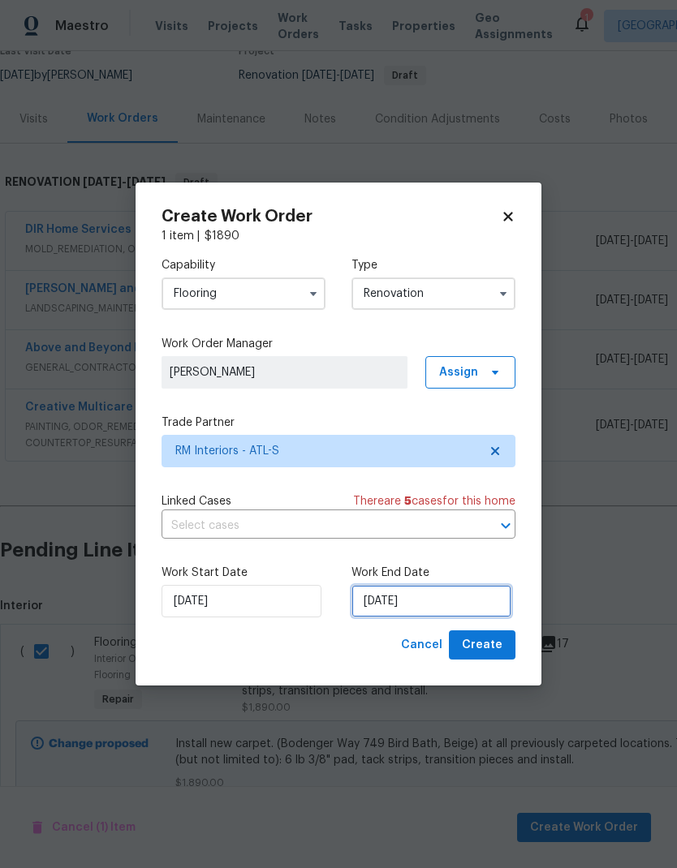
click at [459, 600] on input "9/29/2025" at bounding box center [431, 601] width 160 height 32
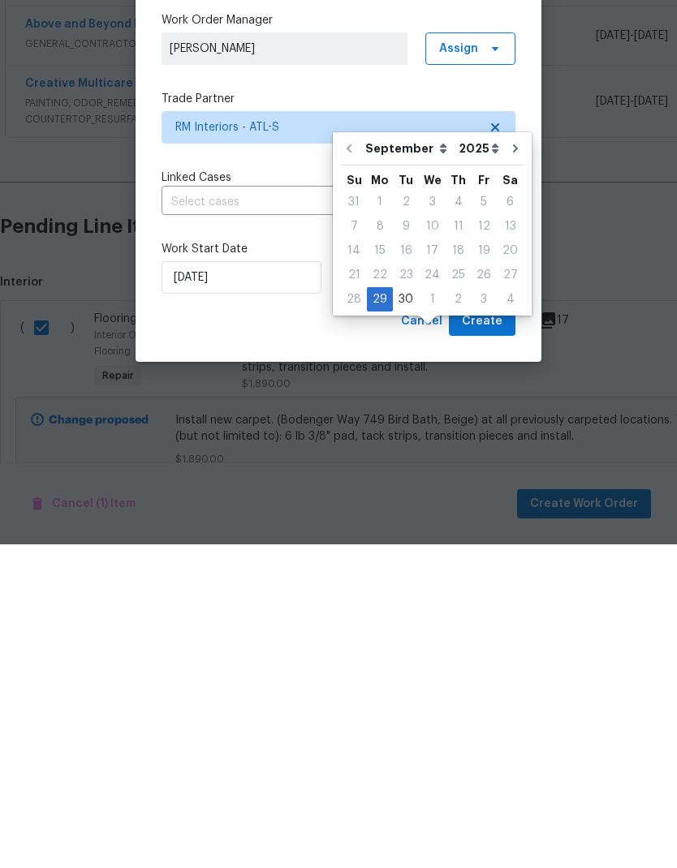
click at [509, 466] on icon "Go to next month" at bounding box center [515, 472] width 13 height 13
type input "10/29/2025"
select select "9"
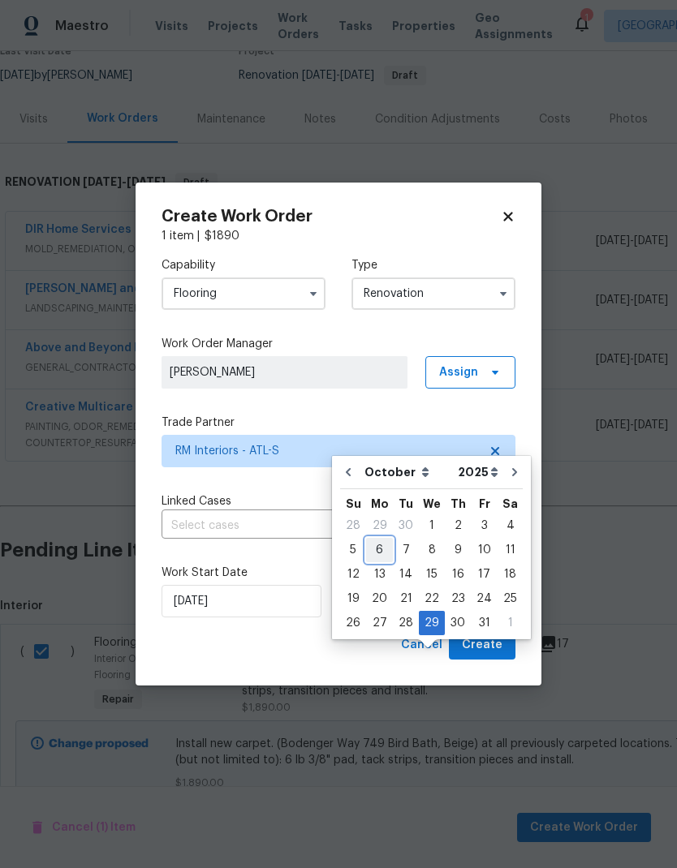
click at [380, 539] on div "6" at bounding box center [379, 550] width 27 height 23
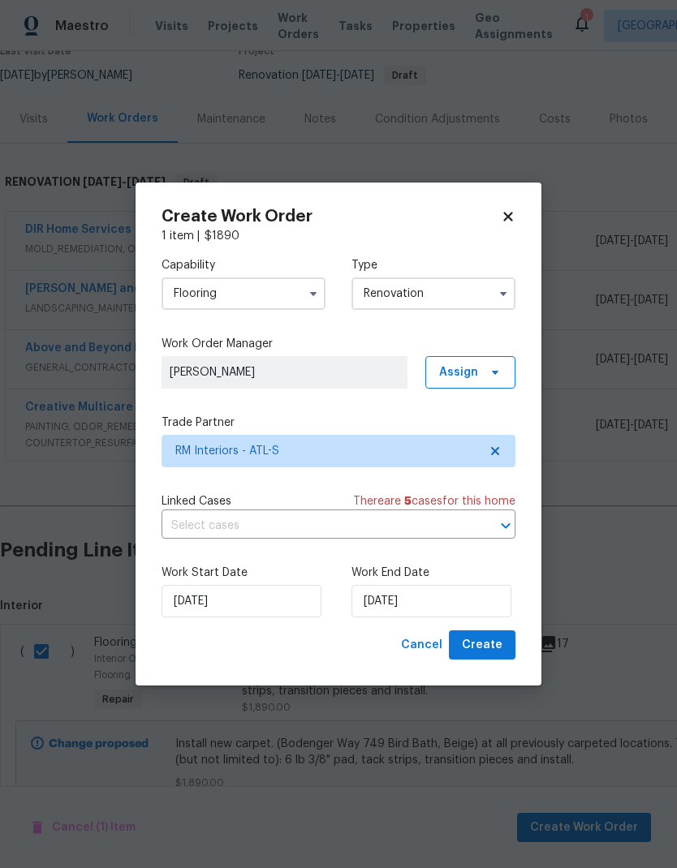
type input "10/6/2025"
click at [497, 651] on span "Create" at bounding box center [482, 645] width 41 height 20
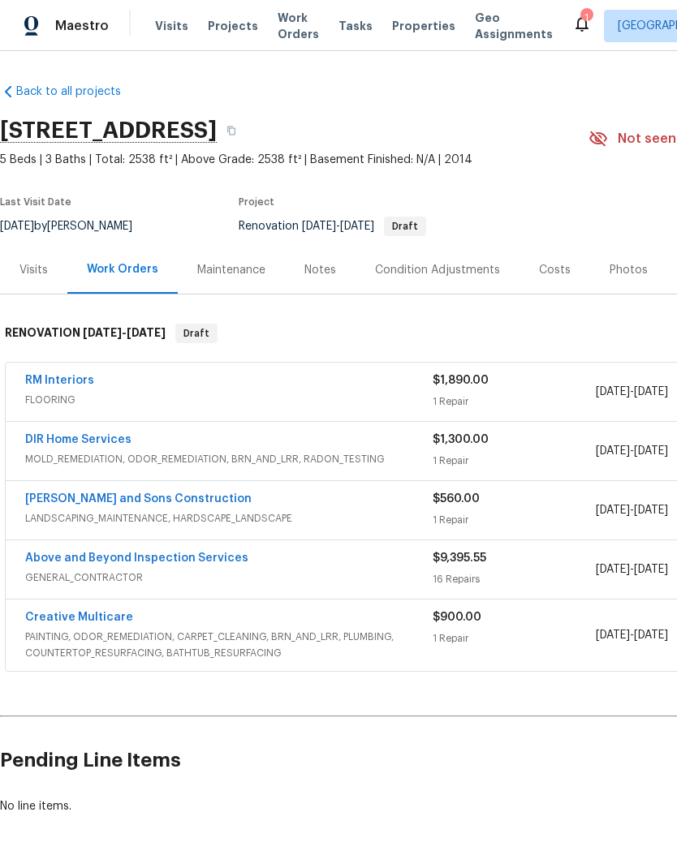
click at [83, 375] on link "RM Interiors" at bounding box center [59, 380] width 69 height 11
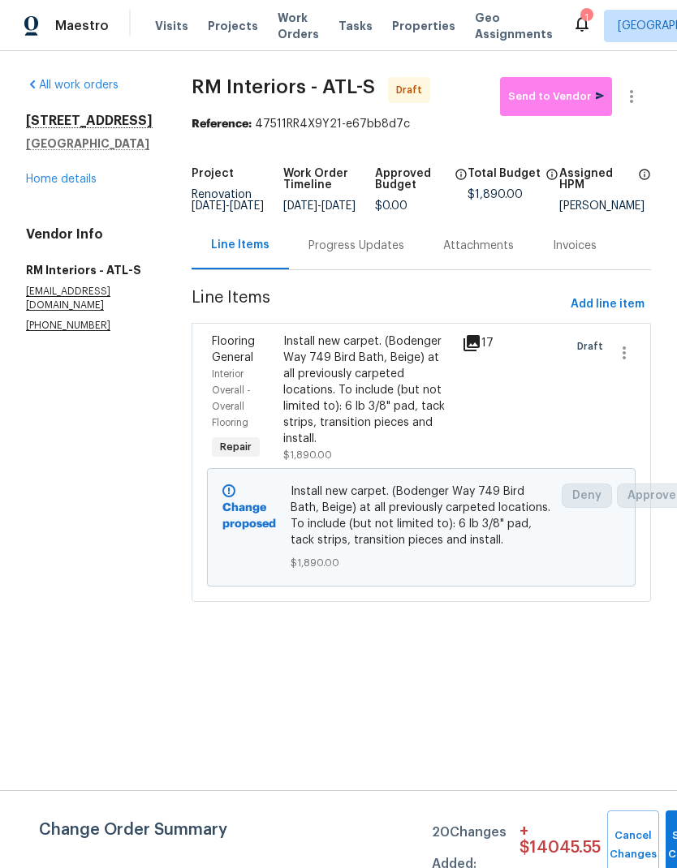
click at [368, 254] on div "Progress Updates" at bounding box center [356, 246] width 96 height 16
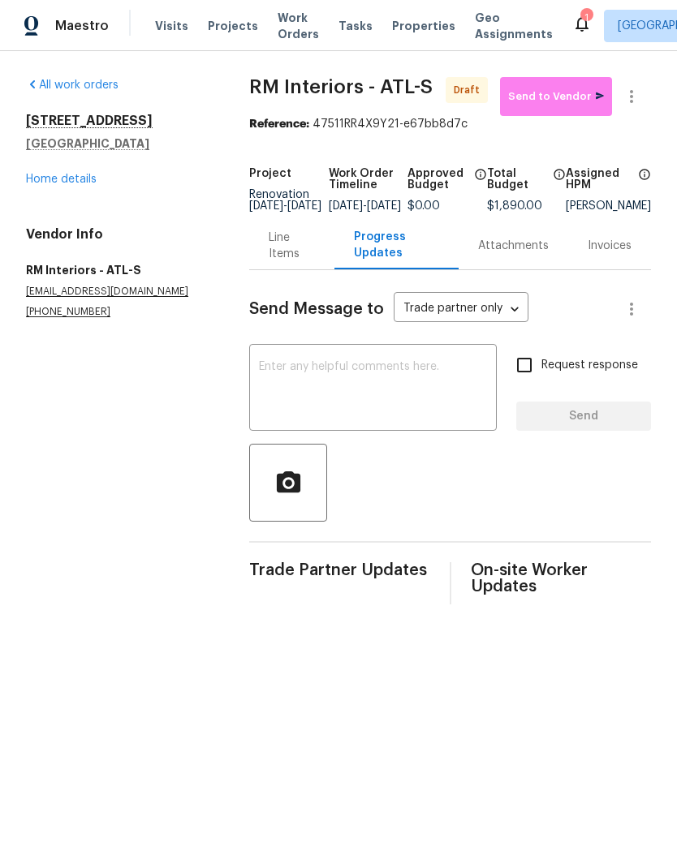
click at [327, 373] on textarea at bounding box center [373, 389] width 228 height 57
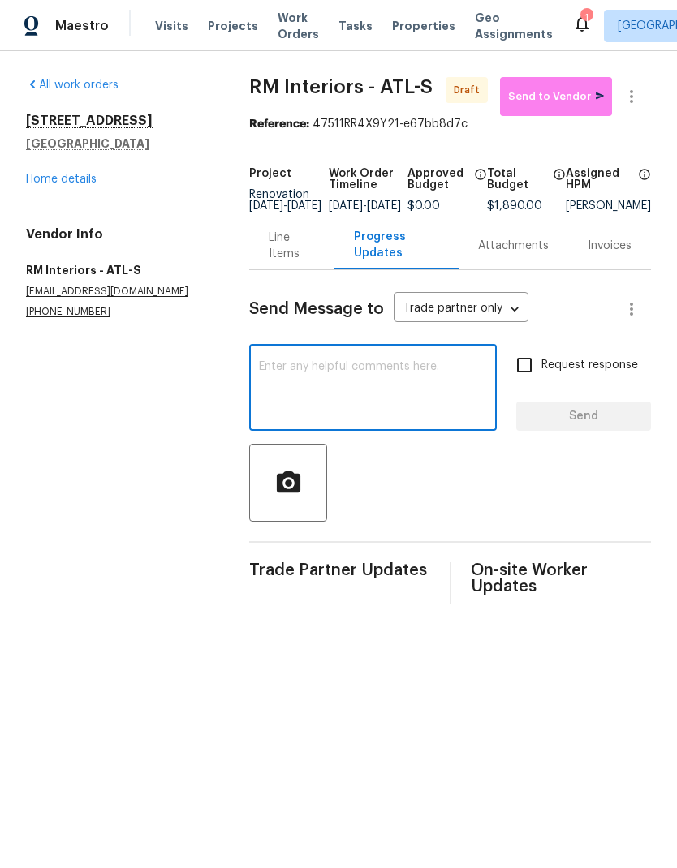
click at [334, 374] on textarea at bounding box center [373, 389] width 228 height 57
paste textarea "The GC assigned to this property is… Above and Beyond Inspection Services - ATL…"
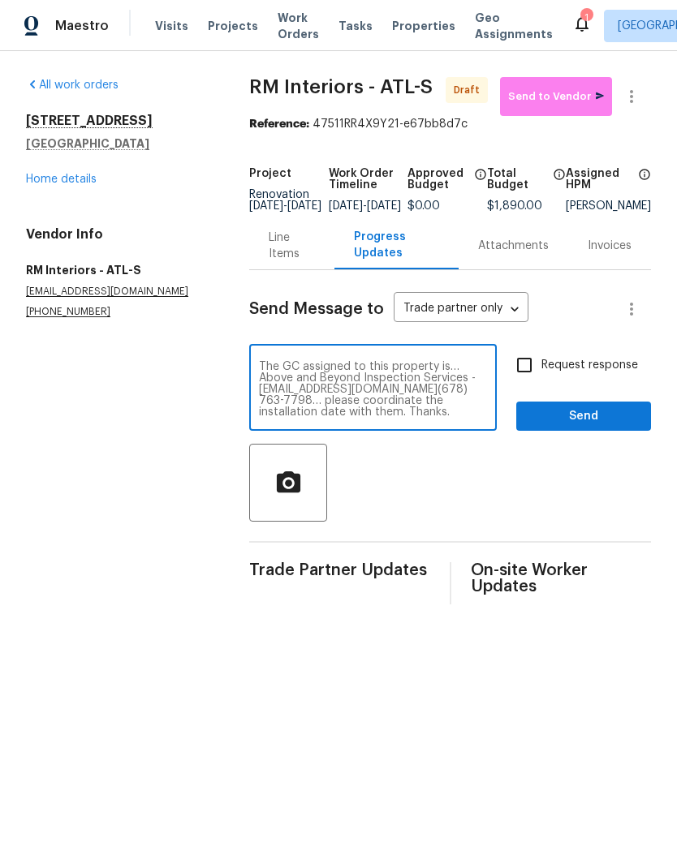
type textarea "The GC assigned to this property is… Above and Beyond Inspection Services - ATL…"
click at [527, 377] on input "Request response" at bounding box center [524, 365] width 34 height 34
checkbox input "true"
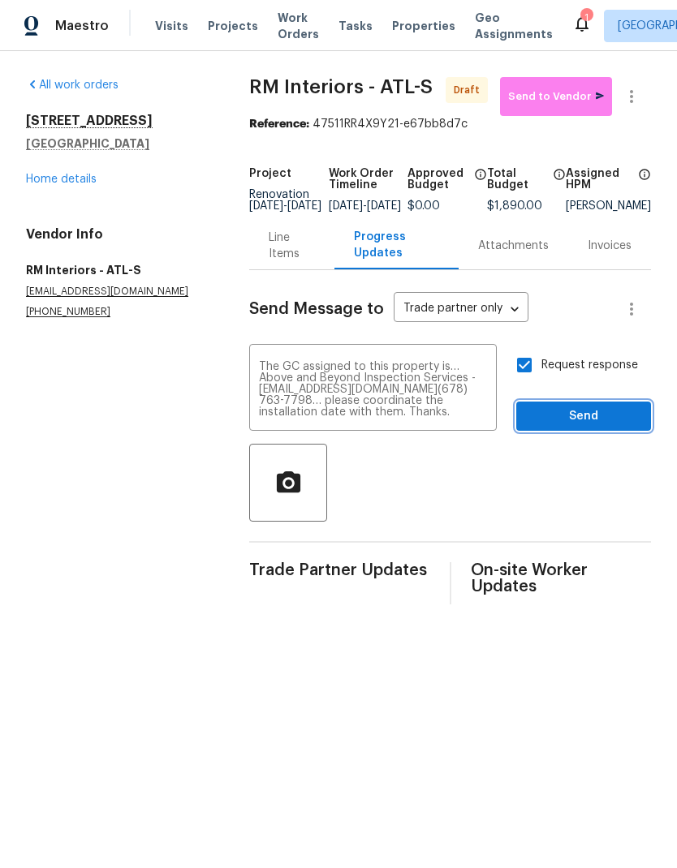
click at [606, 425] on span "Send" at bounding box center [583, 417] width 109 height 20
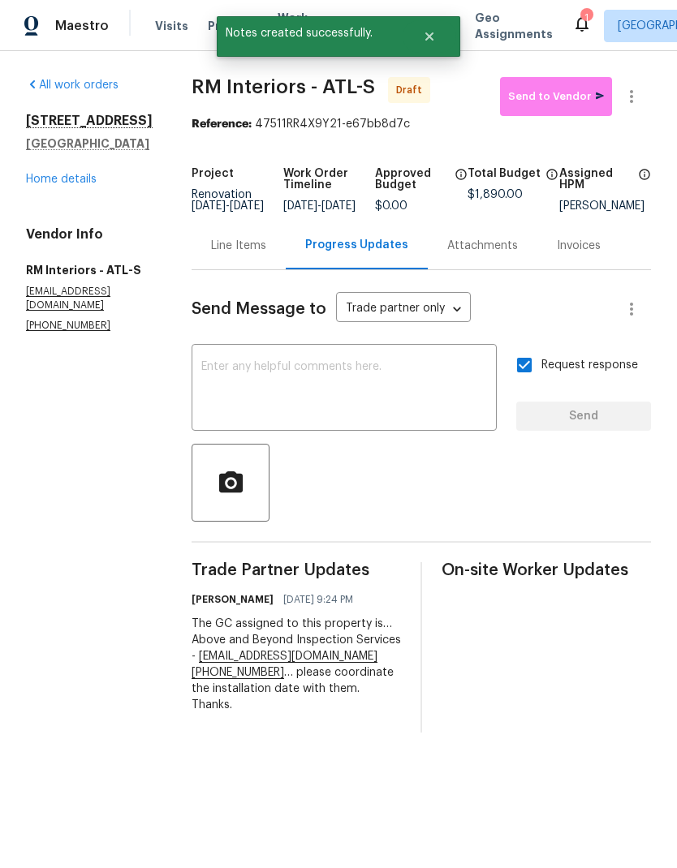
click at [89, 180] on link "Home details" at bounding box center [61, 179] width 71 height 11
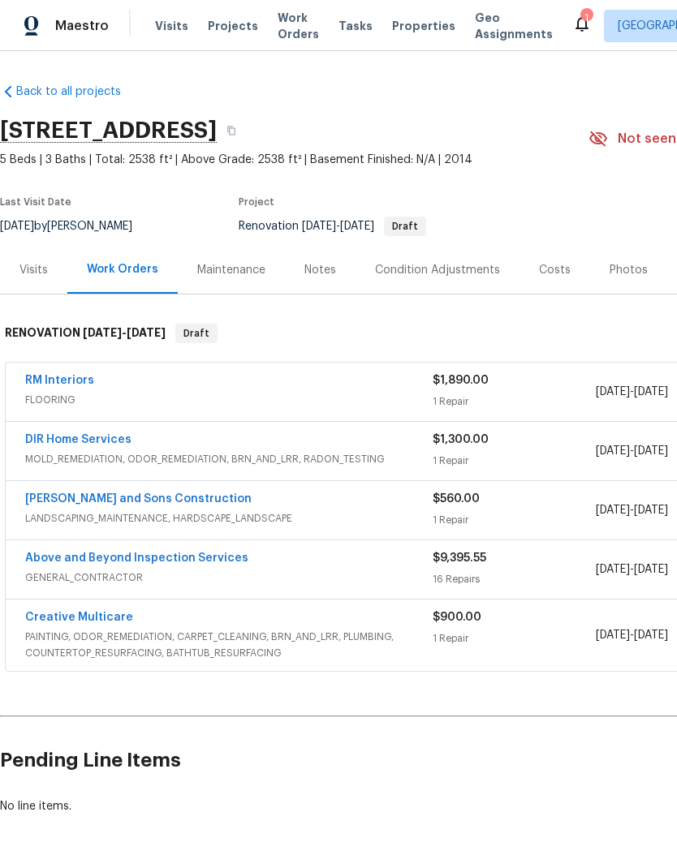
click at [111, 619] on link "Creative Multicare" at bounding box center [79, 617] width 108 height 11
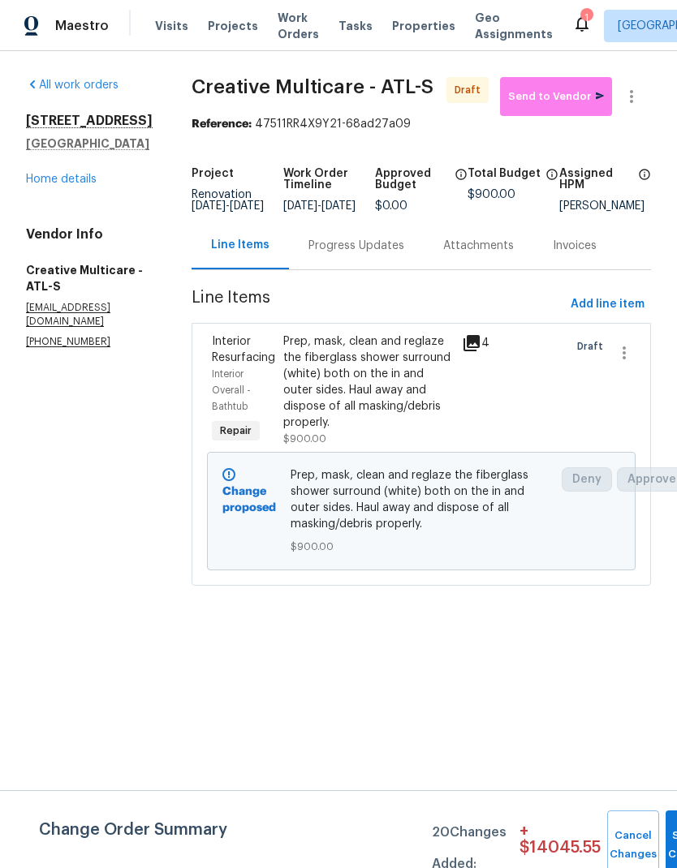
click at [377, 254] on div "Progress Updates" at bounding box center [356, 246] width 96 height 16
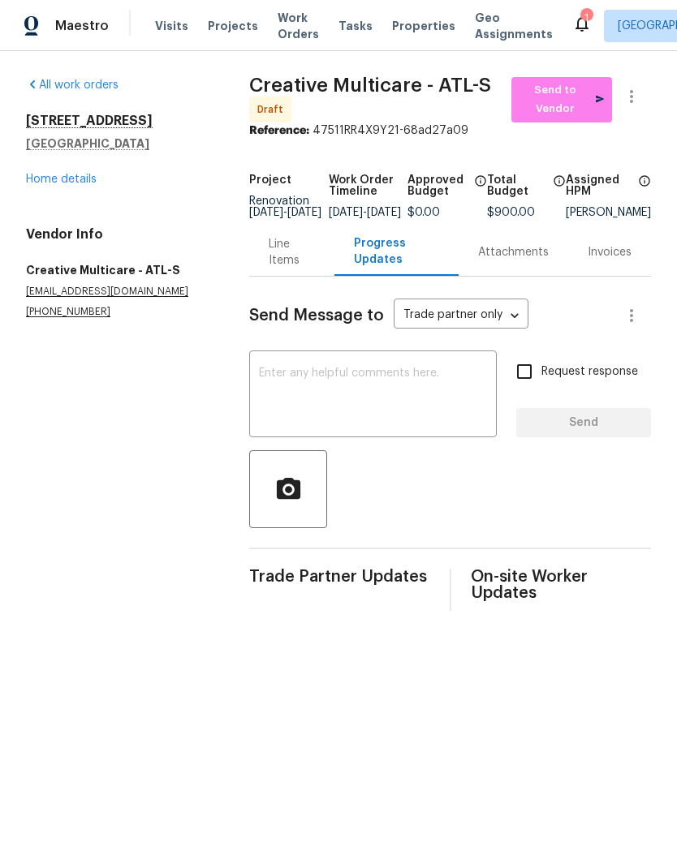
click at [349, 382] on textarea at bounding box center [373, 396] width 228 height 57
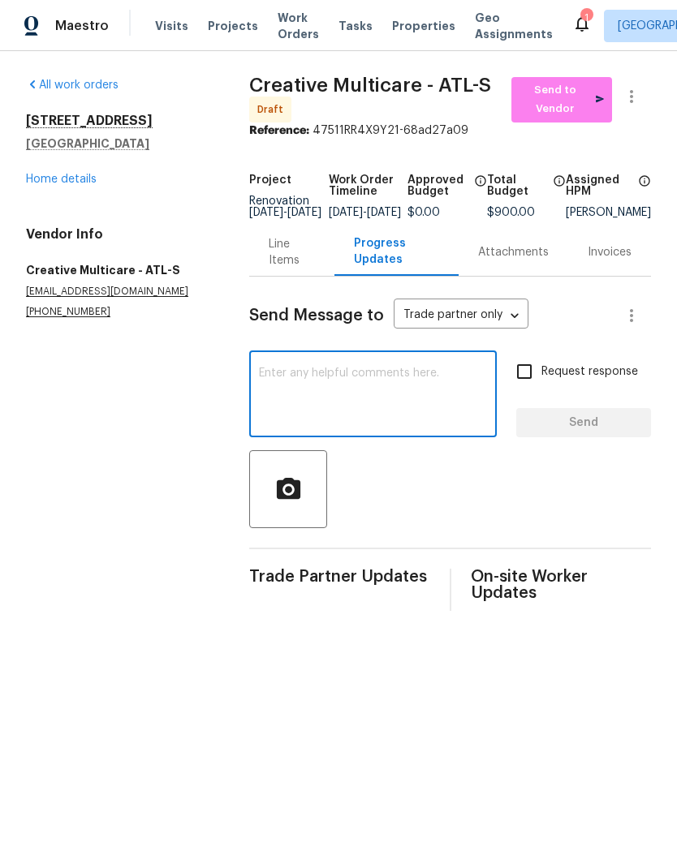
click at [352, 384] on textarea at bounding box center [373, 396] width 228 height 57
paste textarea "The GC assigned to this property is… Above and Beyond Inspection Services - ATL…"
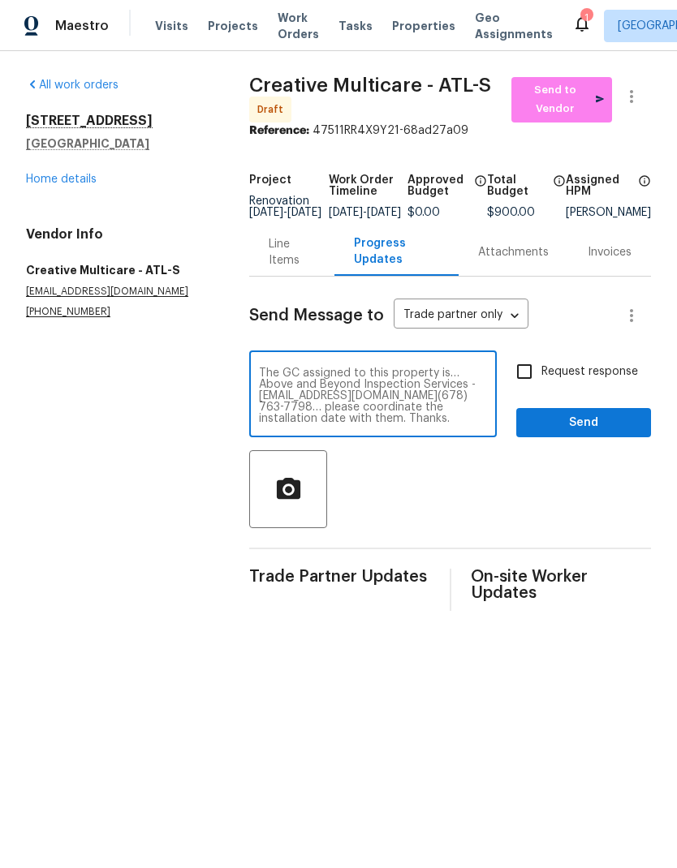
type textarea "The GC assigned to this property is… Above and Beyond Inspection Services - ATL…"
click at [598, 433] on span "Send" at bounding box center [583, 423] width 109 height 20
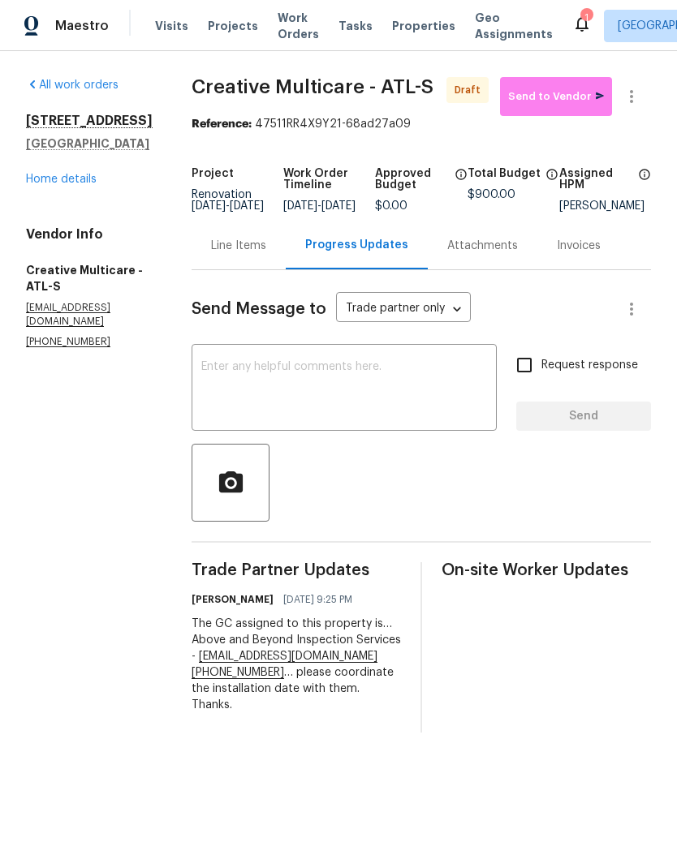
click at [89, 179] on link "Home details" at bounding box center [61, 179] width 71 height 11
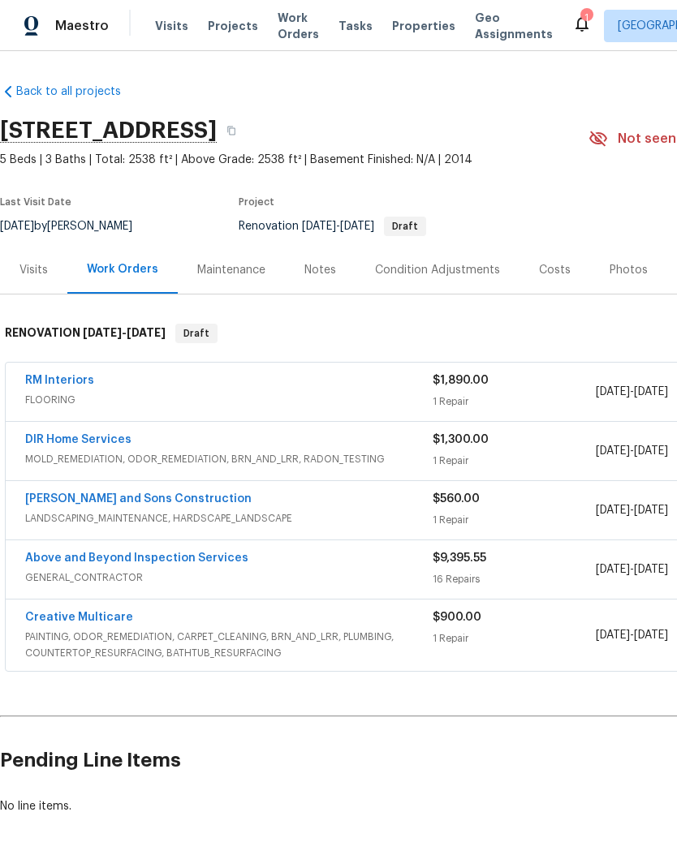
click at [205, 556] on link "Above and Beyond Inspection Services" at bounding box center [136, 558] width 223 height 11
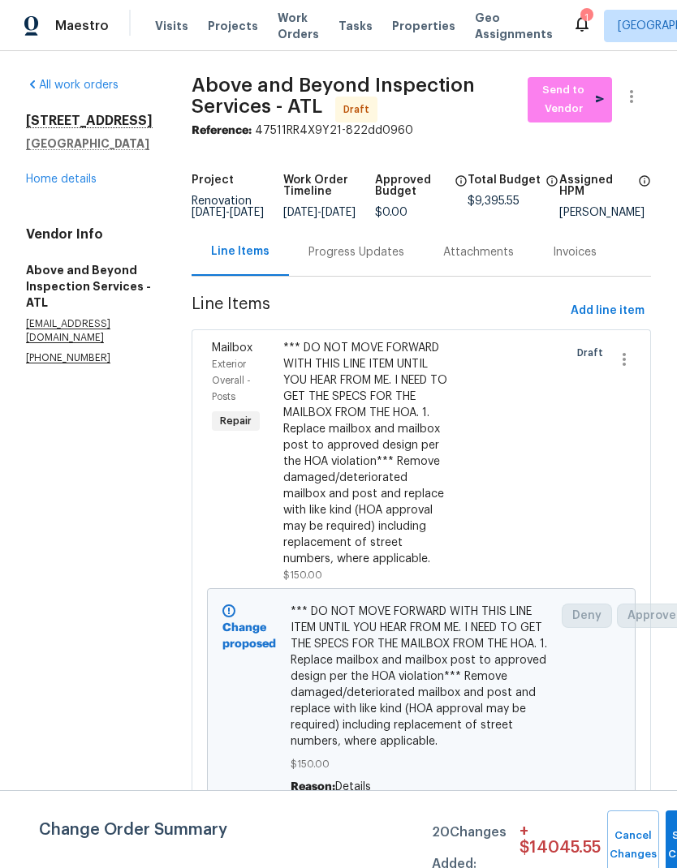
click at [385, 260] on div "Progress Updates" at bounding box center [356, 252] width 96 height 16
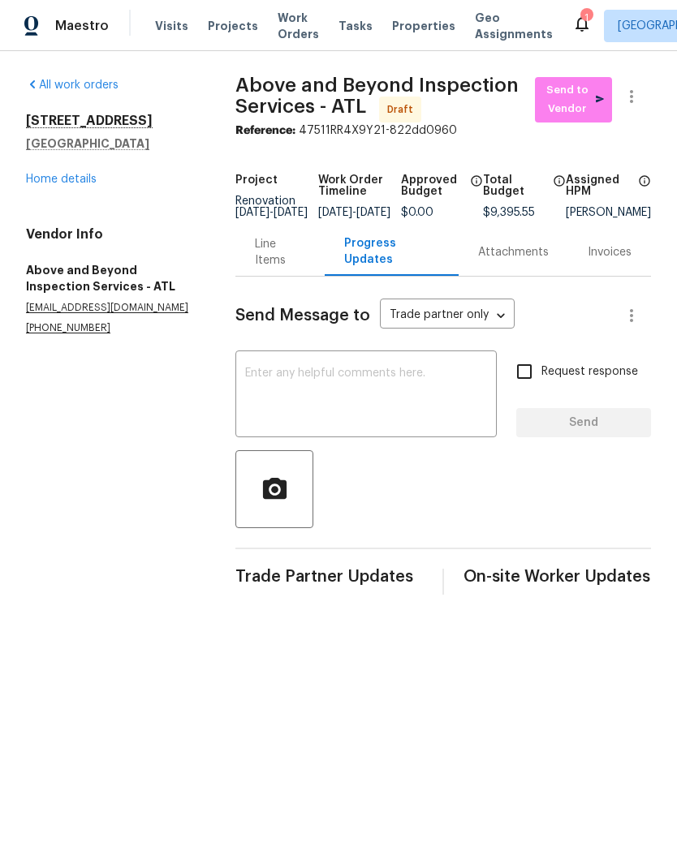
click at [403, 384] on textarea at bounding box center [366, 396] width 242 height 57
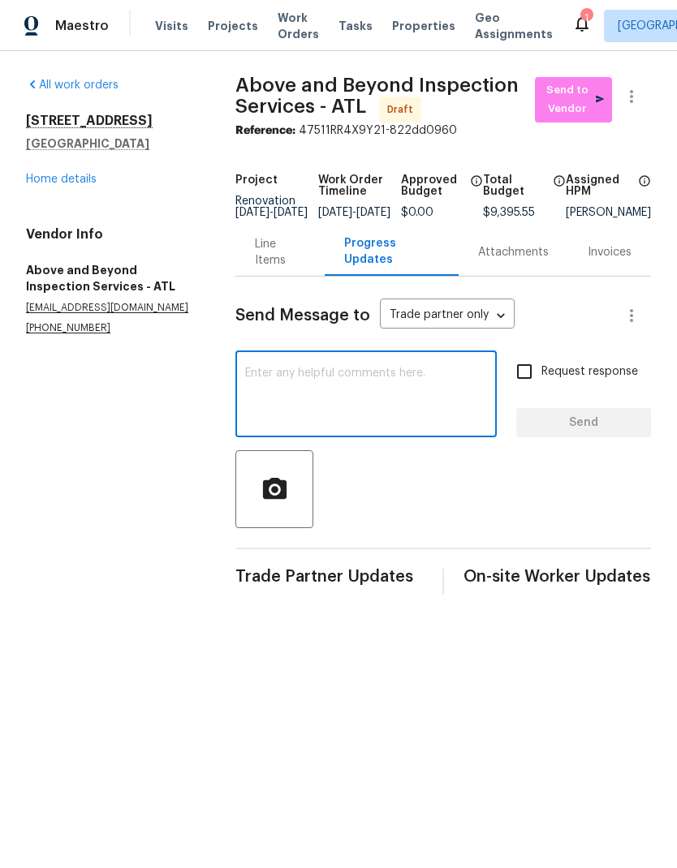
click at [402, 387] on textarea at bounding box center [366, 396] width 242 height 57
paste textarea "All the carpet is being replaced in this home. No other flooring is being repla…"
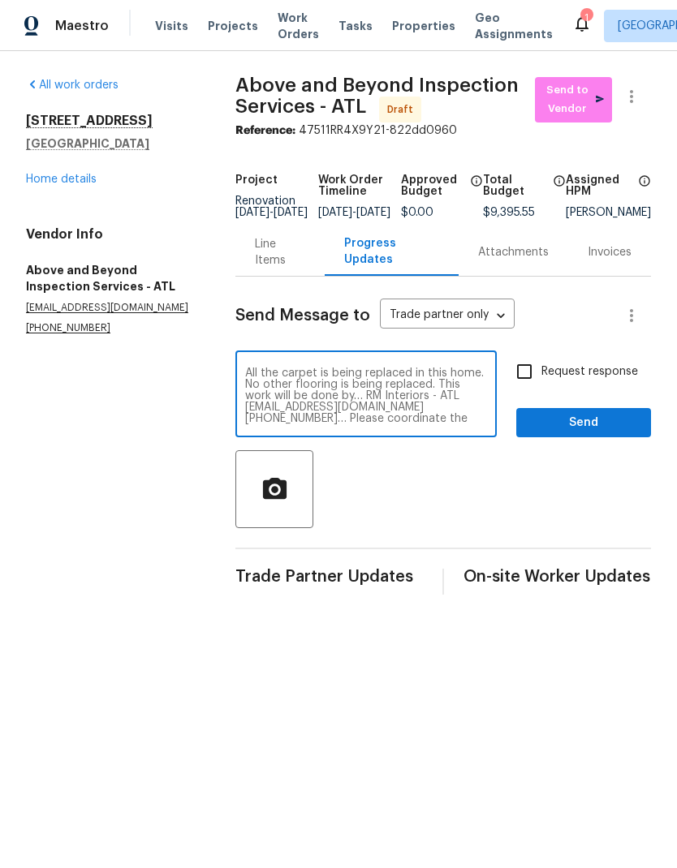
scroll to position [11, 0]
type textarea "All the carpet is being replaced in this home. No other flooring is being repla…"
click at [606, 428] on span "Send" at bounding box center [583, 423] width 109 height 20
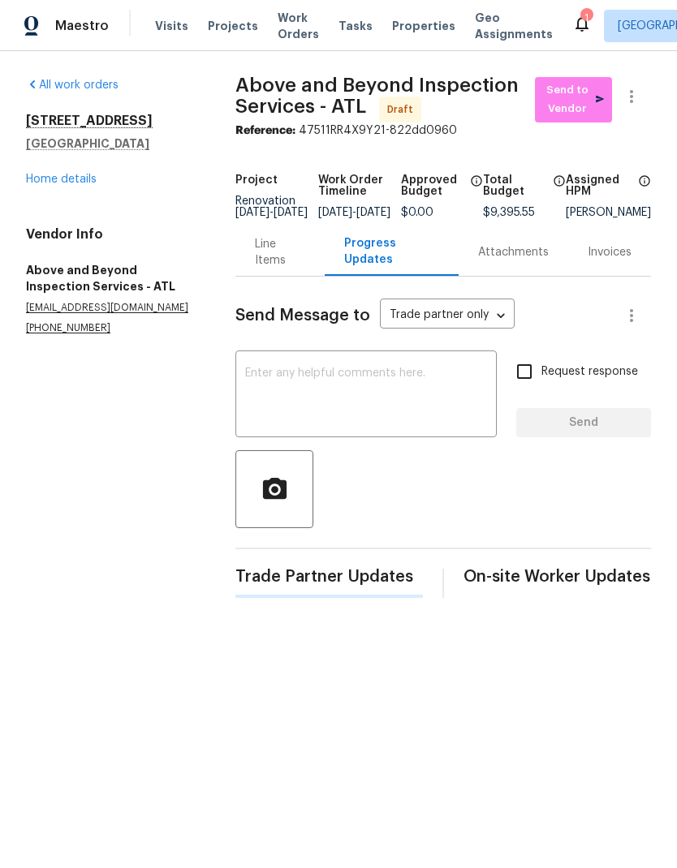
scroll to position [0, 0]
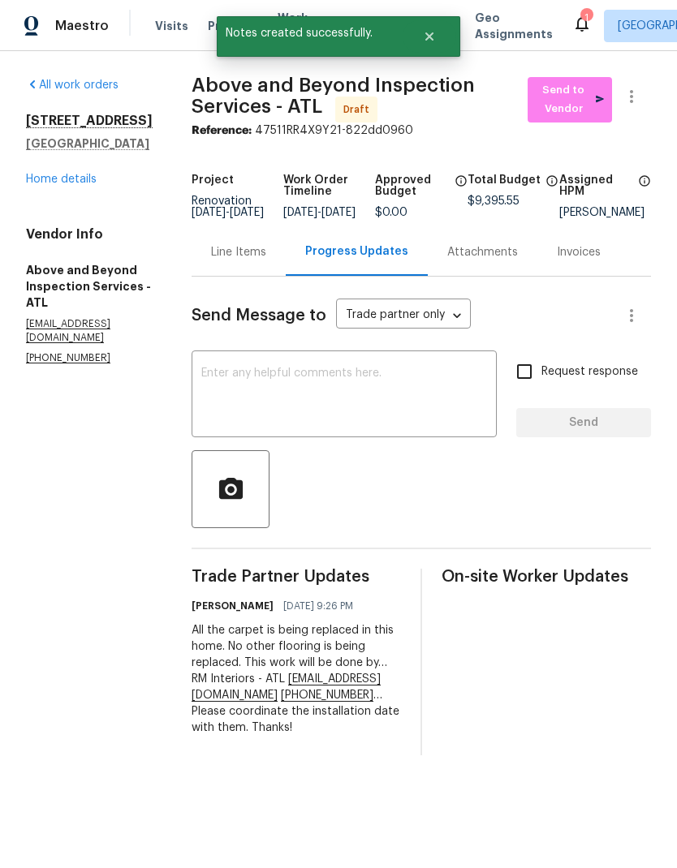
click at [266, 260] on div "Line Items" at bounding box center [238, 252] width 55 height 16
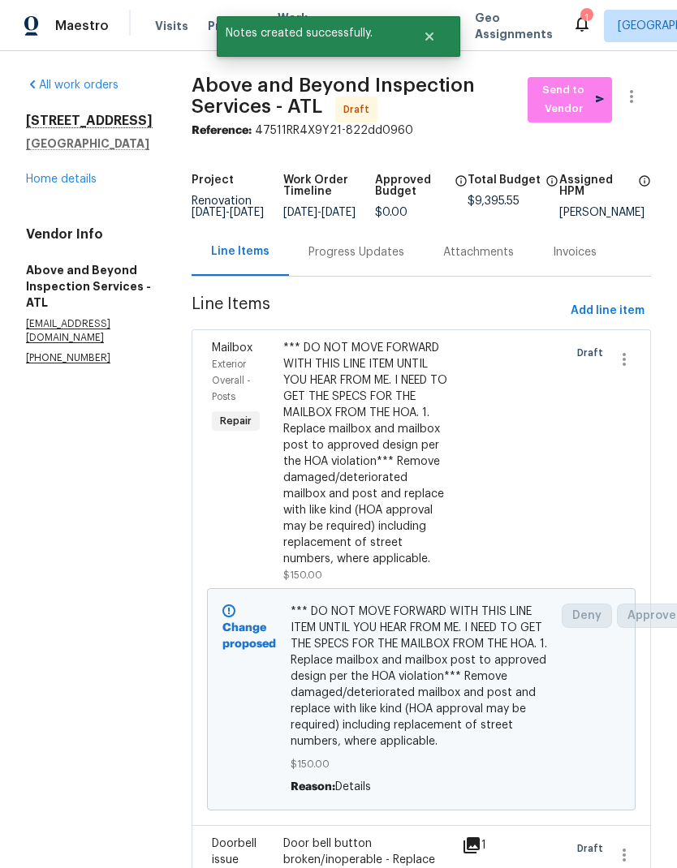
click at [391, 257] on div "Progress Updates" at bounding box center [356, 252] width 96 height 16
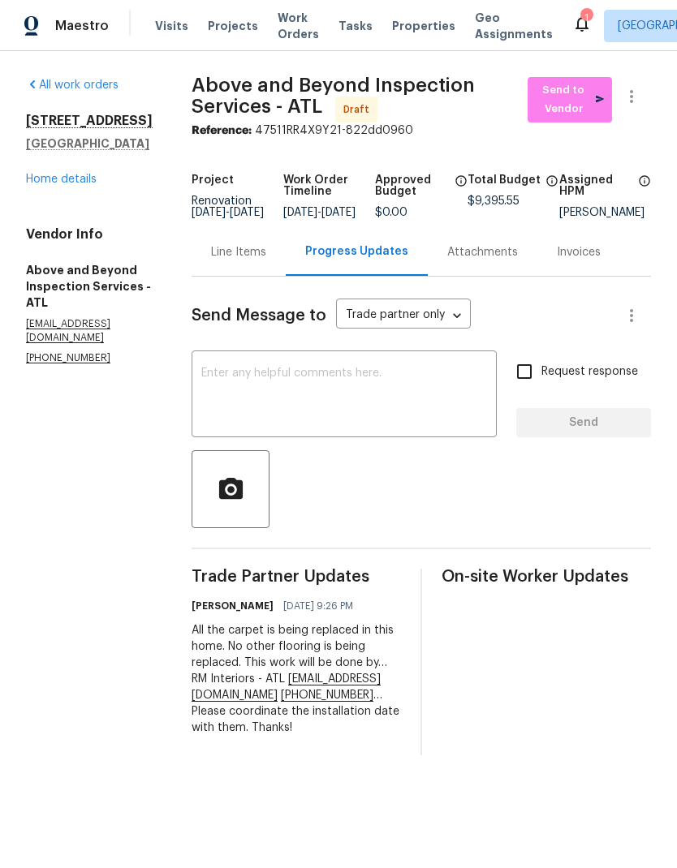
click at [345, 383] on textarea at bounding box center [344, 396] width 286 height 57
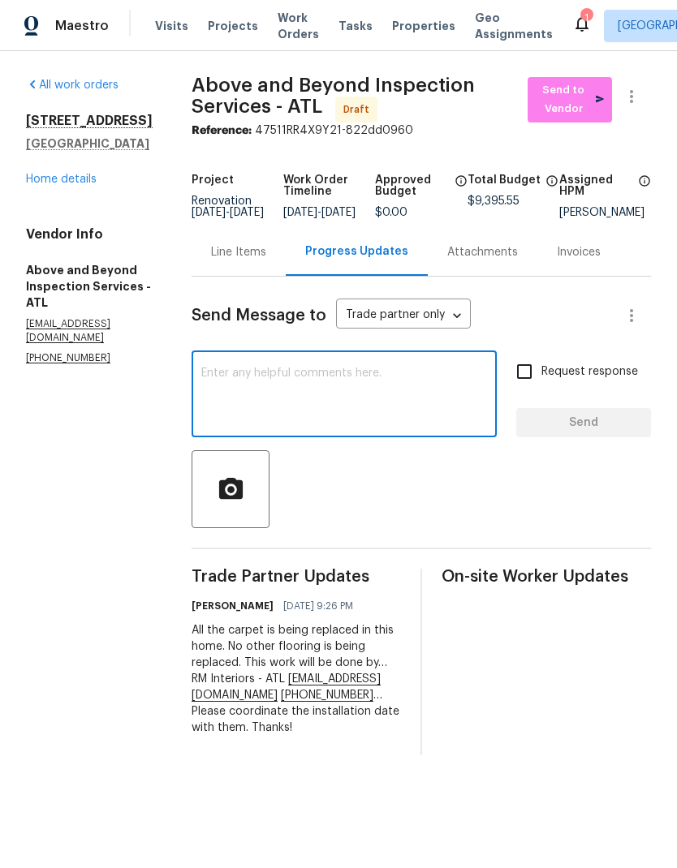
click at [343, 381] on textarea at bounding box center [344, 396] width 286 height 57
paste textarea "The resurfacing work will be done by… Creative Multicare - ATLhomeservice@creat…"
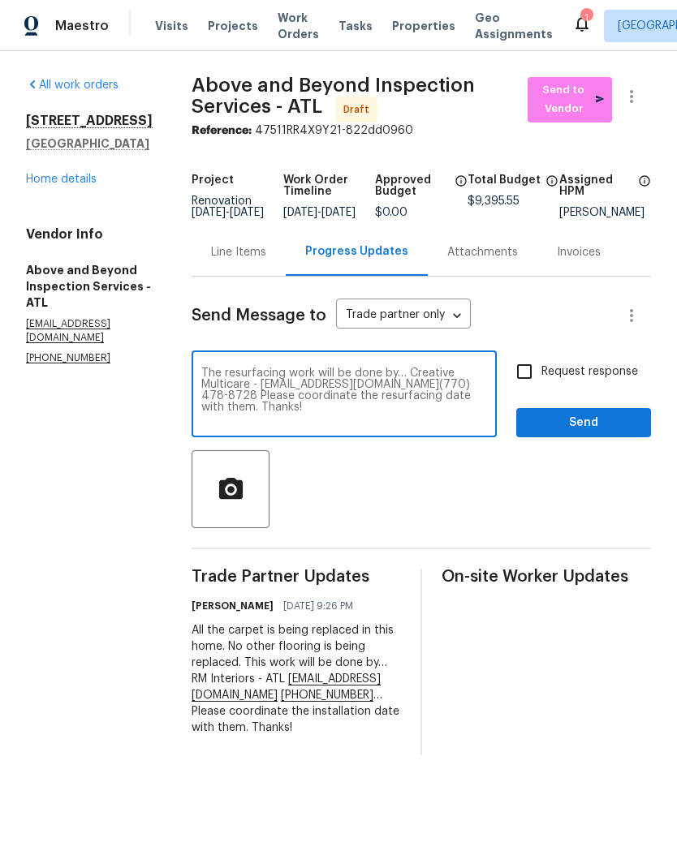
click at [260, 382] on textarea "The resurfacing work will be done by… Creative Multicare - ATLhomeservice@creat…" at bounding box center [344, 396] width 286 height 57
click at [273, 381] on textarea "The bathtub showers and all of the bathrooms are being resurfaced. The resurfac…" at bounding box center [344, 396] width 286 height 57
click at [346, 383] on textarea "All the bathtub showers and all of the bathrooms are being resurfaced. The resu…" at bounding box center [344, 396] width 286 height 57
click at [401, 381] on textarea "All the bathtub/showers and all of the bathrooms are being resurfaced. The resu…" at bounding box center [344, 396] width 286 height 57
click at [400, 381] on textarea "All the bathtub/showers and all of the bathrooms are being resurfaced. The resu…" at bounding box center [344, 396] width 286 height 57
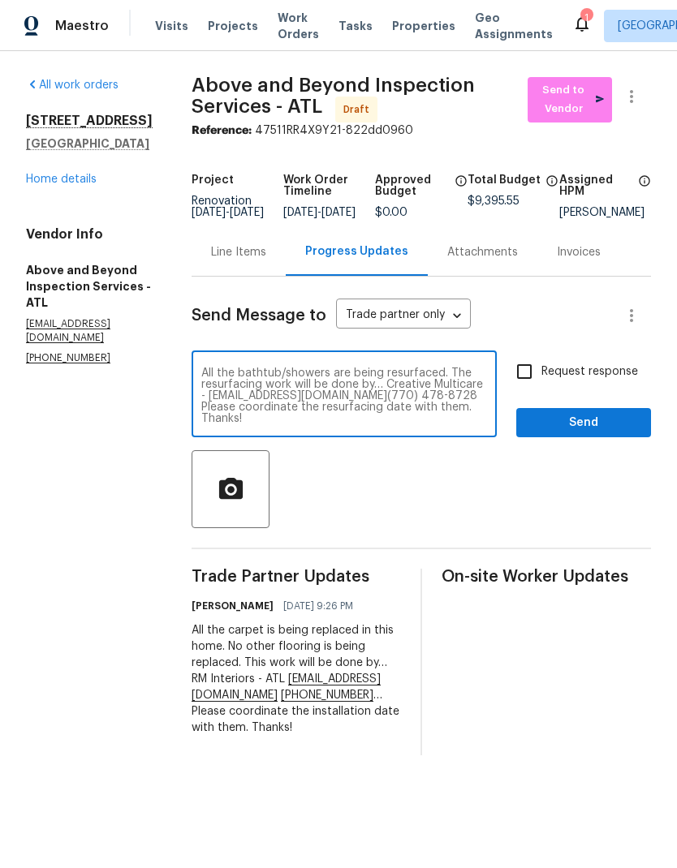
type textarea "All the bathtub/showers are being resurfaced. The resurfacing work will be done…"
click at [592, 431] on span "Send" at bounding box center [583, 423] width 109 height 20
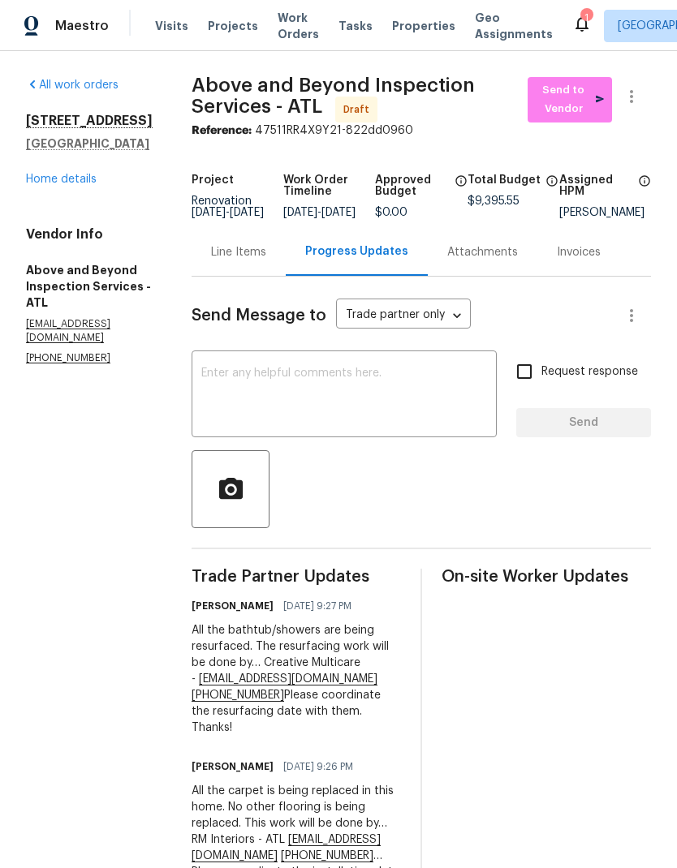
click at [371, 382] on textarea at bounding box center [344, 396] width 286 height 57
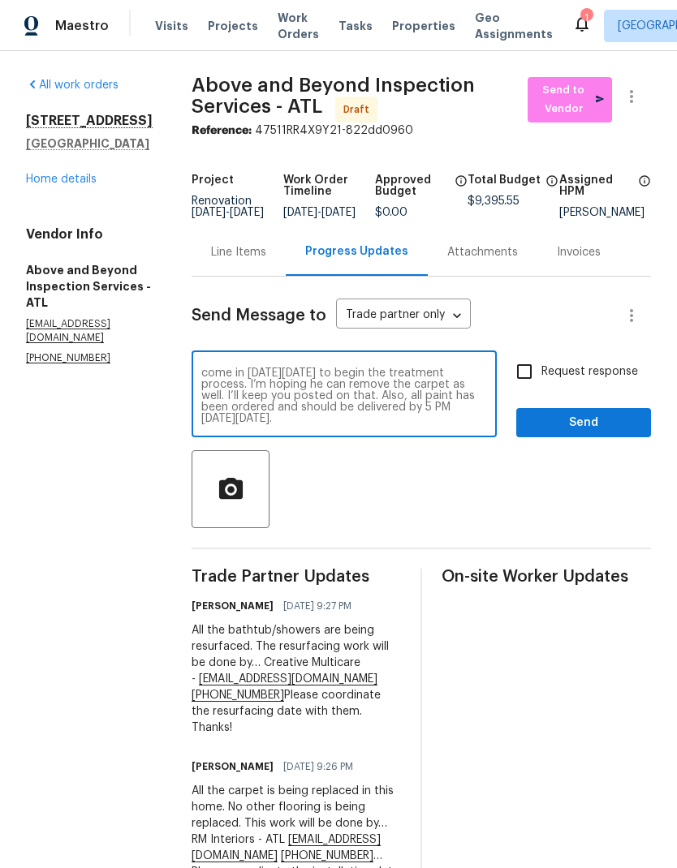
scroll to position [34, 0]
type textarea "This home is going to require a pet odor treatment. I’m going to try to line up…"
click at [529, 377] on input "Request response" at bounding box center [524, 372] width 34 height 34
checkbox input "true"
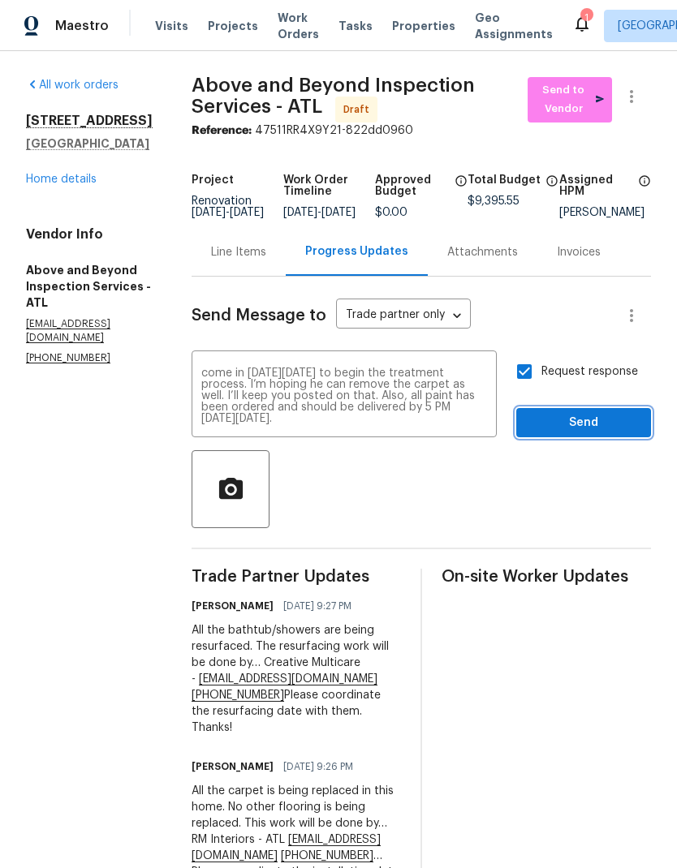
click at [591, 420] on button "Send" at bounding box center [583, 423] width 135 height 30
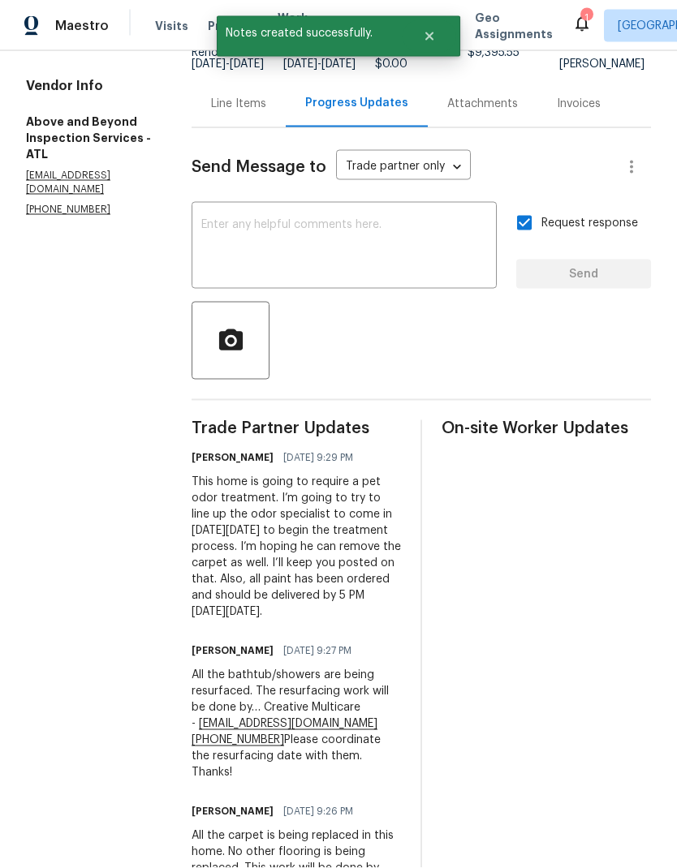
scroll to position [65, 0]
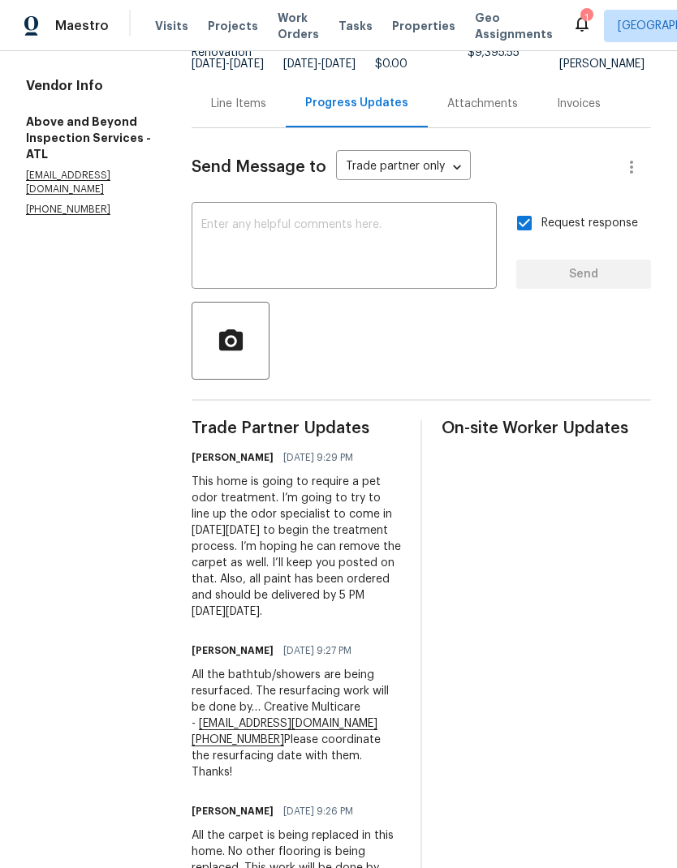
click at [266, 96] on div "Line Items" at bounding box center [238, 104] width 55 height 16
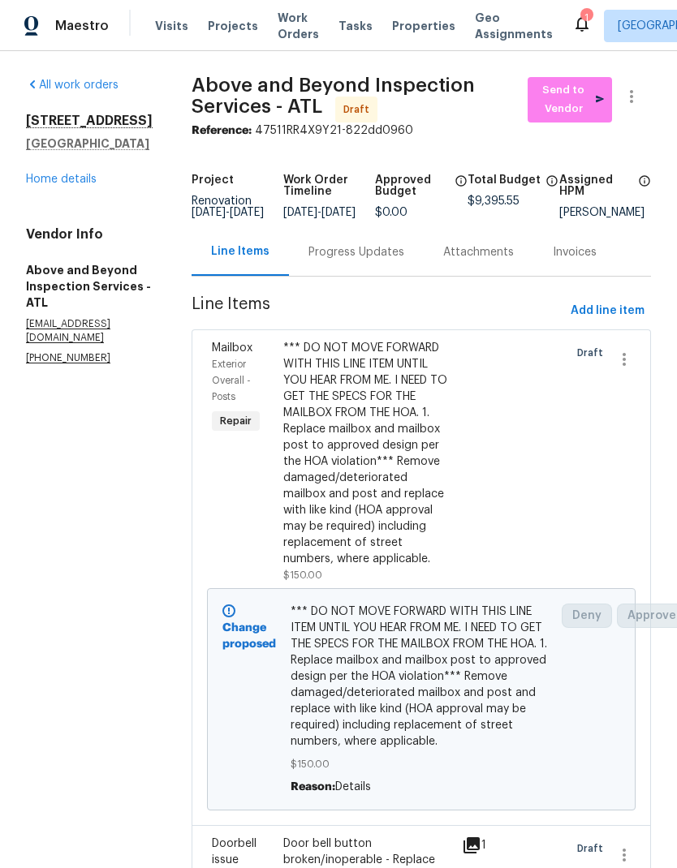
click at [86, 174] on link "Home details" at bounding box center [61, 179] width 71 height 11
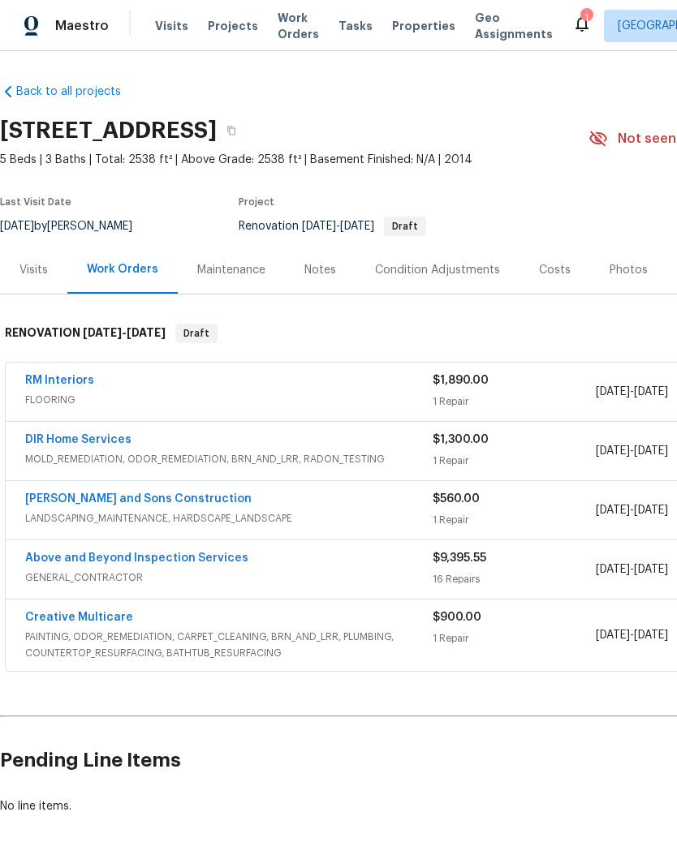
scroll to position [56, 0]
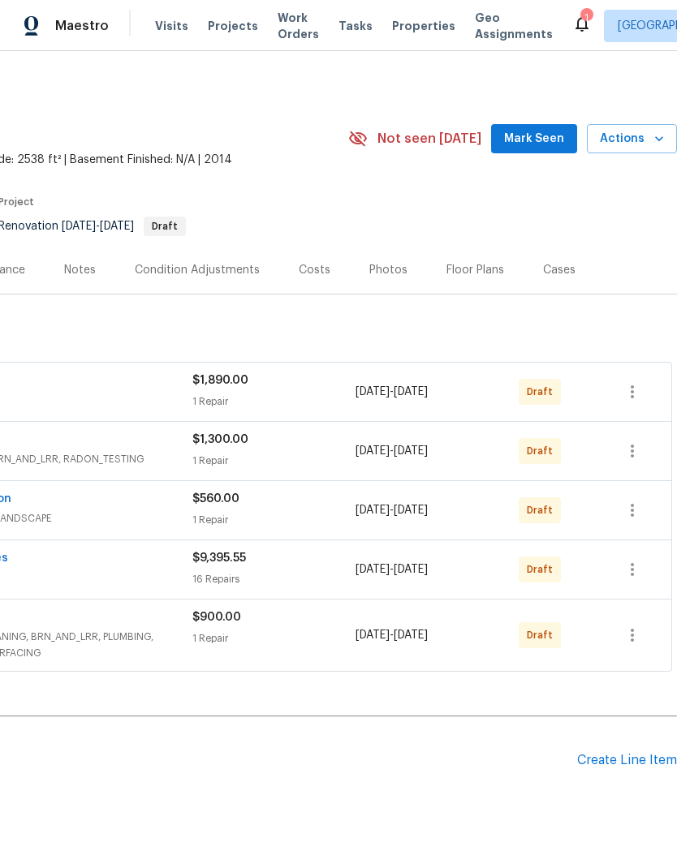
scroll to position [0, 240]
click at [635, 390] on icon "button" at bounding box center [631, 391] width 19 height 19
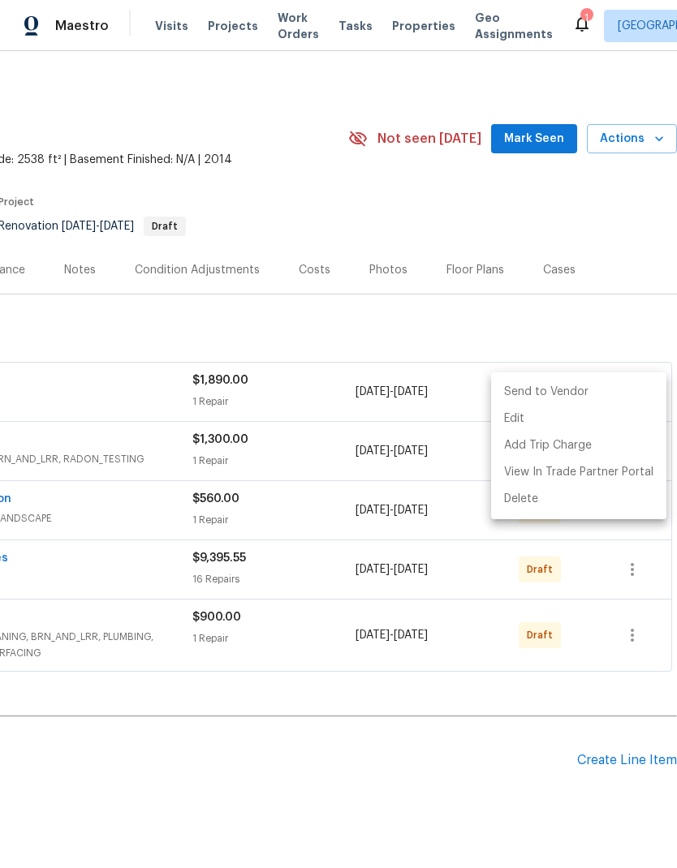
click at [609, 389] on li "Send to Vendor" at bounding box center [578, 392] width 175 height 27
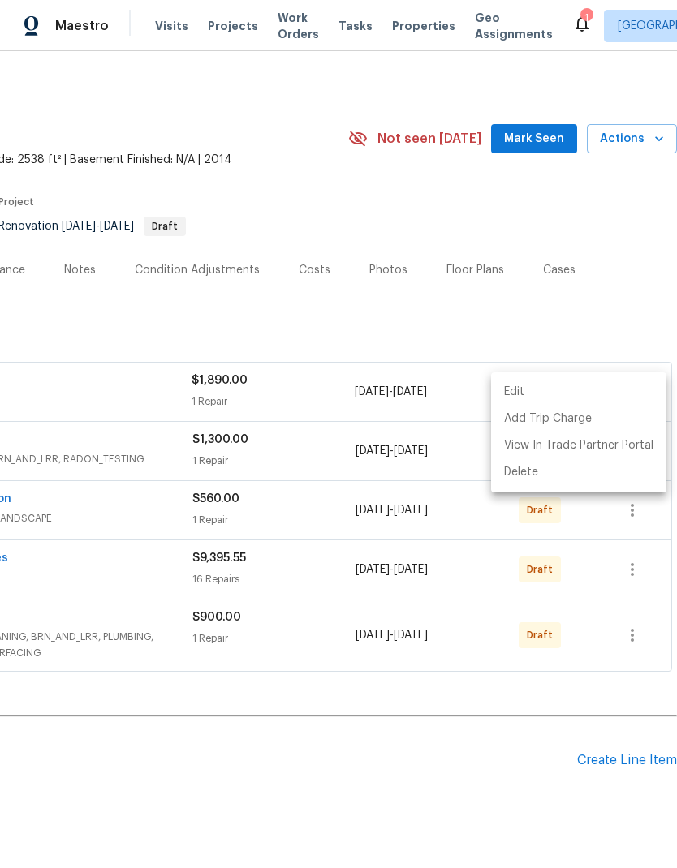
click at [611, 322] on div at bounding box center [338, 434] width 677 height 868
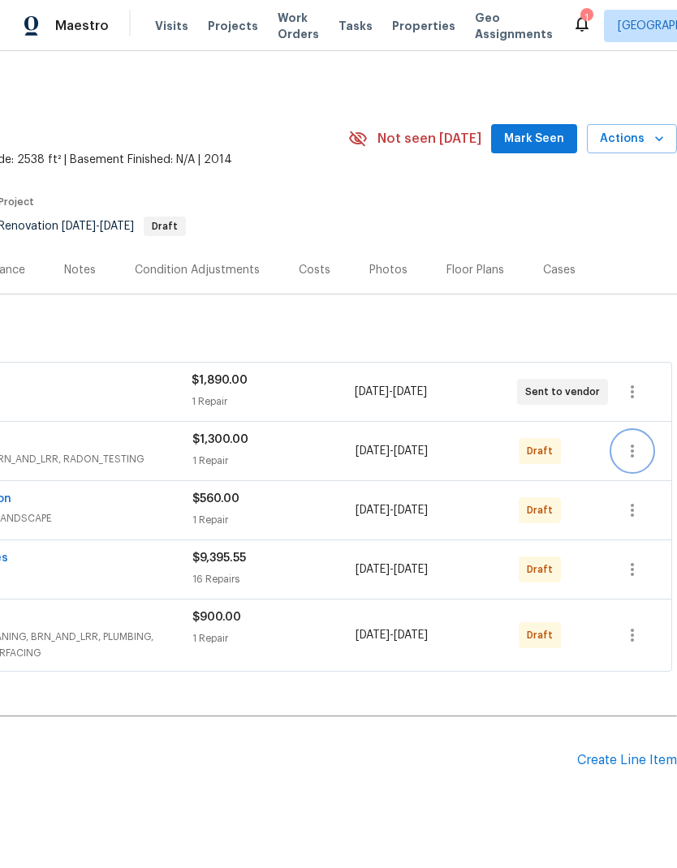
click at [636, 450] on icon "button" at bounding box center [631, 450] width 19 height 19
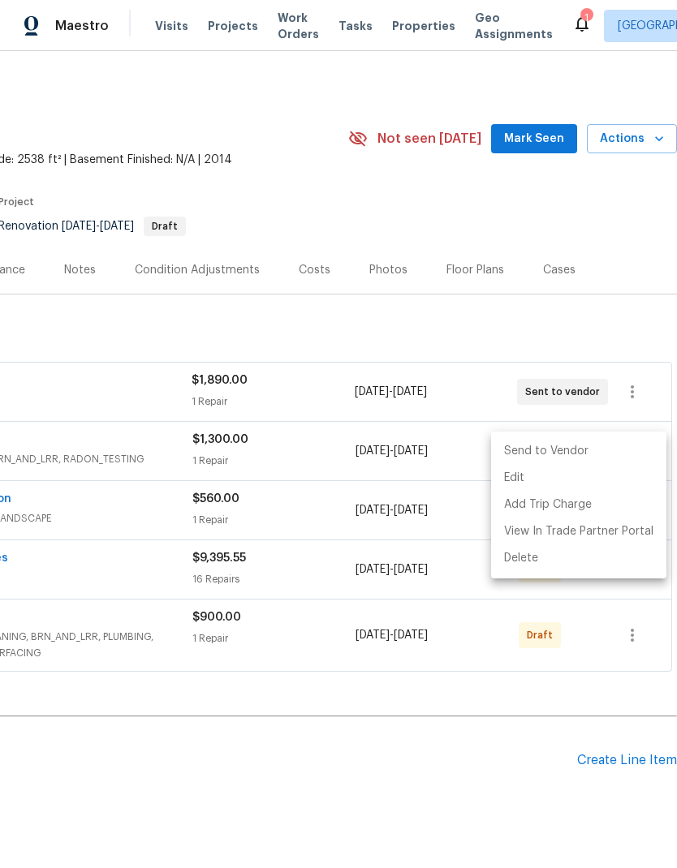
click at [610, 450] on li "Send to Vendor" at bounding box center [578, 451] width 175 height 27
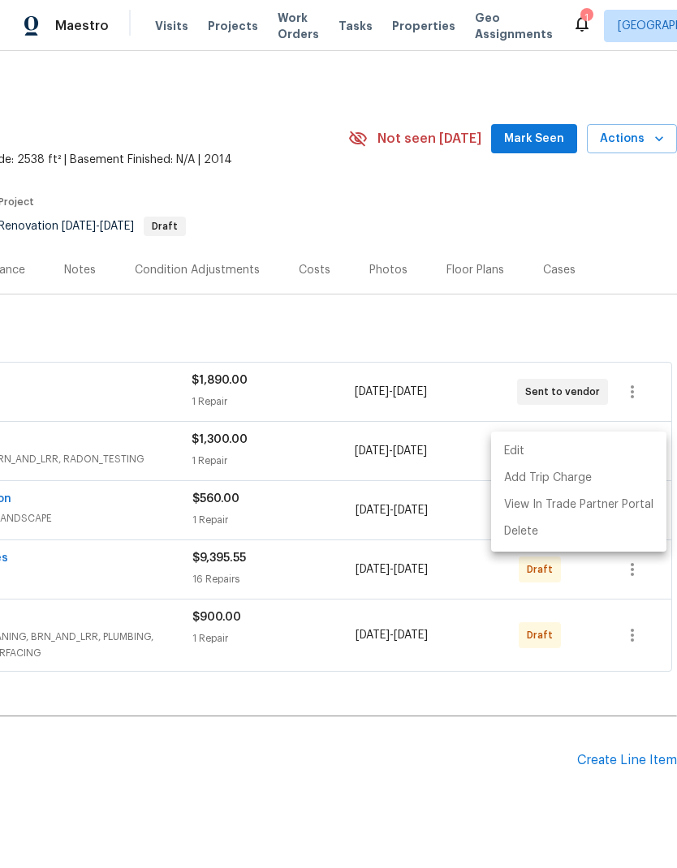
click at [619, 327] on div at bounding box center [338, 434] width 677 height 868
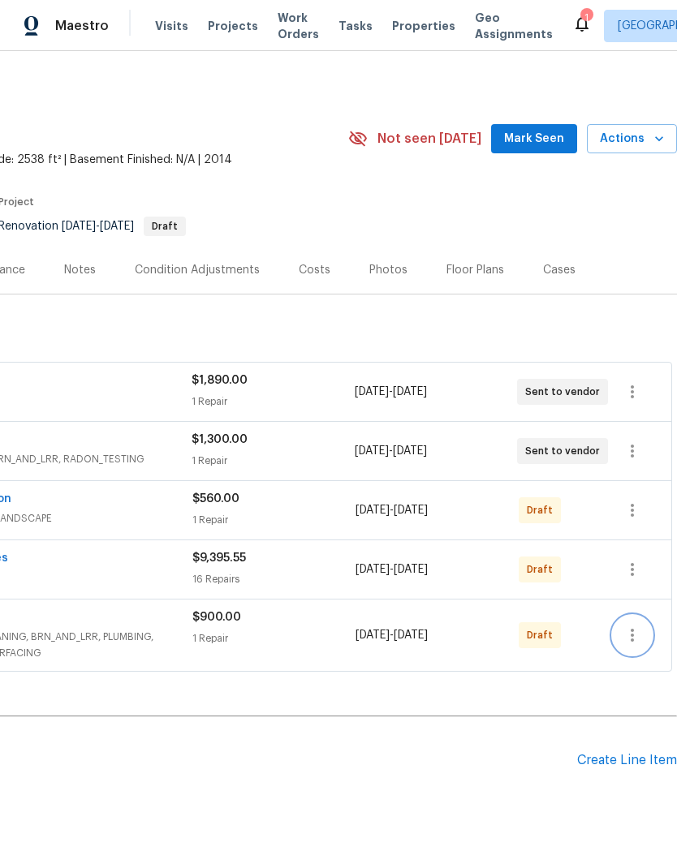
click at [633, 641] on icon "button" at bounding box center [632, 635] width 3 height 13
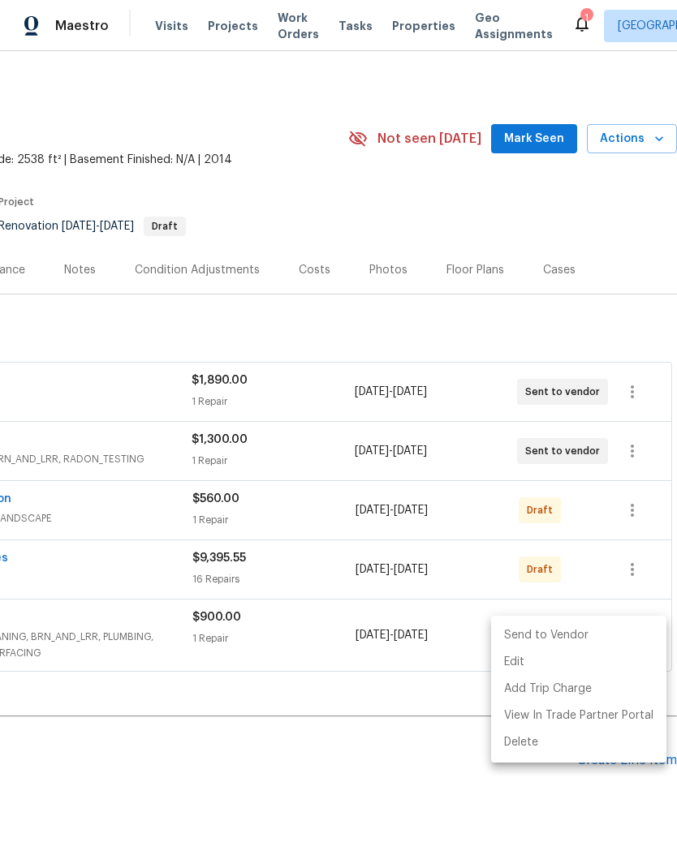
click at [624, 633] on li "Send to Vendor" at bounding box center [578, 635] width 175 height 27
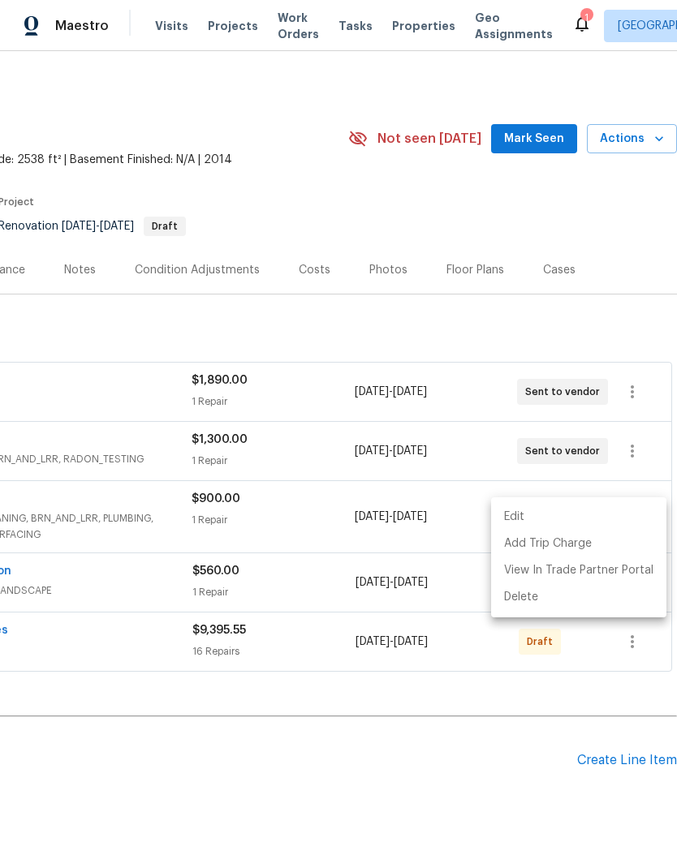
click at [634, 646] on div at bounding box center [338, 434] width 677 height 868
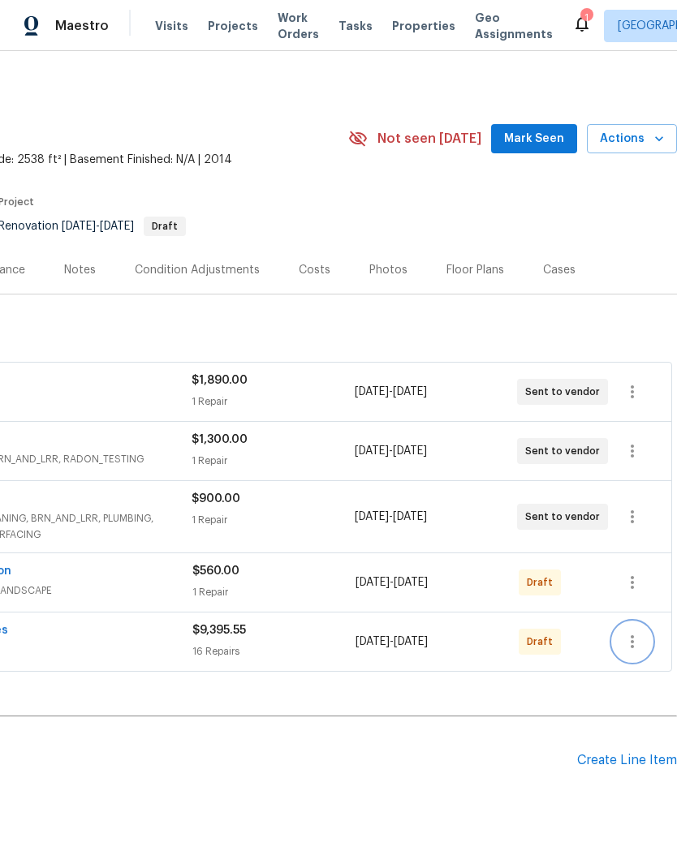
click at [635, 643] on icon "button" at bounding box center [631, 641] width 19 height 19
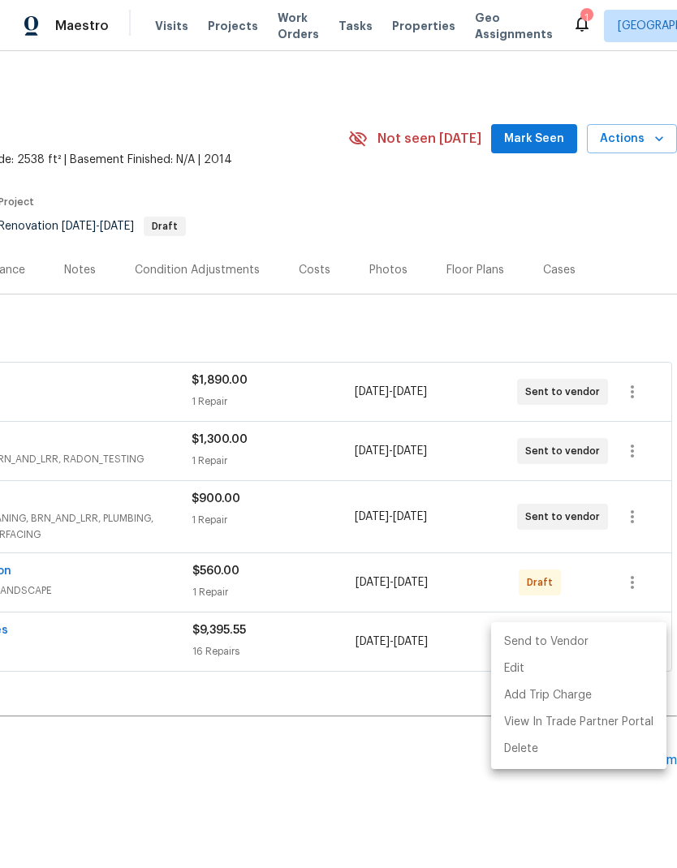
click at [610, 643] on li "Send to Vendor" at bounding box center [578, 642] width 175 height 27
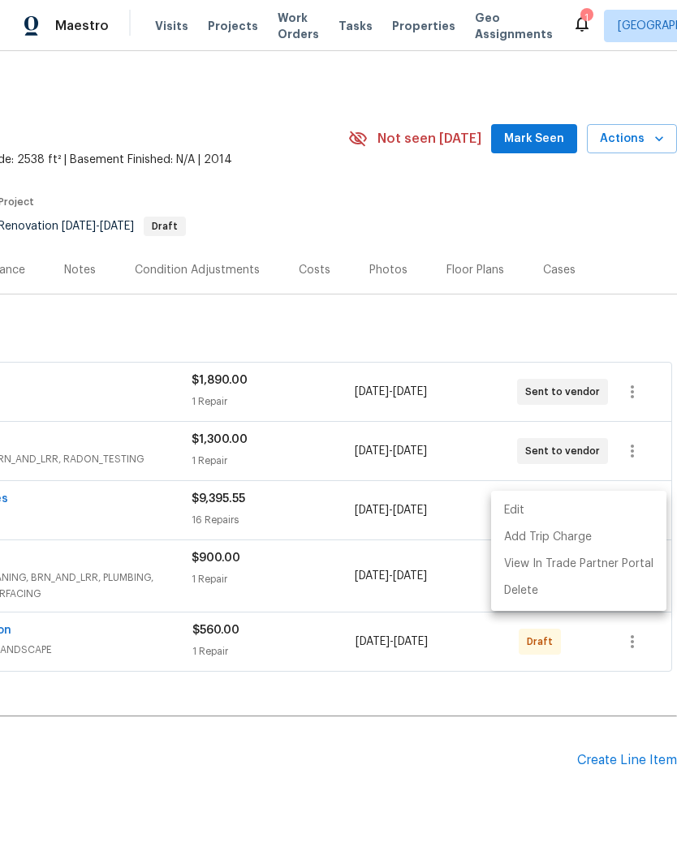
click at [631, 645] on div at bounding box center [338, 434] width 677 height 868
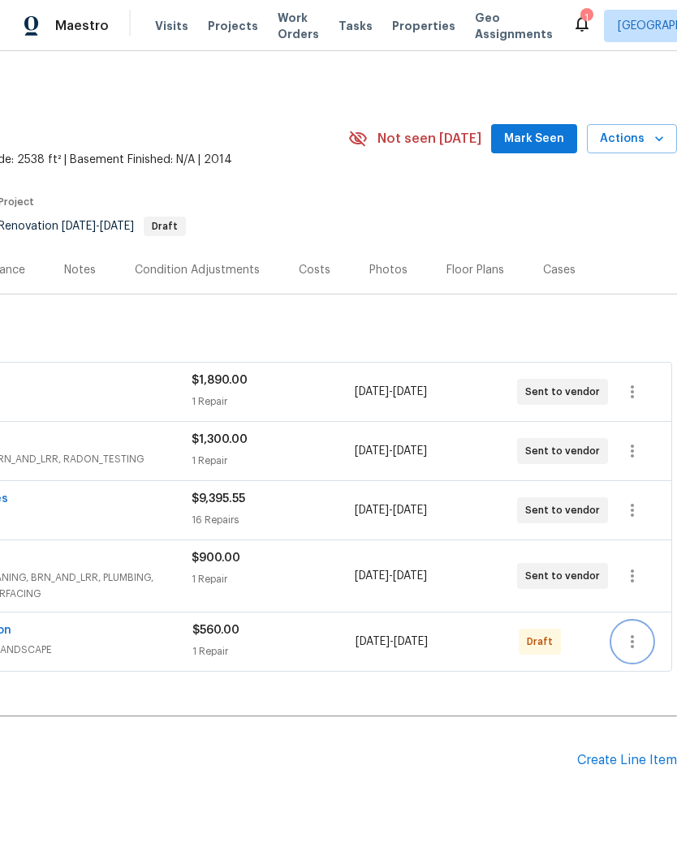
click at [631, 646] on icon "button" at bounding box center [631, 641] width 19 height 19
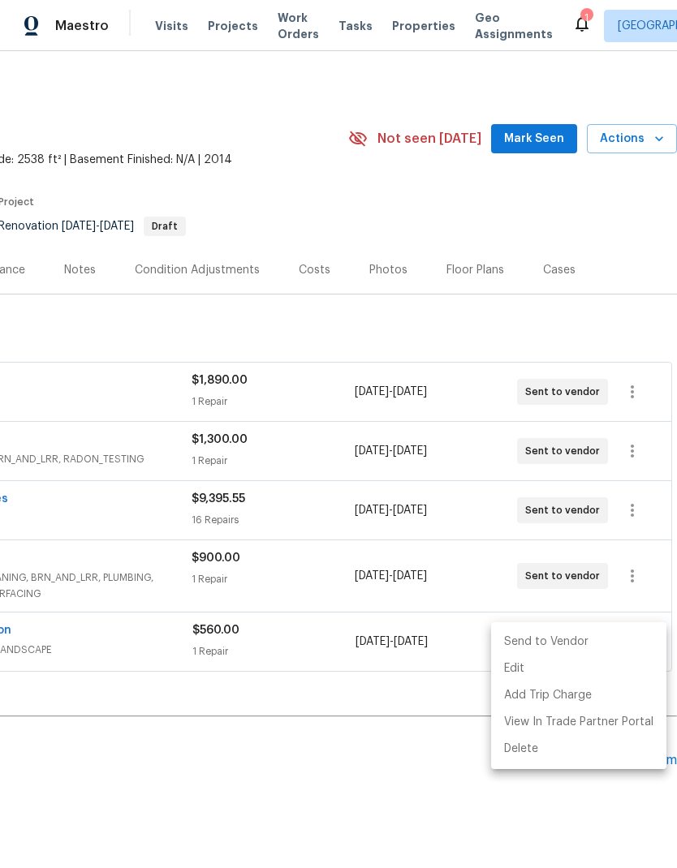
click at [612, 644] on li "Send to Vendor" at bounding box center [578, 642] width 175 height 27
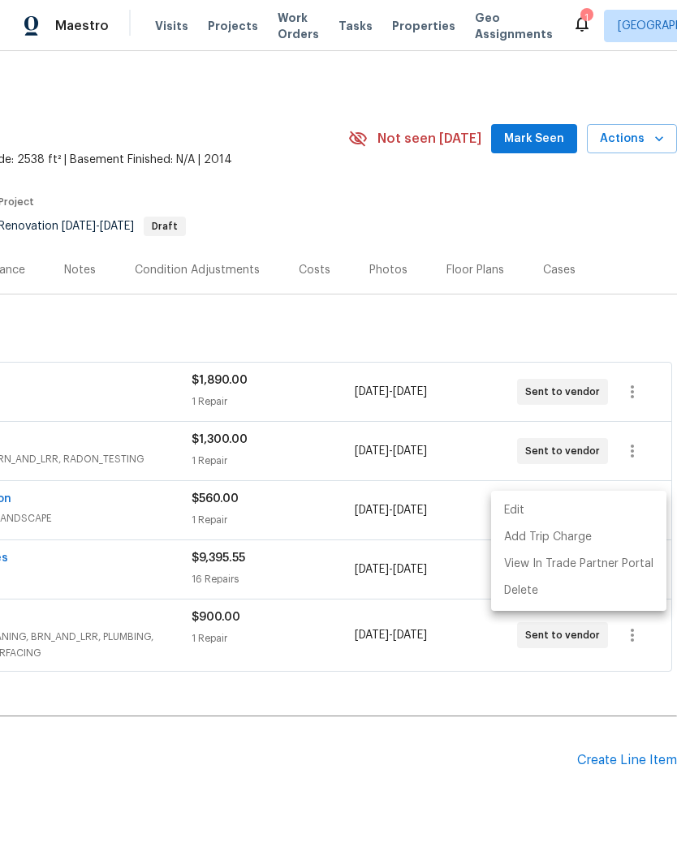
click at [457, 775] on div at bounding box center [338, 434] width 677 height 868
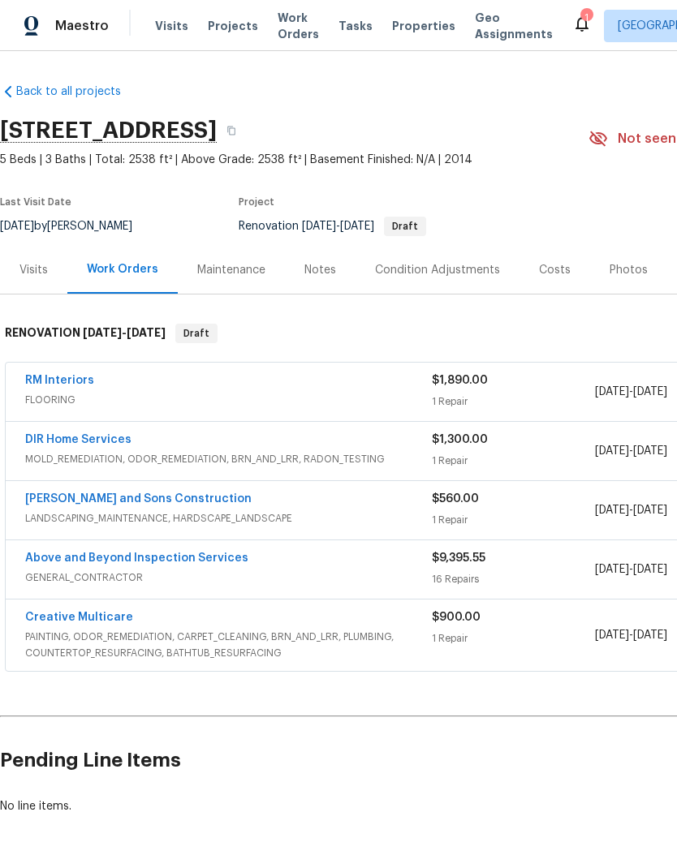
scroll to position [0, 0]
click at [382, 575] on span "GENERAL_CONTRACTOR" at bounding box center [228, 578] width 407 height 16
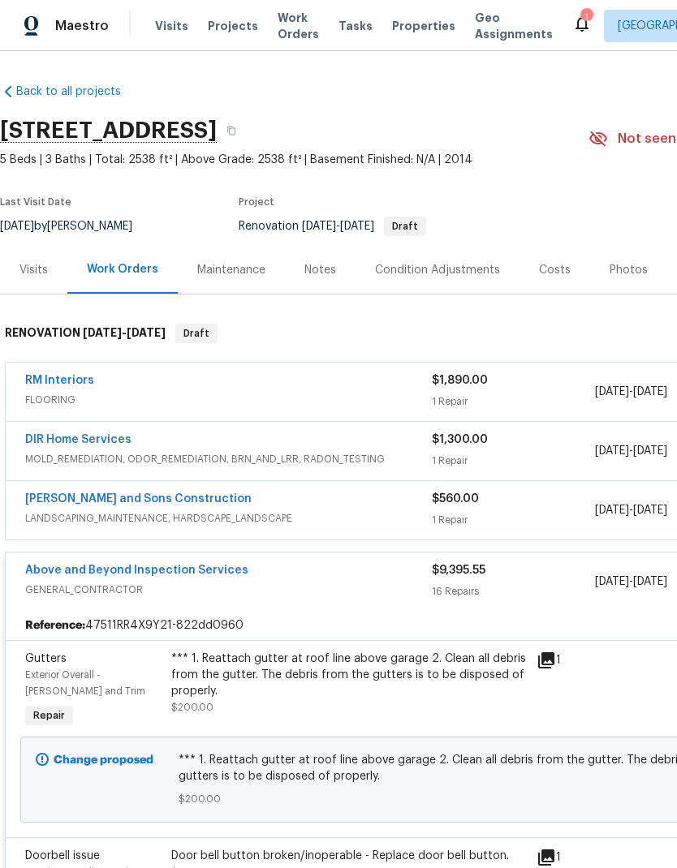
click at [225, 575] on link "Above and Beyond Inspection Services" at bounding box center [136, 570] width 223 height 11
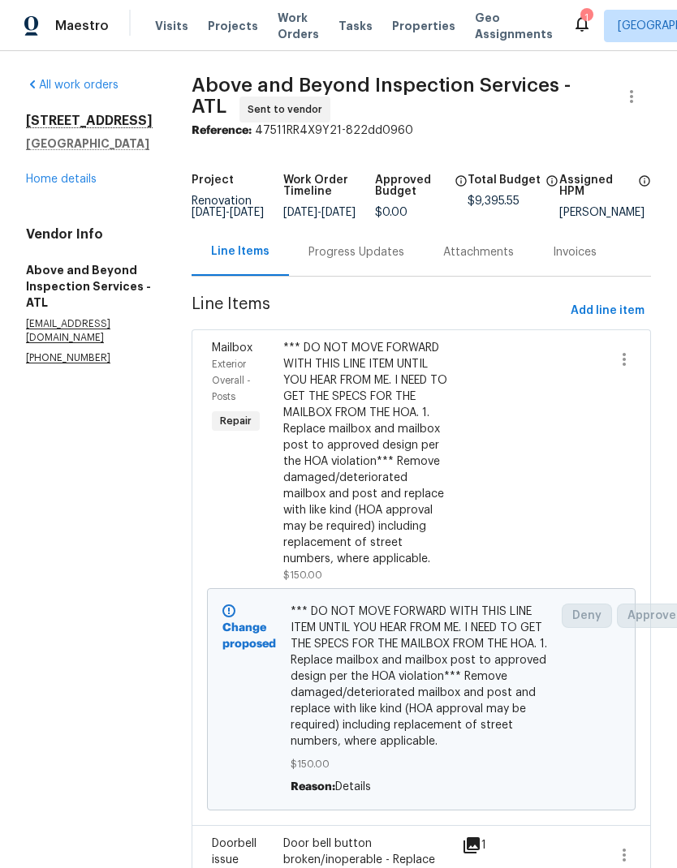
click at [87, 177] on link "Home details" at bounding box center [61, 179] width 71 height 11
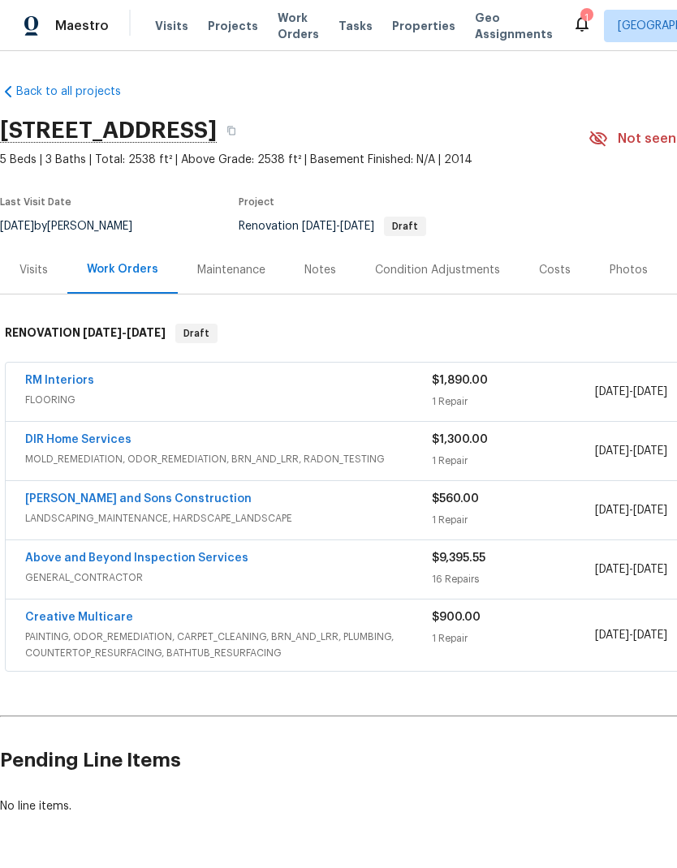
click at [200, 562] on link "Above and Beyond Inspection Services" at bounding box center [136, 558] width 223 height 11
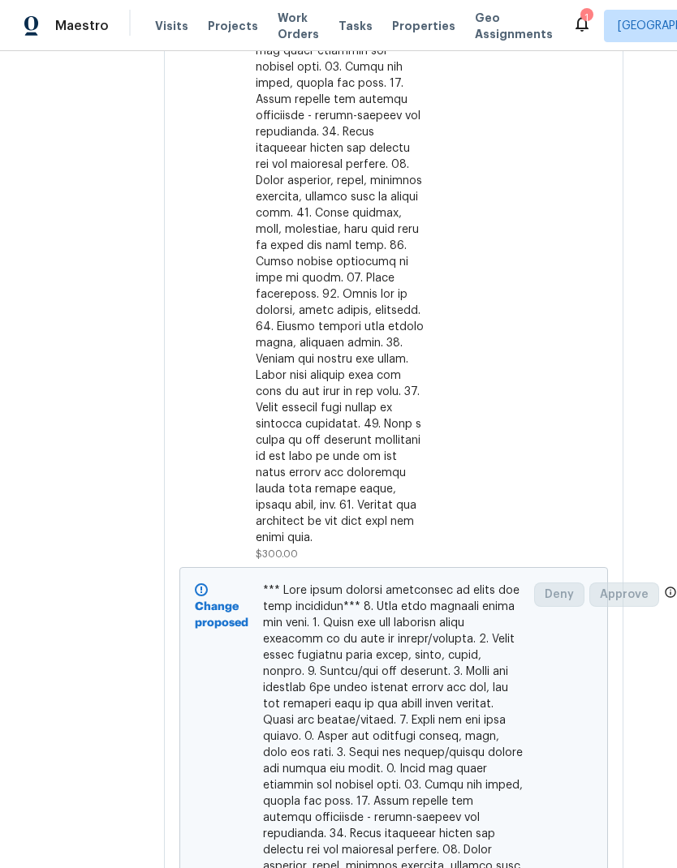
scroll to position [5985, 33]
click at [388, 547] on div at bounding box center [340, 140] width 169 height 811
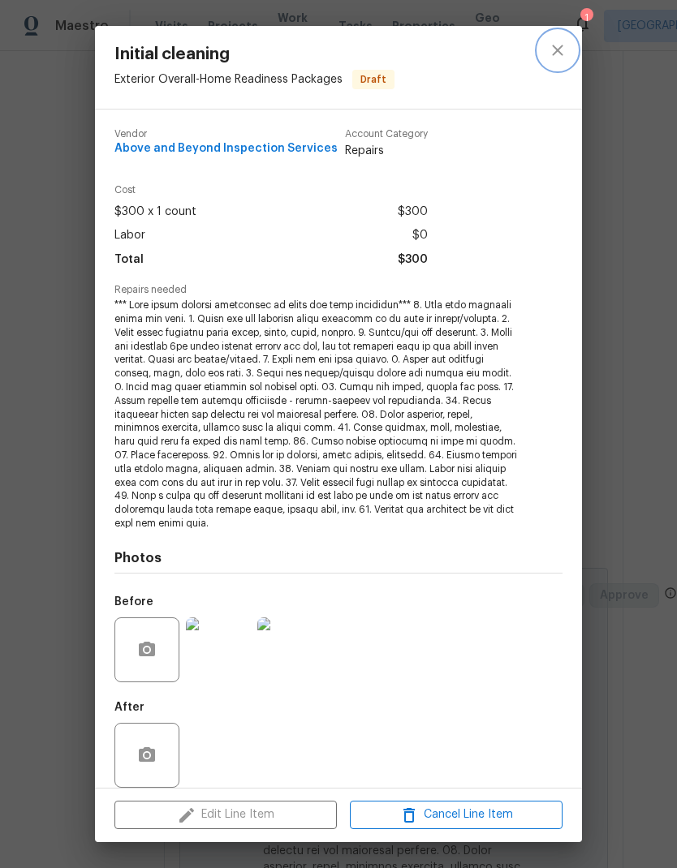
click at [554, 52] on icon "close" at bounding box center [557, 50] width 19 height 19
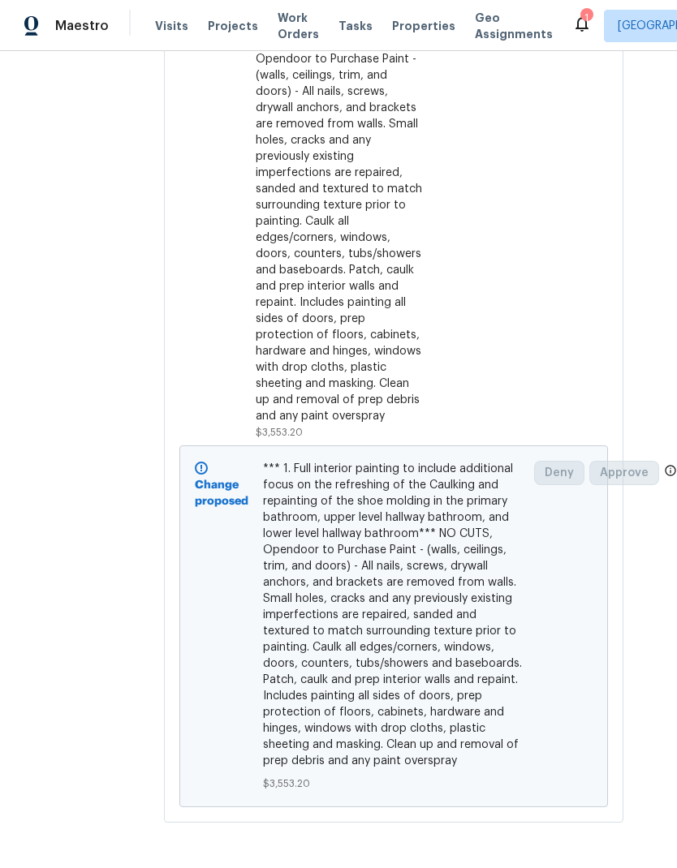
scroll to position [7864, 33]
click at [374, 424] on div "*** 1. Full interior painting to include additional focus on the refreshing of …" at bounding box center [340, 172] width 169 height 503
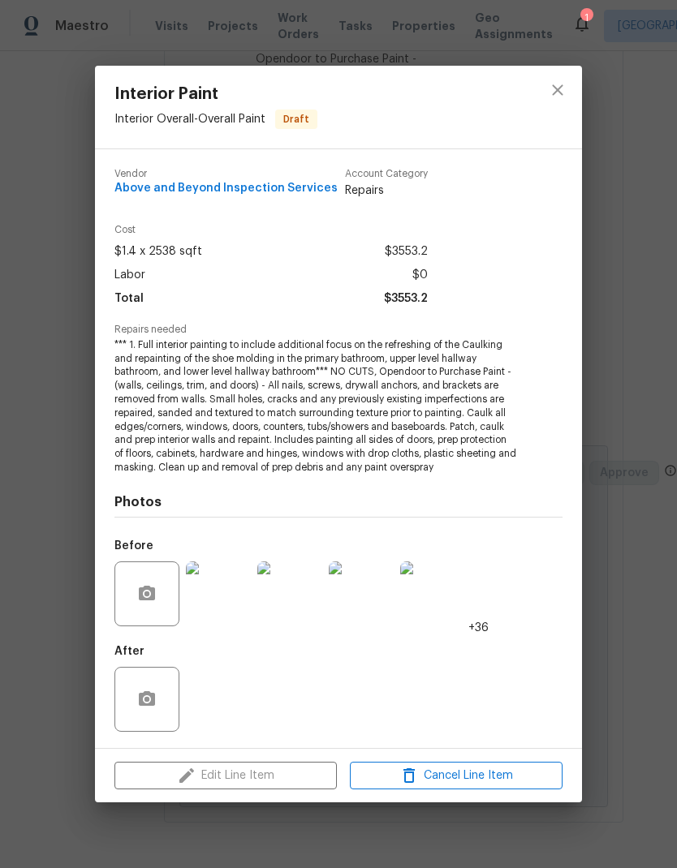
click at [635, 253] on div "Interior Paint Interior Overall - Overall Paint Draft Vendor Above and Beyond I…" at bounding box center [338, 434] width 677 height 868
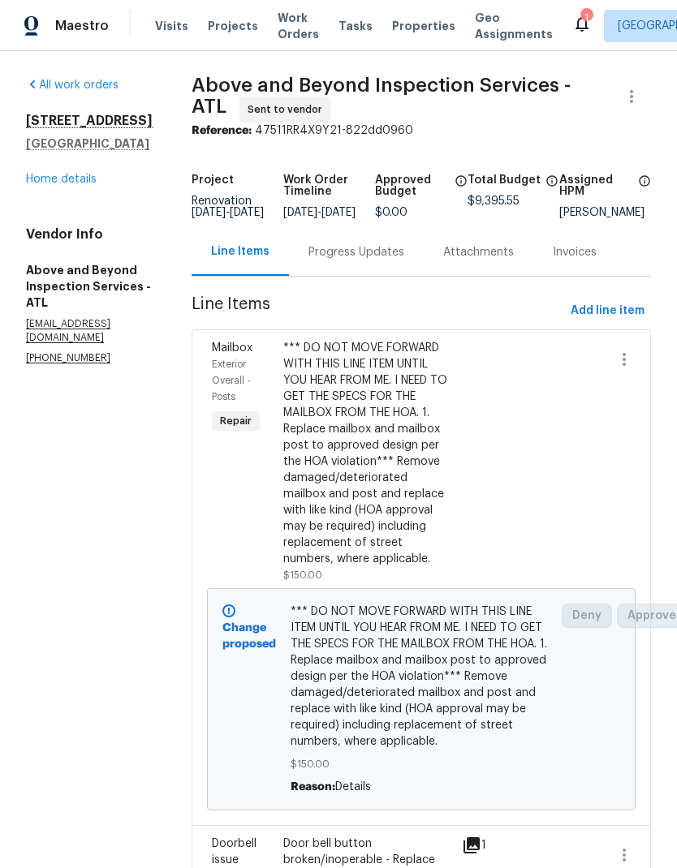
scroll to position [0, 0]
click at [86, 182] on link "Home details" at bounding box center [61, 179] width 71 height 11
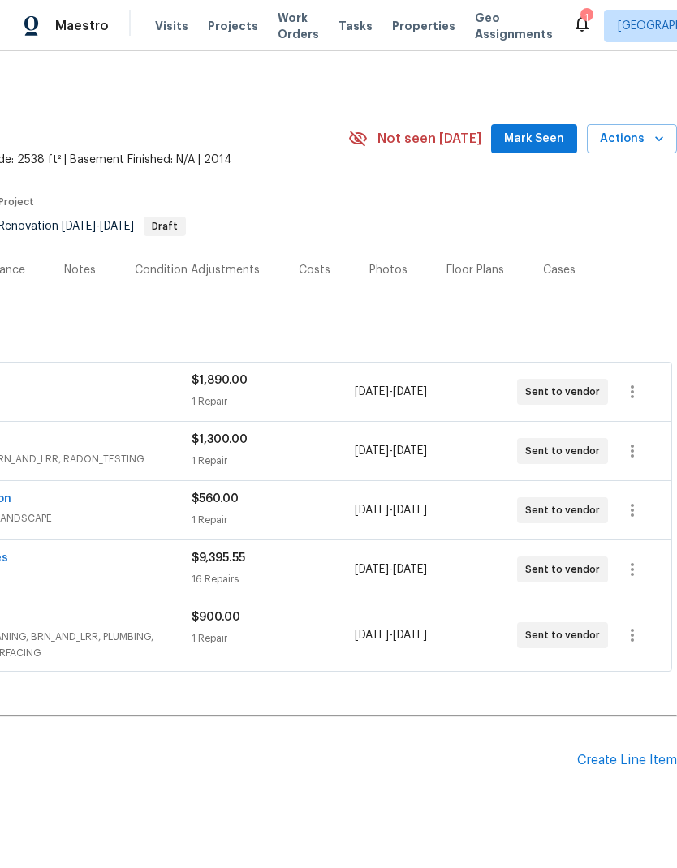
scroll to position [0, 240]
click at [545, 136] on span "Mark Seen" at bounding box center [534, 139] width 60 height 20
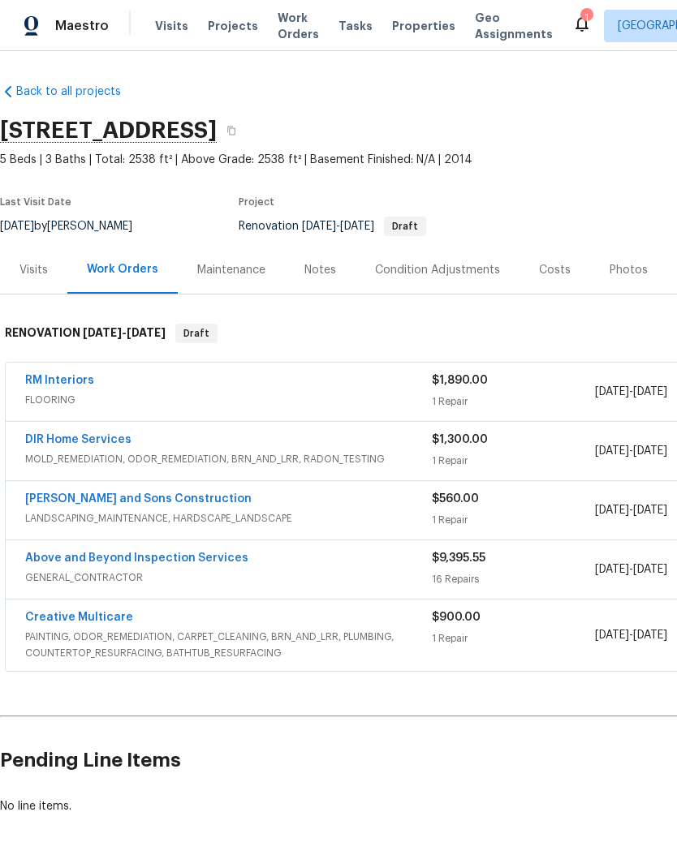
scroll to position [0, 0]
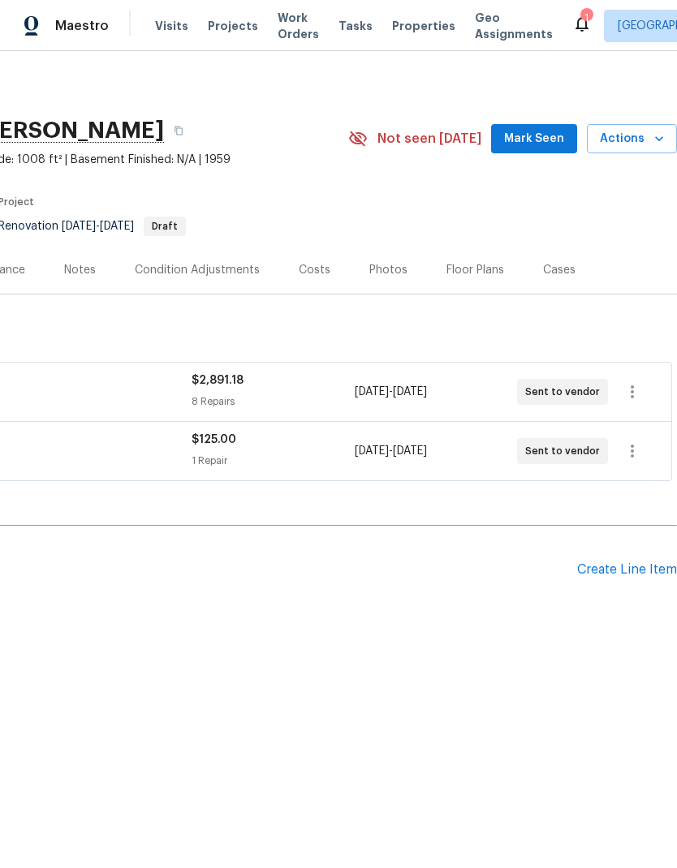
scroll to position [0, 240]
click at [540, 141] on span "Mark Seen" at bounding box center [534, 139] width 60 height 20
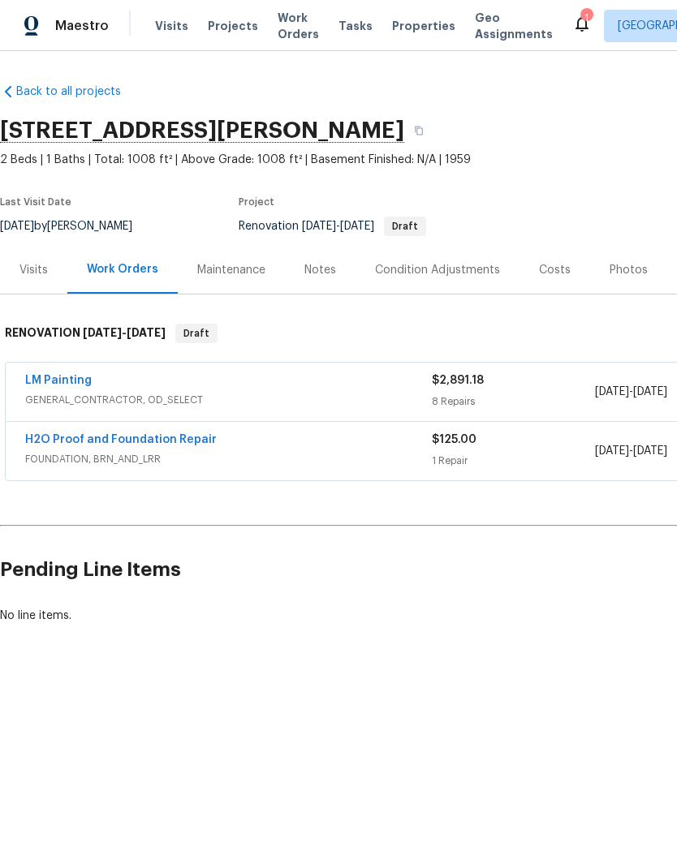
scroll to position [0, 0]
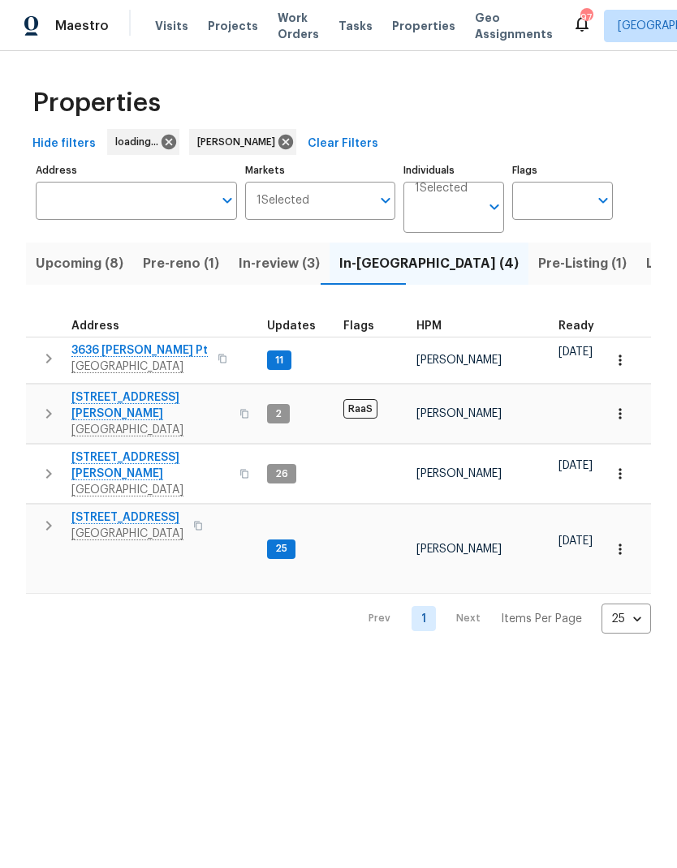
click at [175, 271] on span "Pre-reno (1)" at bounding box center [181, 263] width 76 height 23
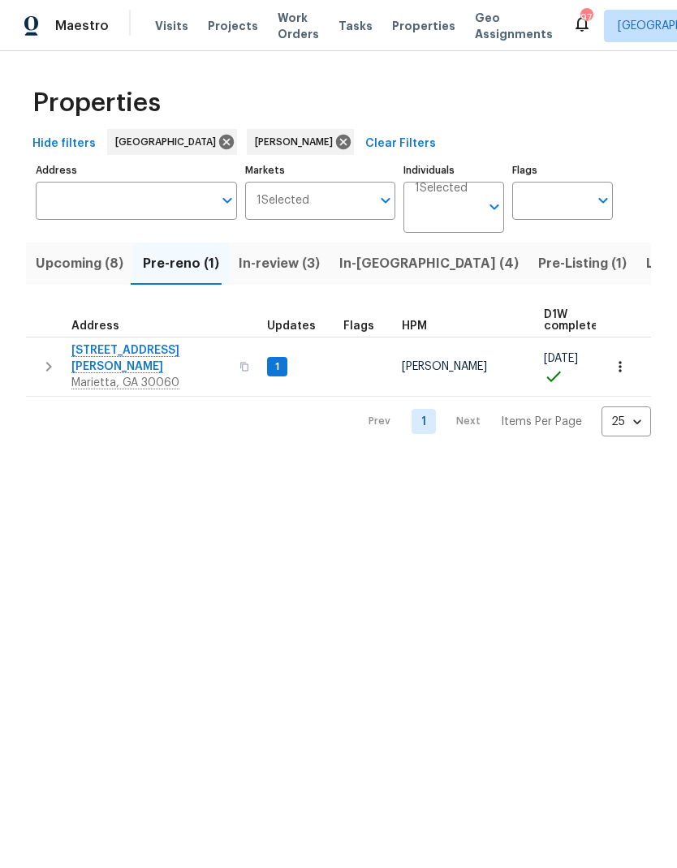
click at [105, 273] on span "Upcoming (8)" at bounding box center [80, 263] width 88 height 23
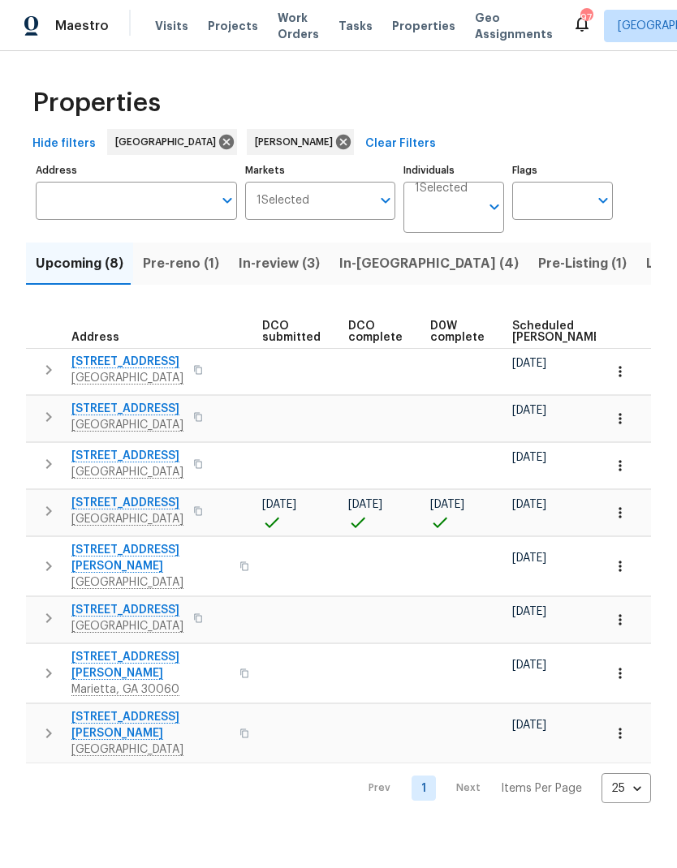
scroll to position [0, 285]
click at [528, 331] on span "Scheduled [PERSON_NAME]" at bounding box center [552, 332] width 92 height 23
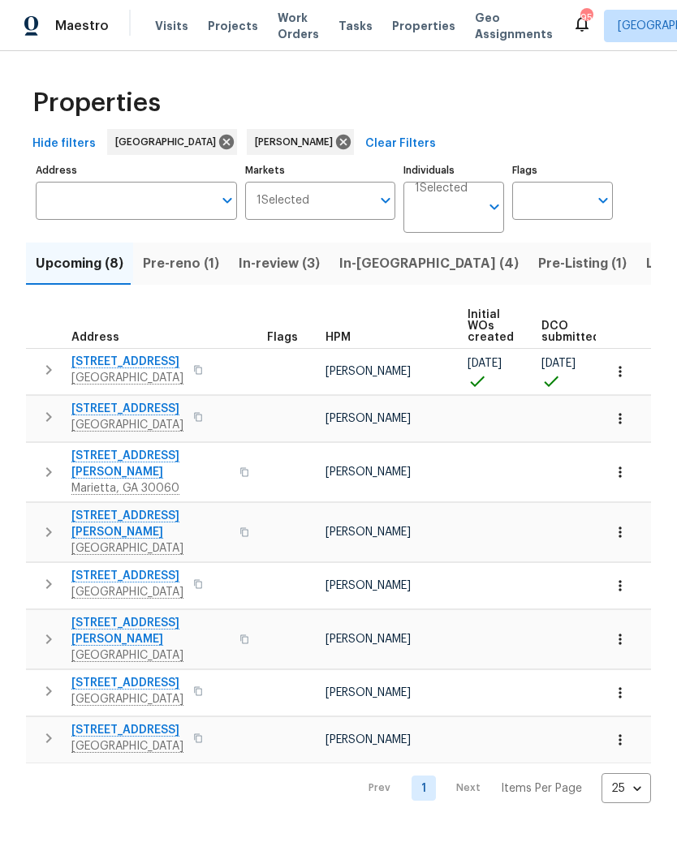
click at [646, 262] on span "Listed (21)" at bounding box center [679, 263] width 67 height 23
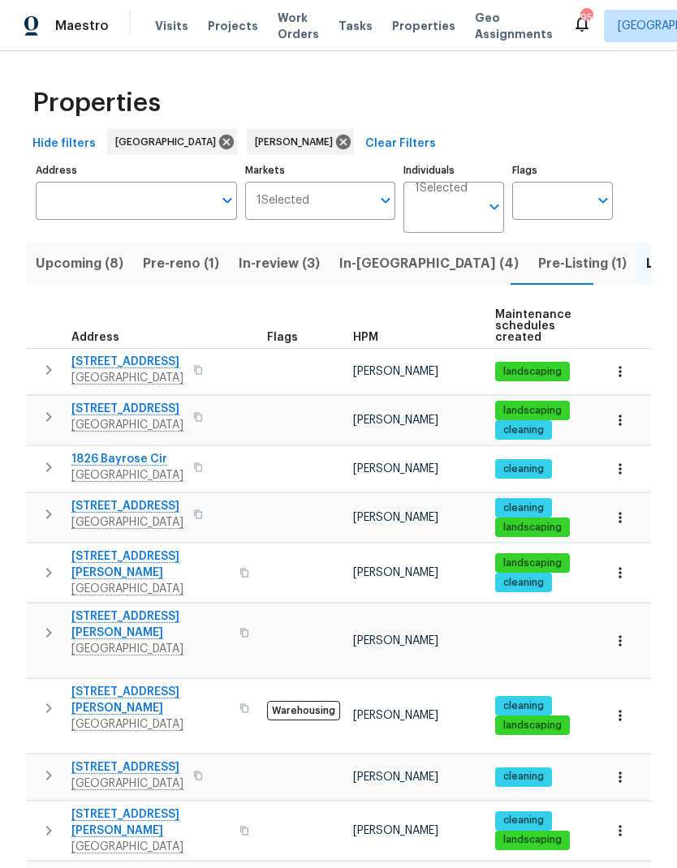
click at [46, 699] on icon "button" at bounding box center [48, 708] width 19 height 19
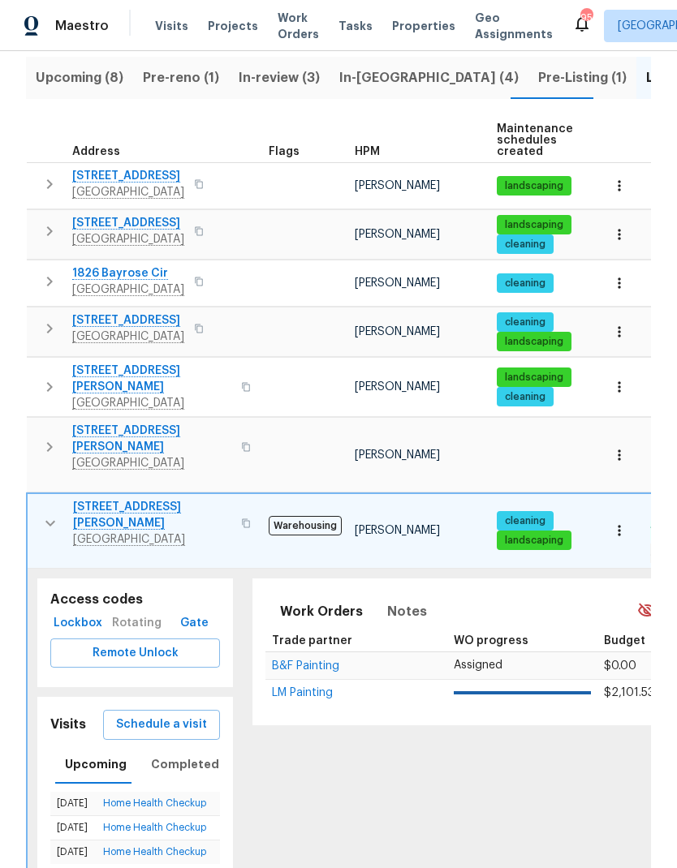
scroll to position [187, 0]
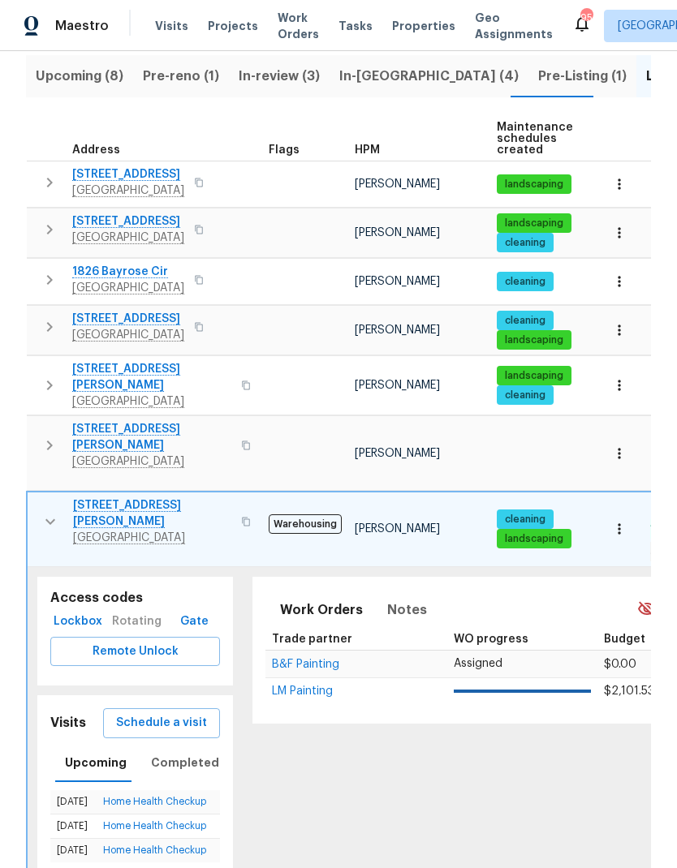
click at [200, 713] on span "Schedule a visit" at bounding box center [161, 723] width 91 height 20
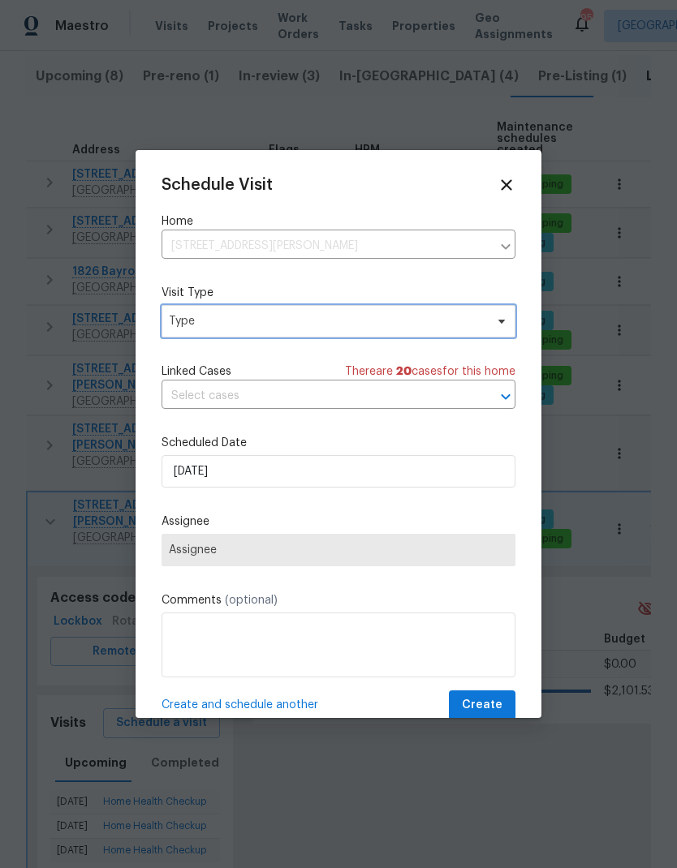
click at [329, 324] on span "Type" at bounding box center [327, 321] width 316 height 16
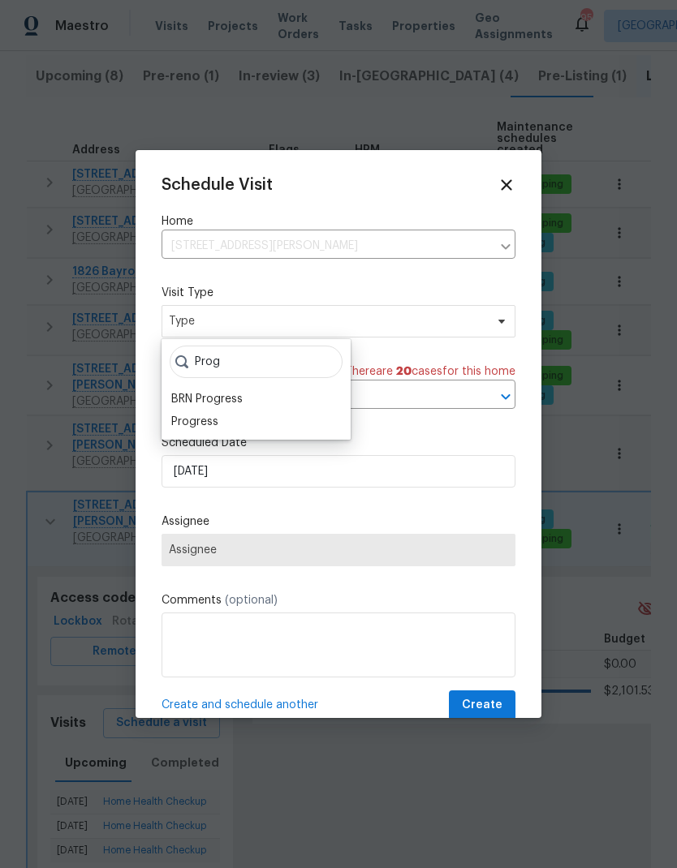
type input "Prog"
click at [246, 425] on div "Progress" at bounding box center [255, 422] width 179 height 23
click at [273, 425] on div "Progress" at bounding box center [255, 422] width 179 height 23
click at [200, 425] on div "Progress" at bounding box center [194, 422] width 47 height 16
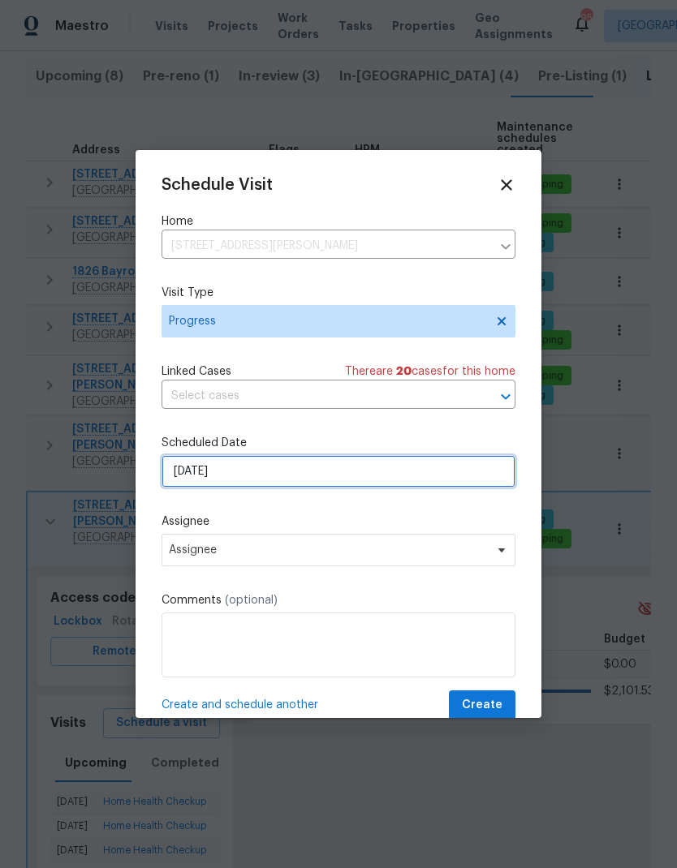
click at [255, 480] on input "9/25/2025" at bounding box center [338, 471] width 354 height 32
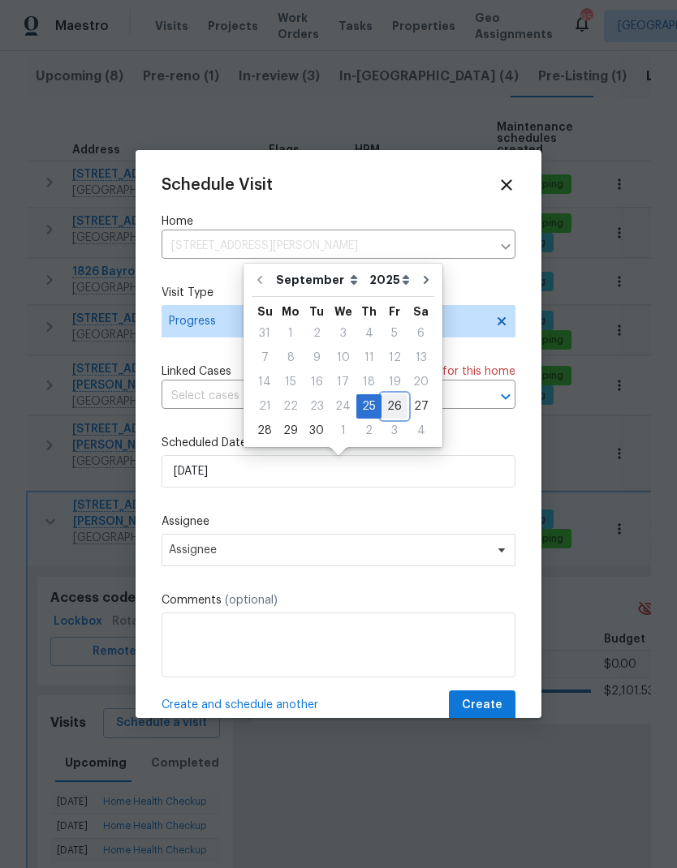
click at [393, 405] on div "26" at bounding box center [394, 406] width 26 height 23
type input "9/26/2025"
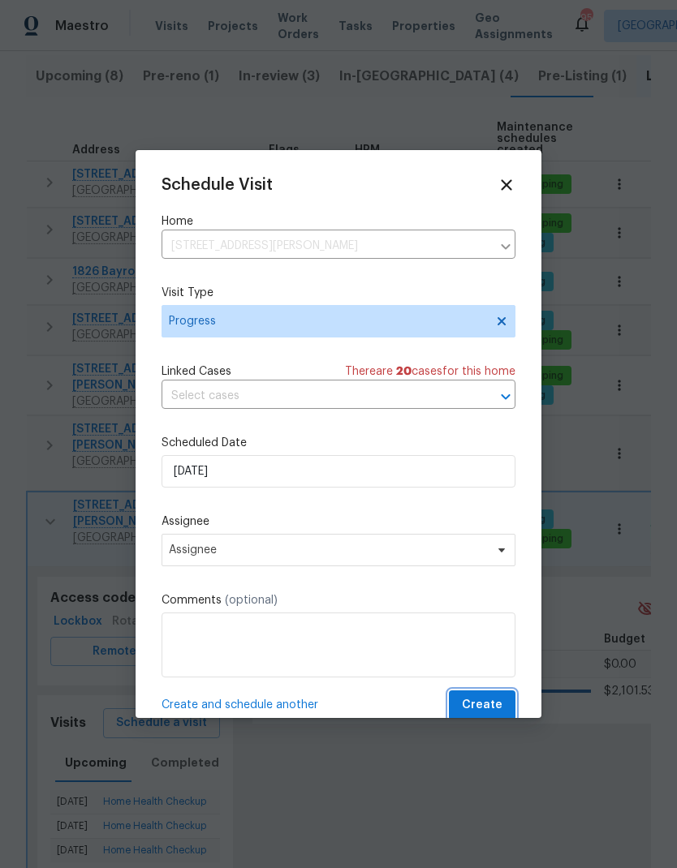
click at [489, 706] on span "Create" at bounding box center [482, 705] width 41 height 20
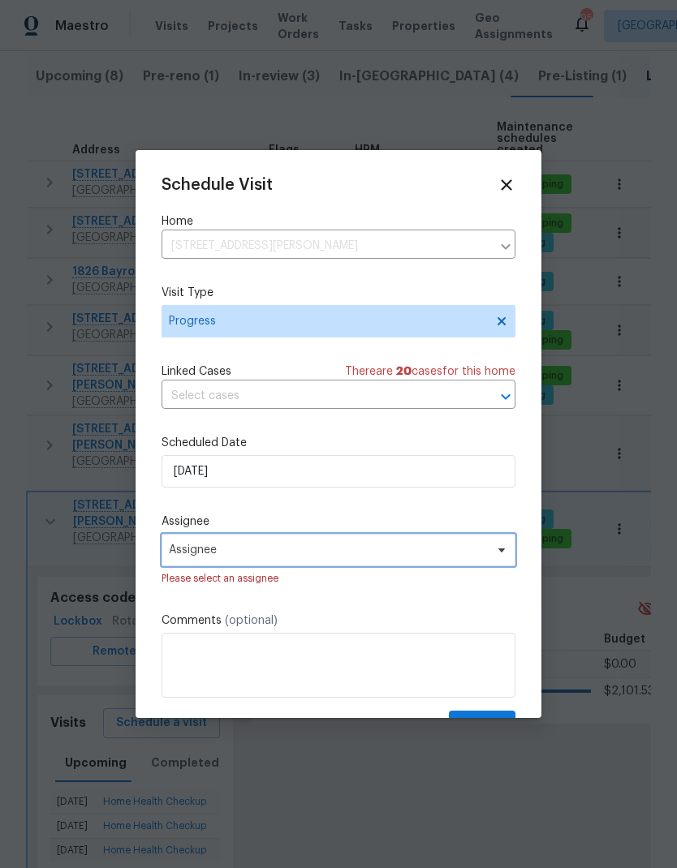
click at [387, 557] on span "Assignee" at bounding box center [328, 550] width 318 height 13
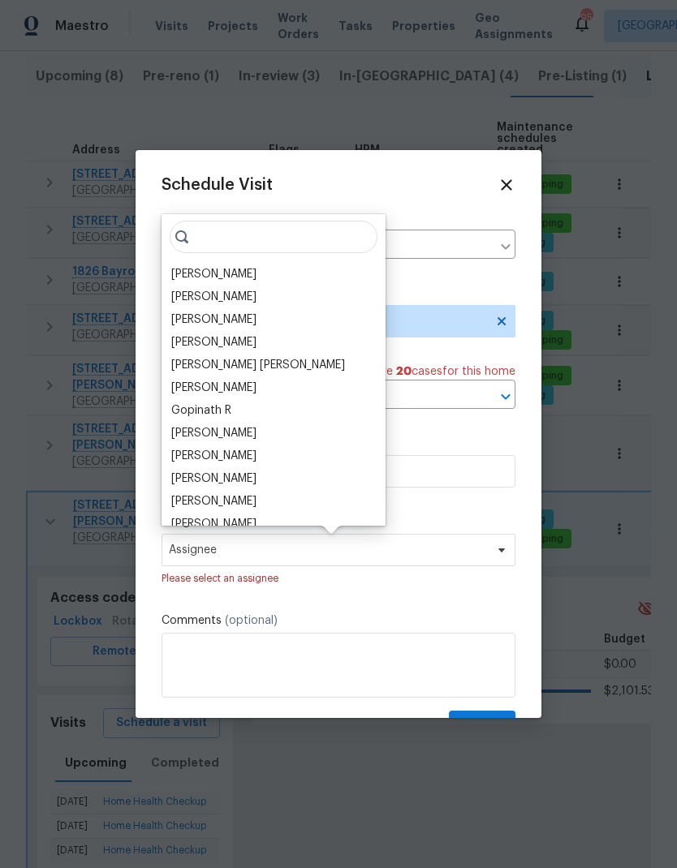
click at [227, 276] on div "[PERSON_NAME]" at bounding box center [213, 274] width 85 height 16
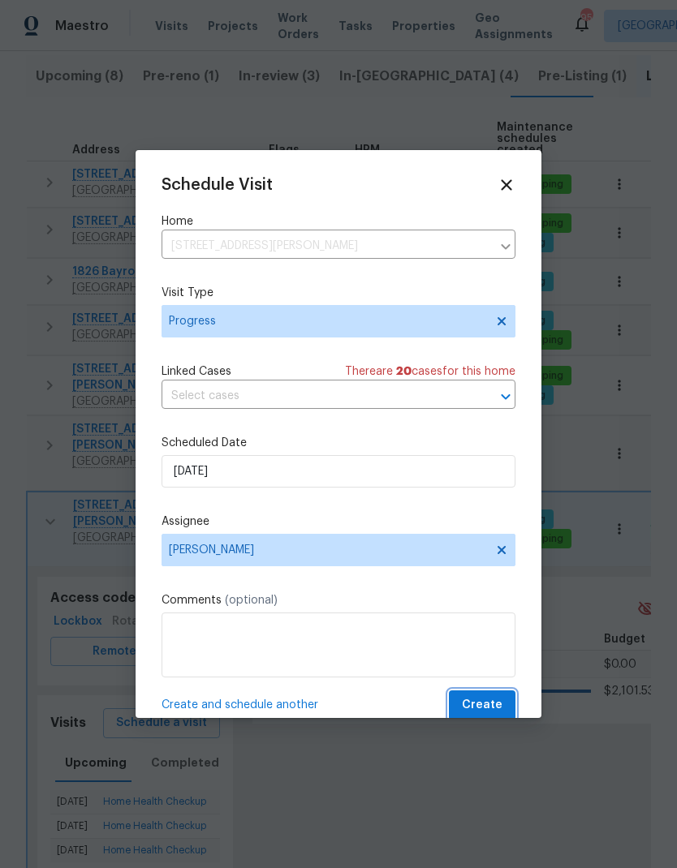
click at [497, 705] on span "Create" at bounding box center [482, 705] width 41 height 20
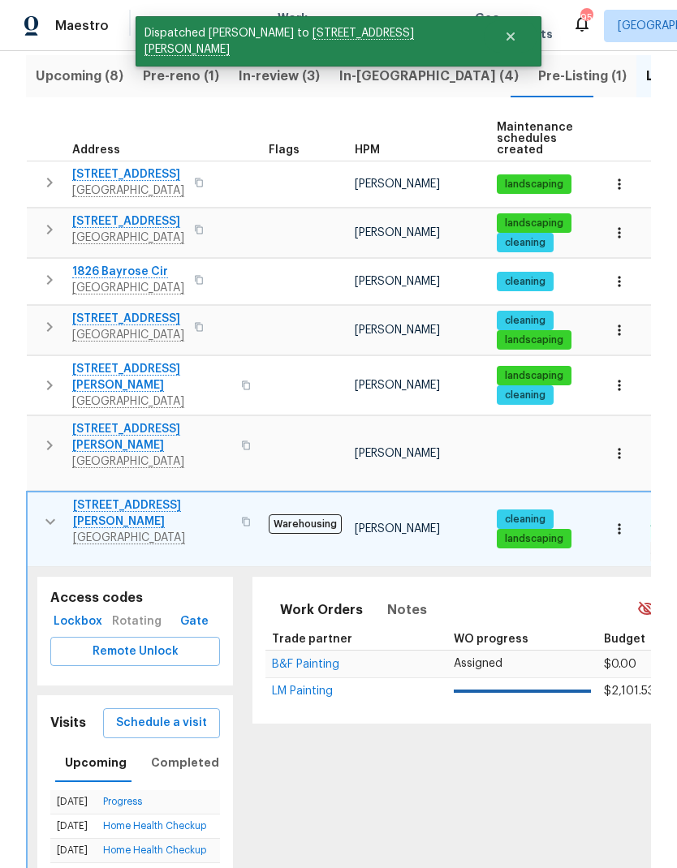
click at [52, 512] on icon "button" at bounding box center [50, 521] width 19 height 19
